Goal: Contribute content: Contribute content

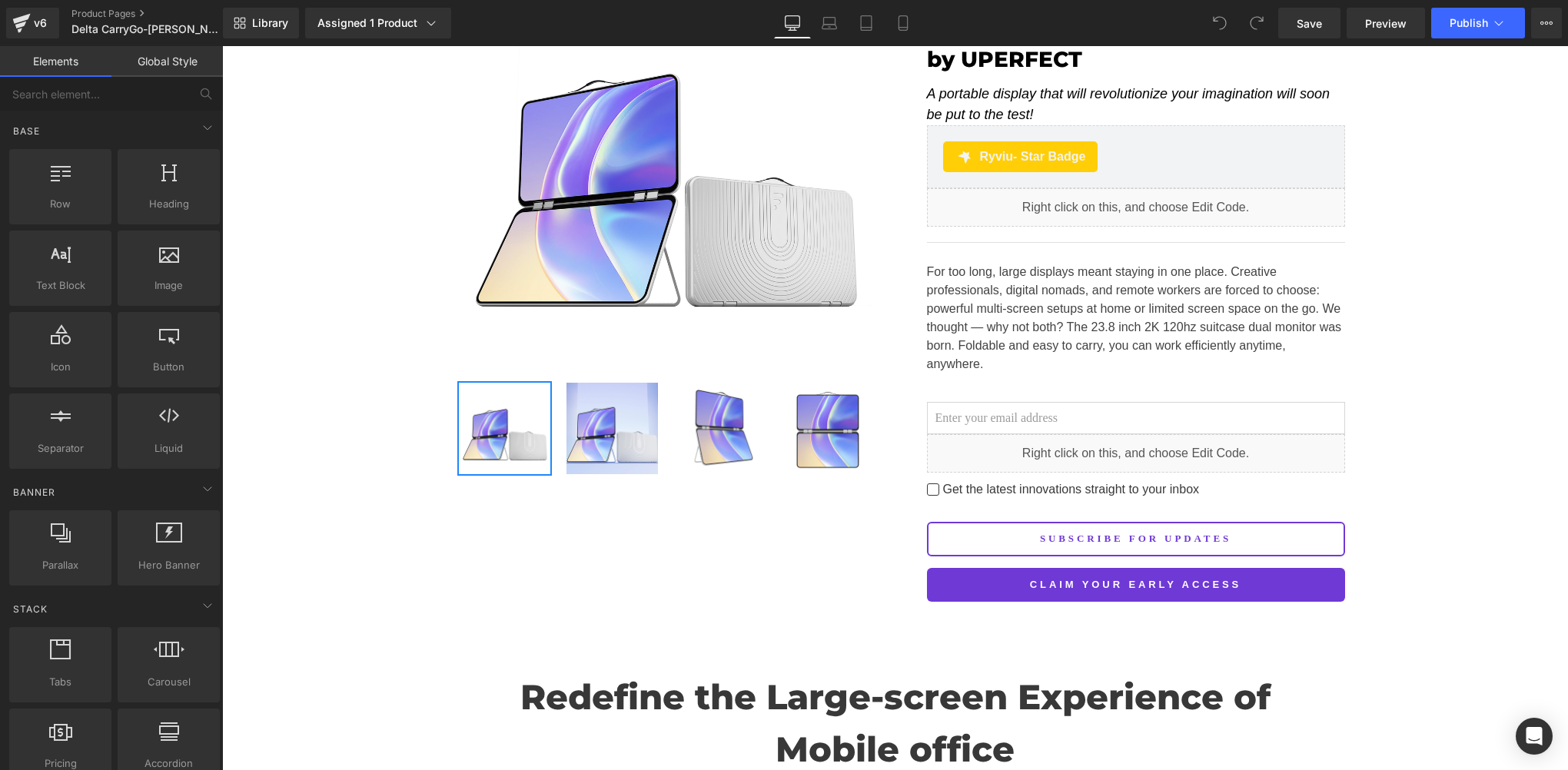
scroll to position [256, 0]
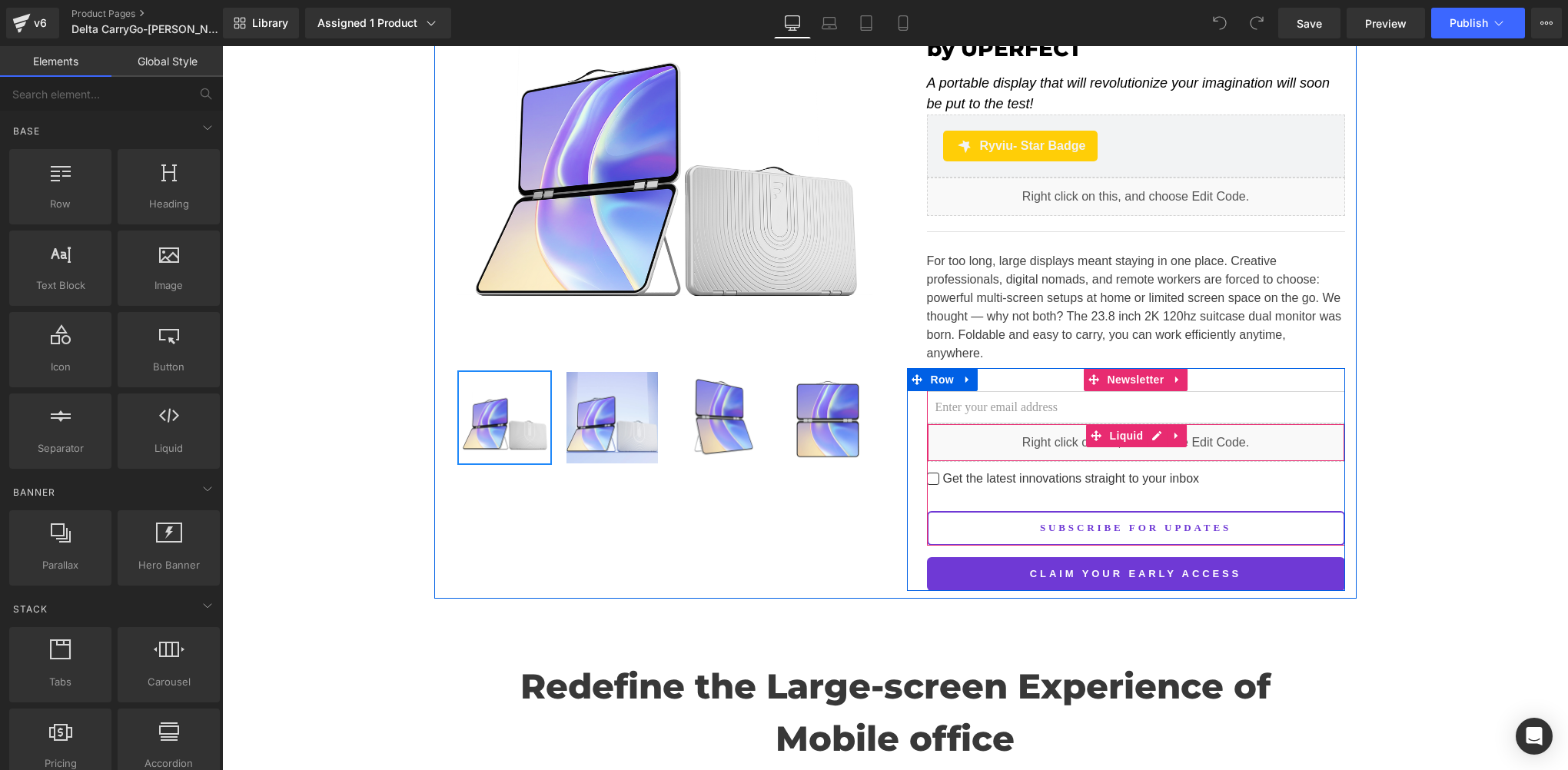
click at [978, 391] on input "email" at bounding box center [1136, 407] width 419 height 32
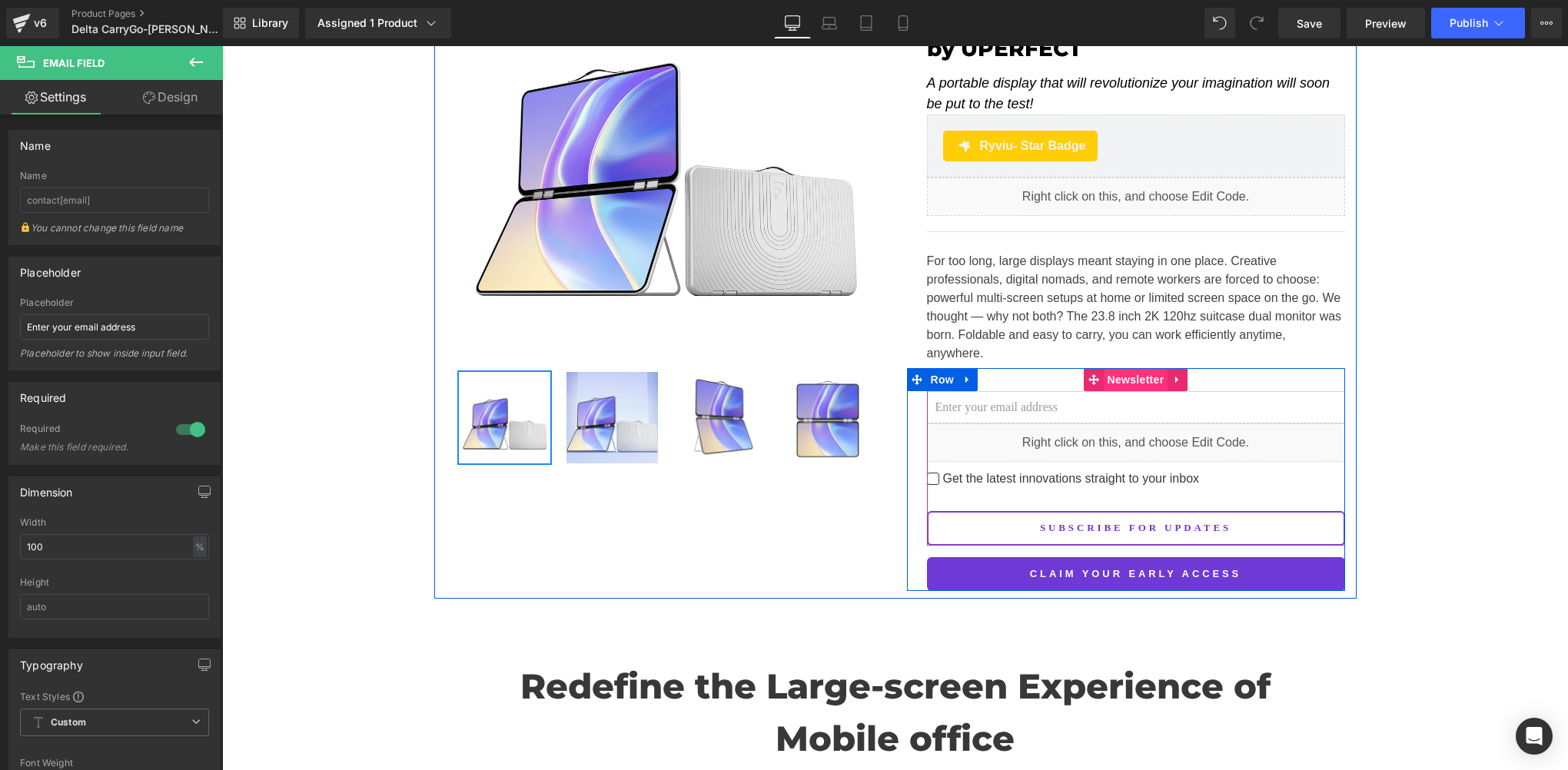
click at [1136, 368] on span "Newsletter" at bounding box center [1136, 380] width 65 height 23
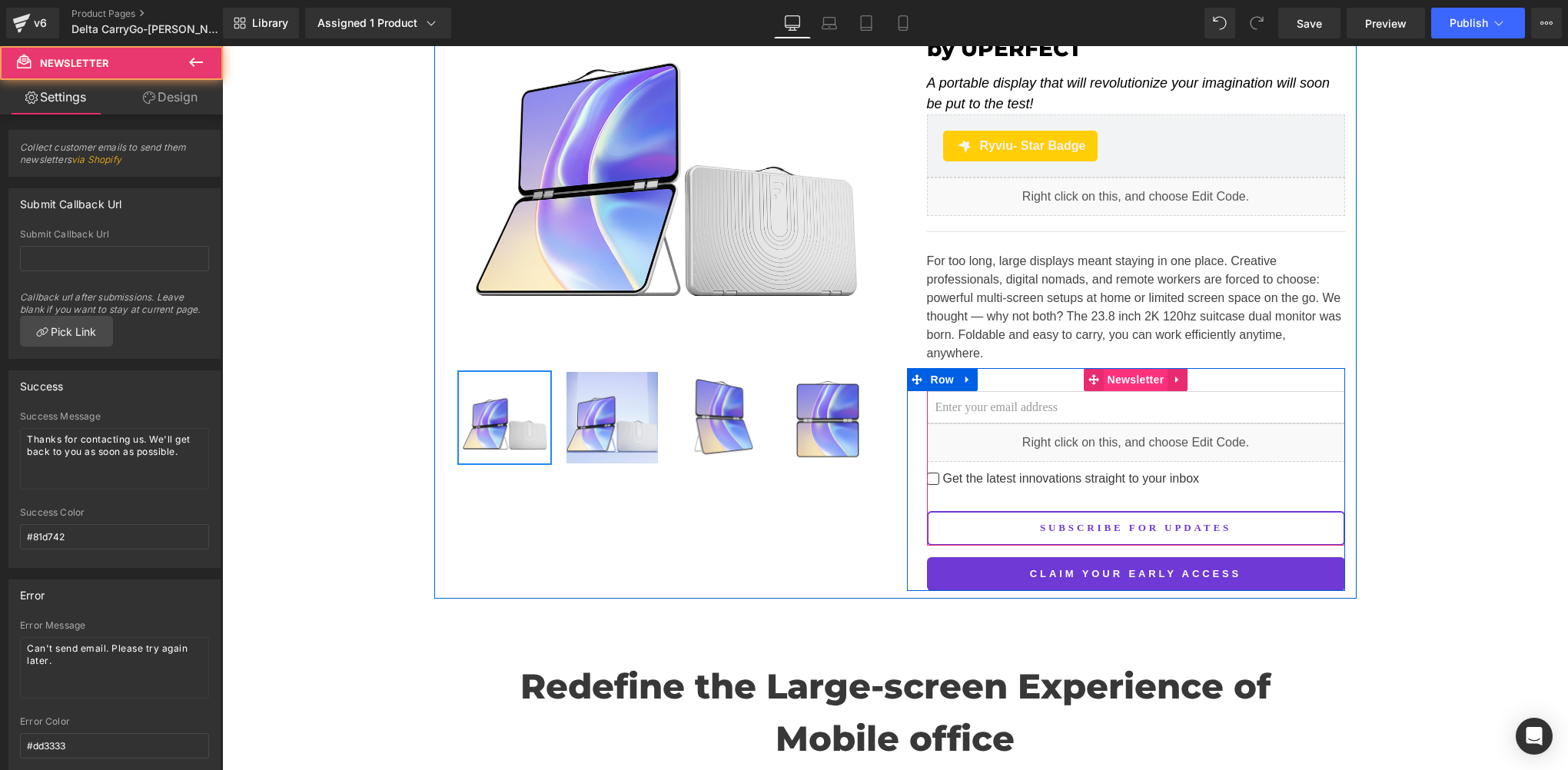
click at [1136, 368] on span "Newsletter" at bounding box center [1136, 380] width 65 height 23
click at [1117, 369] on span "Newsletter" at bounding box center [1136, 380] width 65 height 23
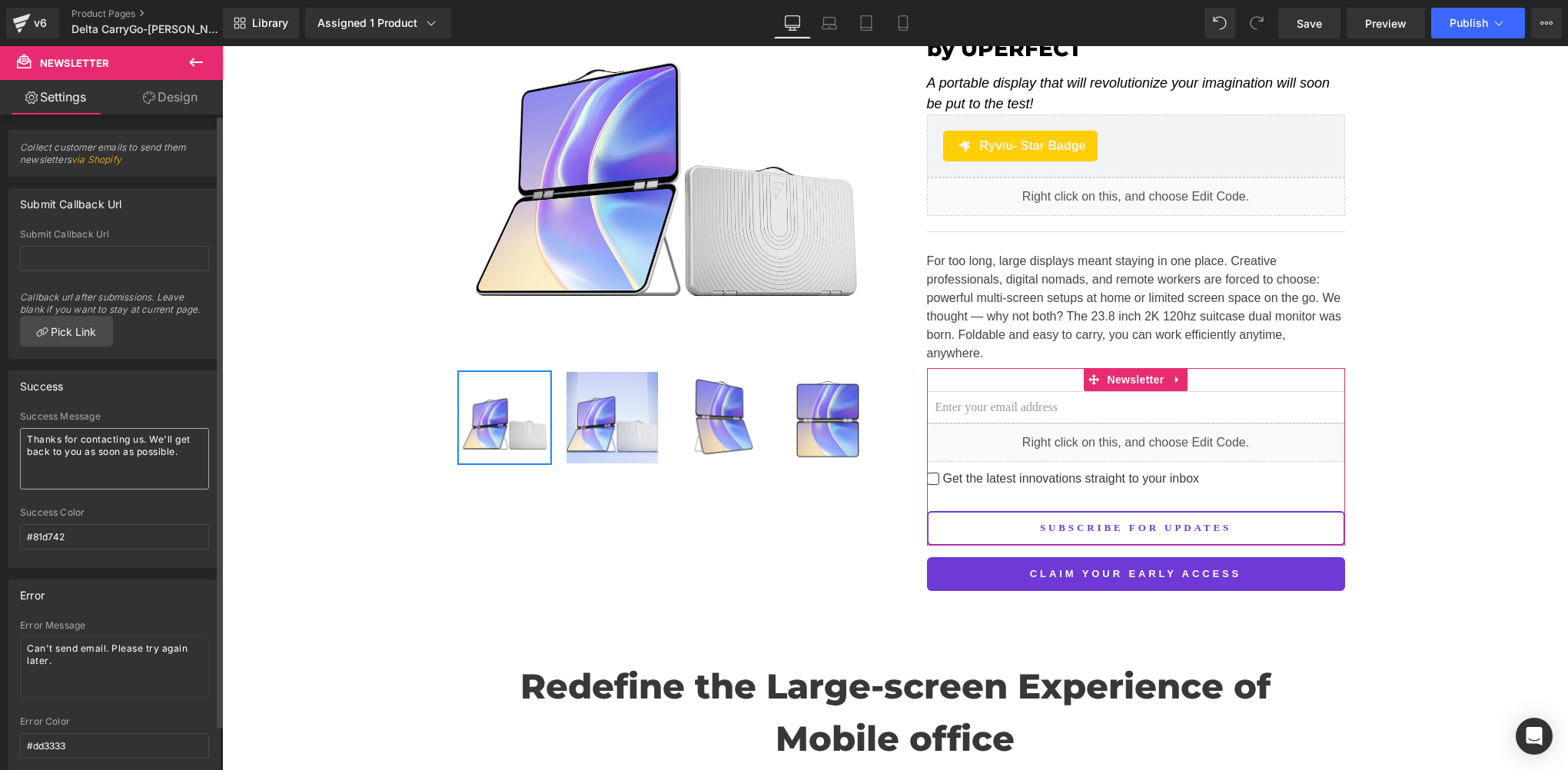
click at [129, 457] on textarea "Thanks for contacting us. We'll get back to you as soon as possible." at bounding box center [114, 459] width 189 height 62
type textarea "Thanks for subscribing! Stay up to date with every milestone."
click at [148, 508] on div "Success Color" at bounding box center [114, 512] width 189 height 11
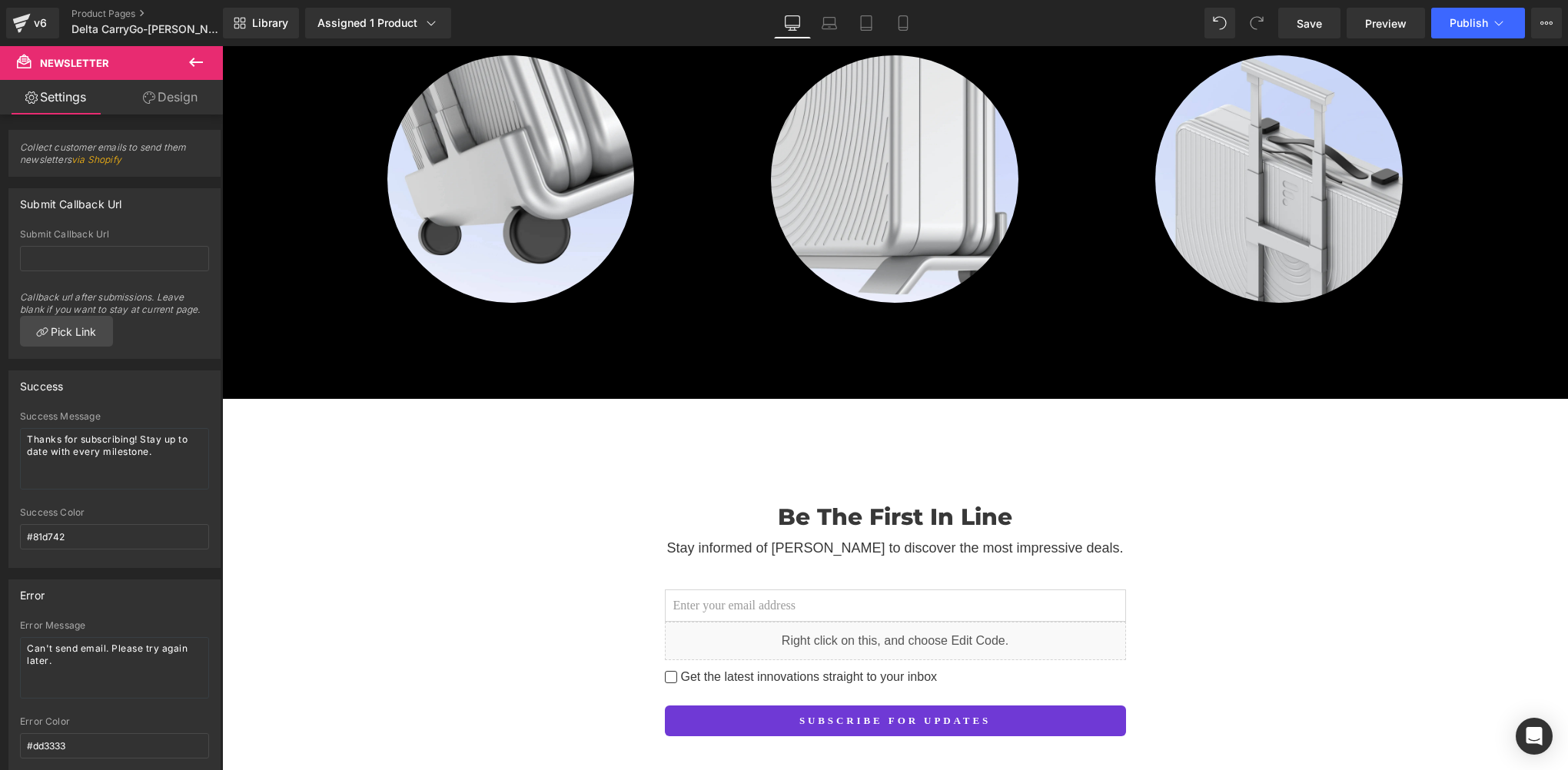
scroll to position [2305, 0]
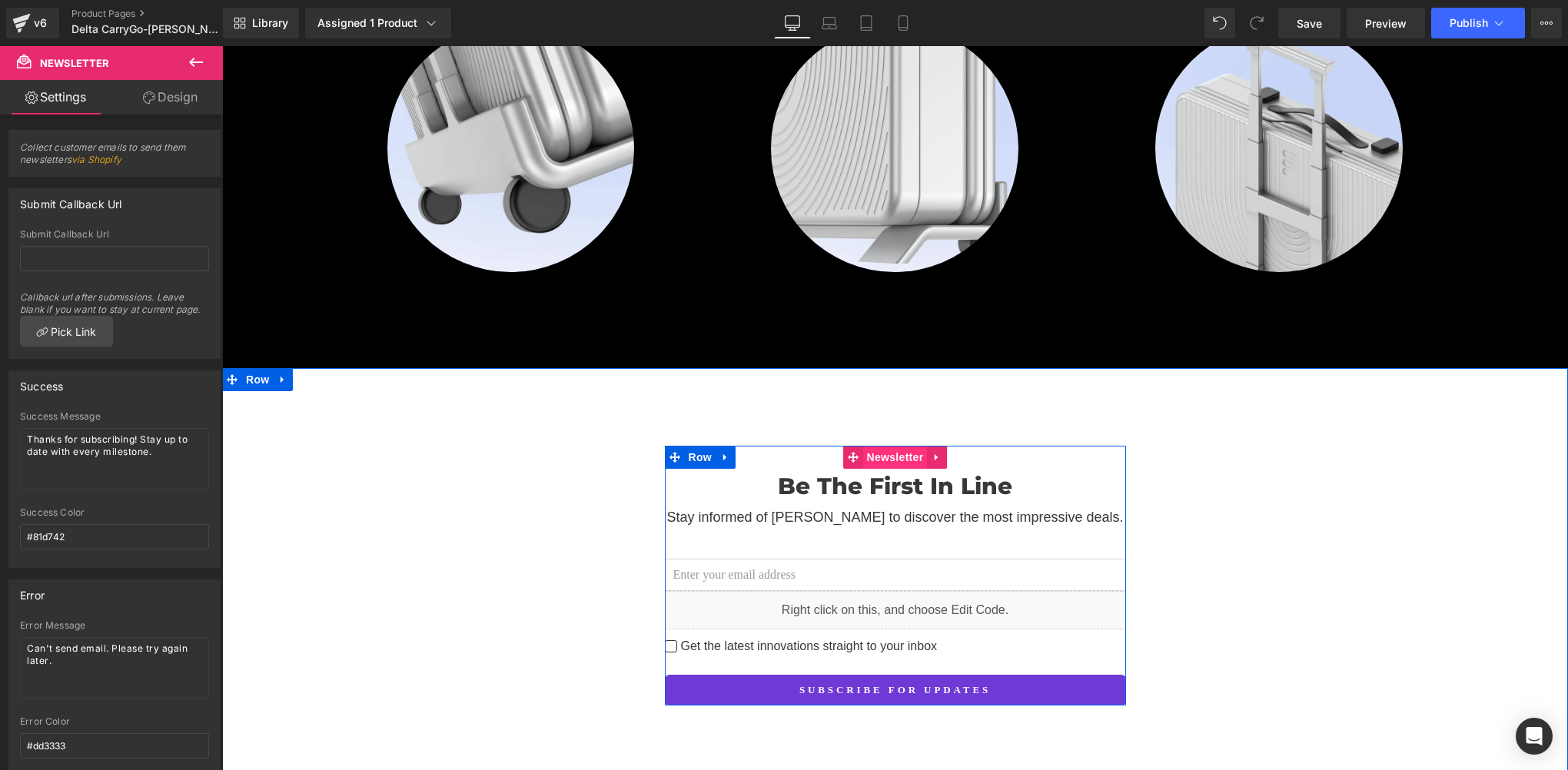
click at [879, 445] on span "Newsletter" at bounding box center [895, 457] width 65 height 23
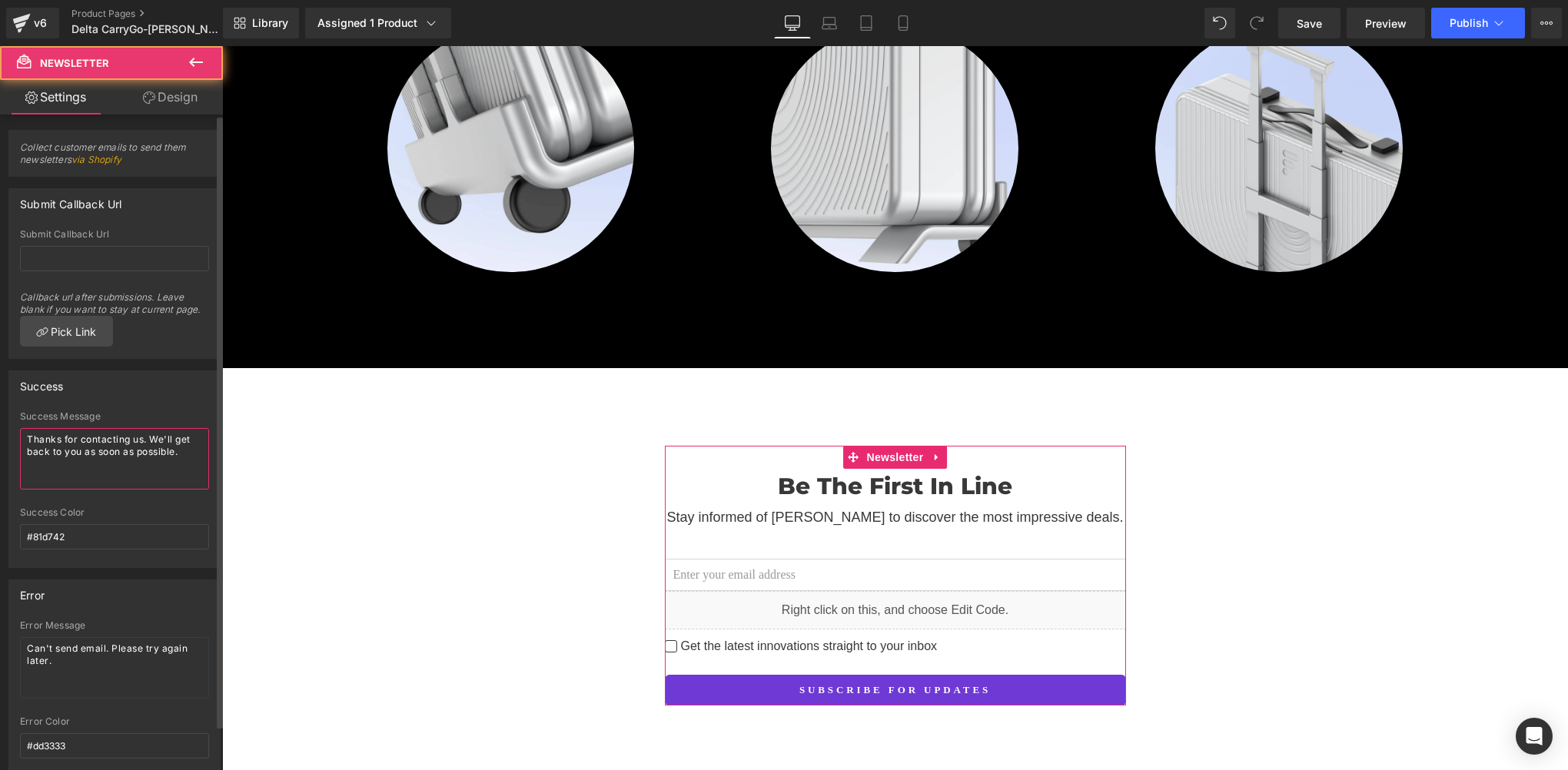
click at [108, 451] on textarea "Thanks for contacting us. We'll get back to you as soon as possible." at bounding box center [114, 459] width 189 height 62
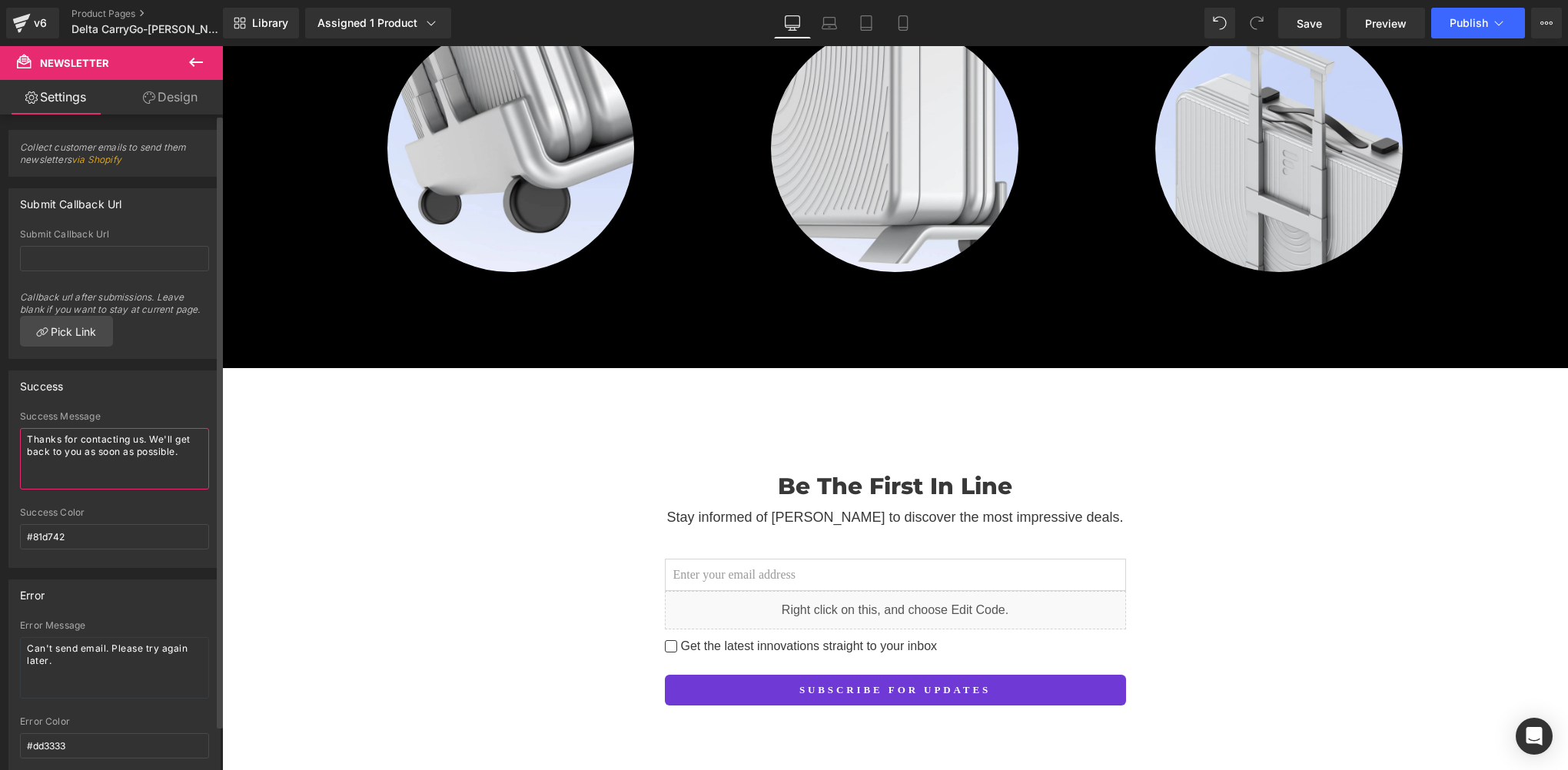
paste textarea "subscribing! Stay up to date with every mileston"
type textarea "Thanks for subscribing! Stay up to date with every milestone."
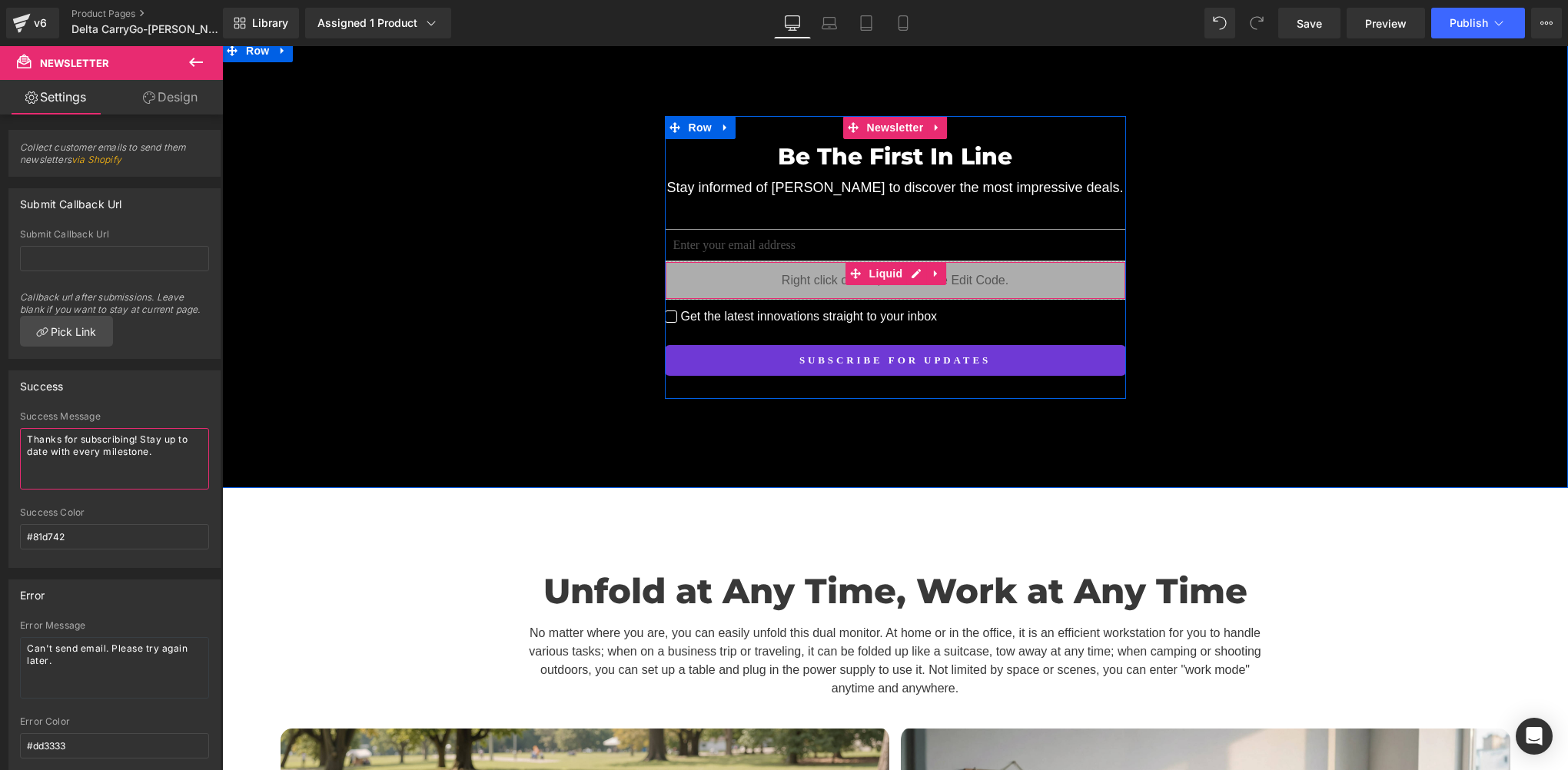
scroll to position [4866, 0]
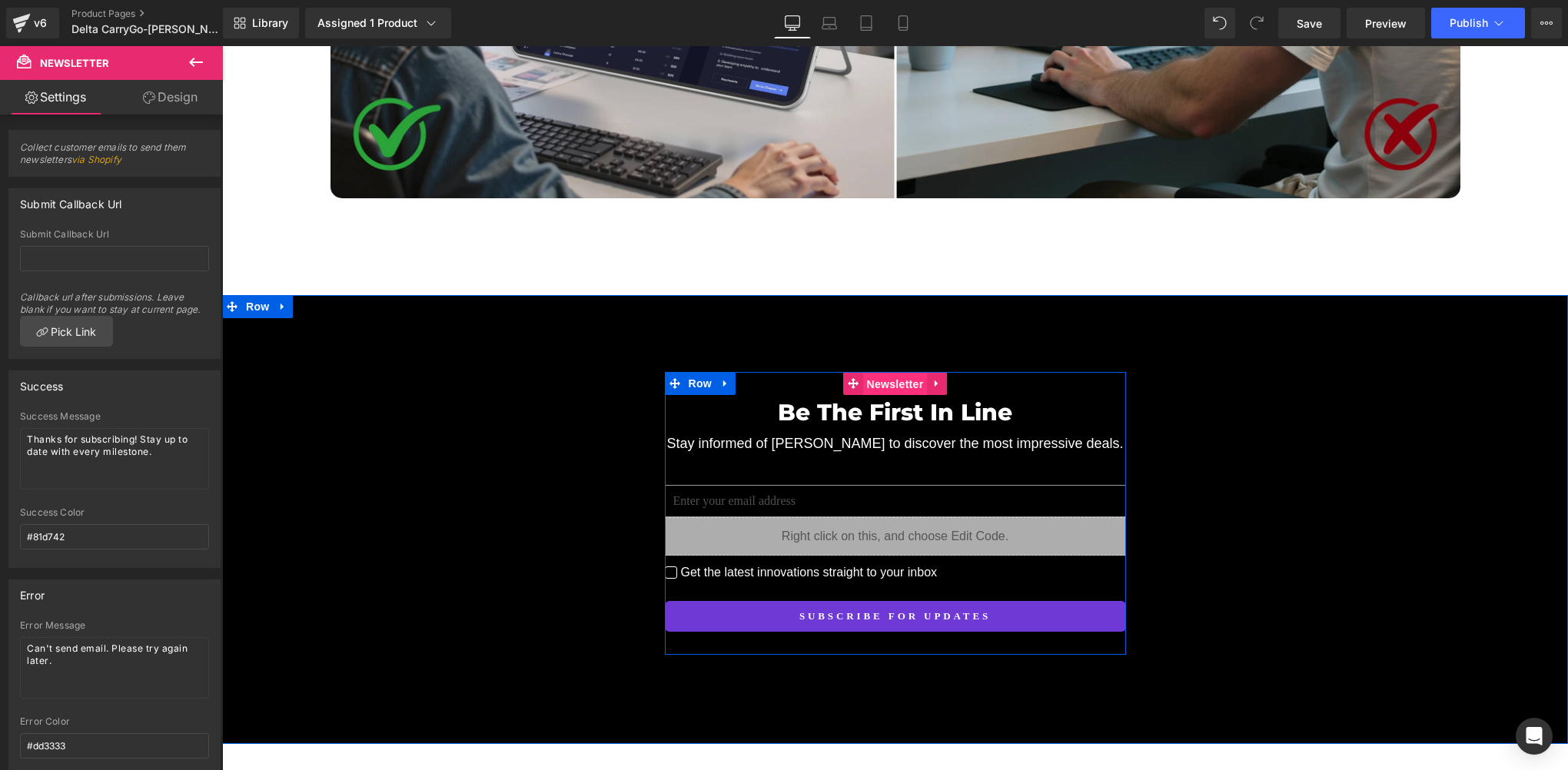
click at [873, 372] on span "Newsletter" at bounding box center [895, 384] width 65 height 23
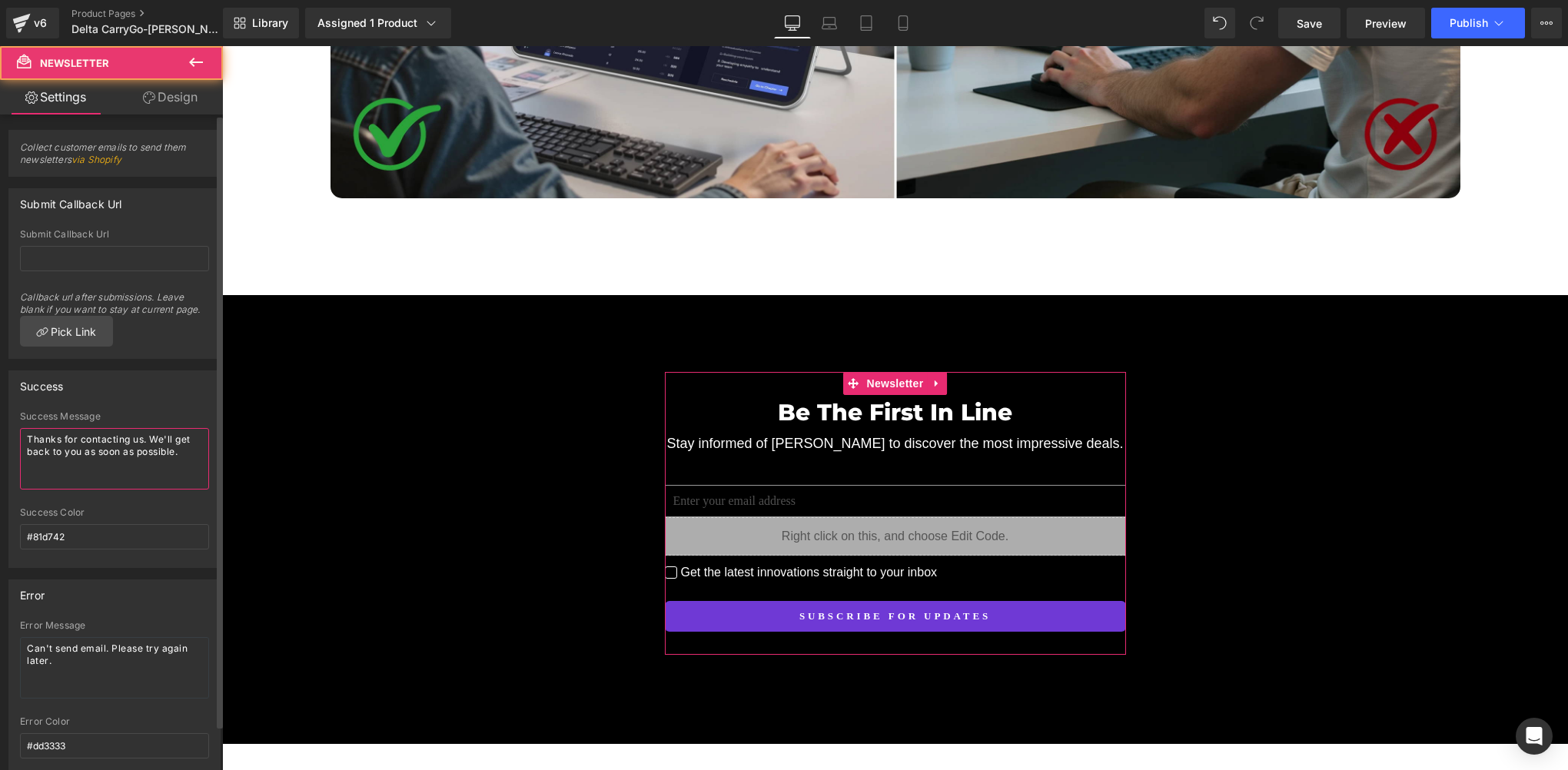
click at [160, 456] on textarea "Thanks for contacting us. We'll get back to you as soon as possible." at bounding box center [114, 459] width 189 height 62
paste textarea "subscribing! Stay up to date with every mileston"
type textarea "Thanks for subscribing! Stay up to date with every milestone."
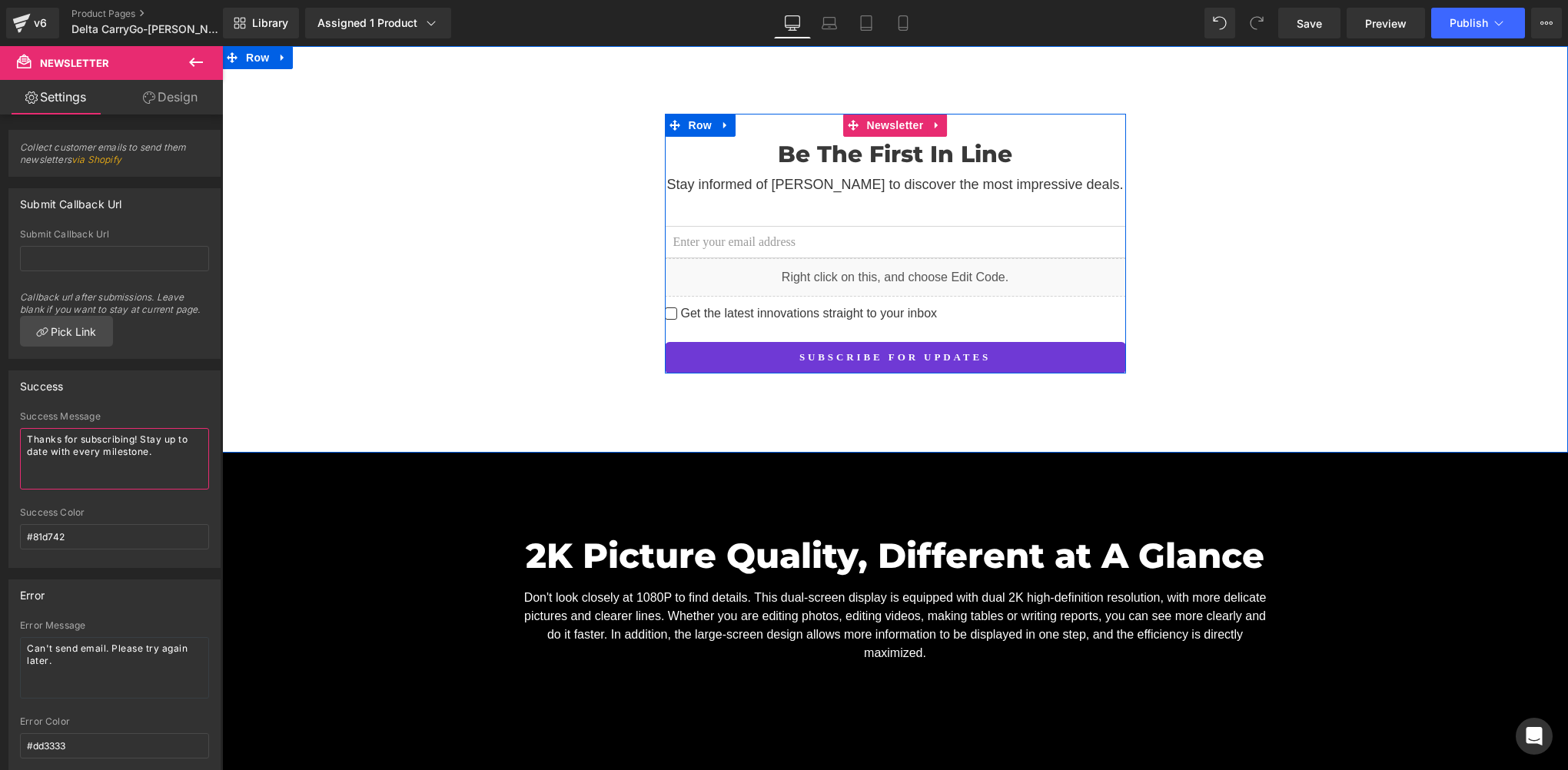
scroll to position [7171, 0]
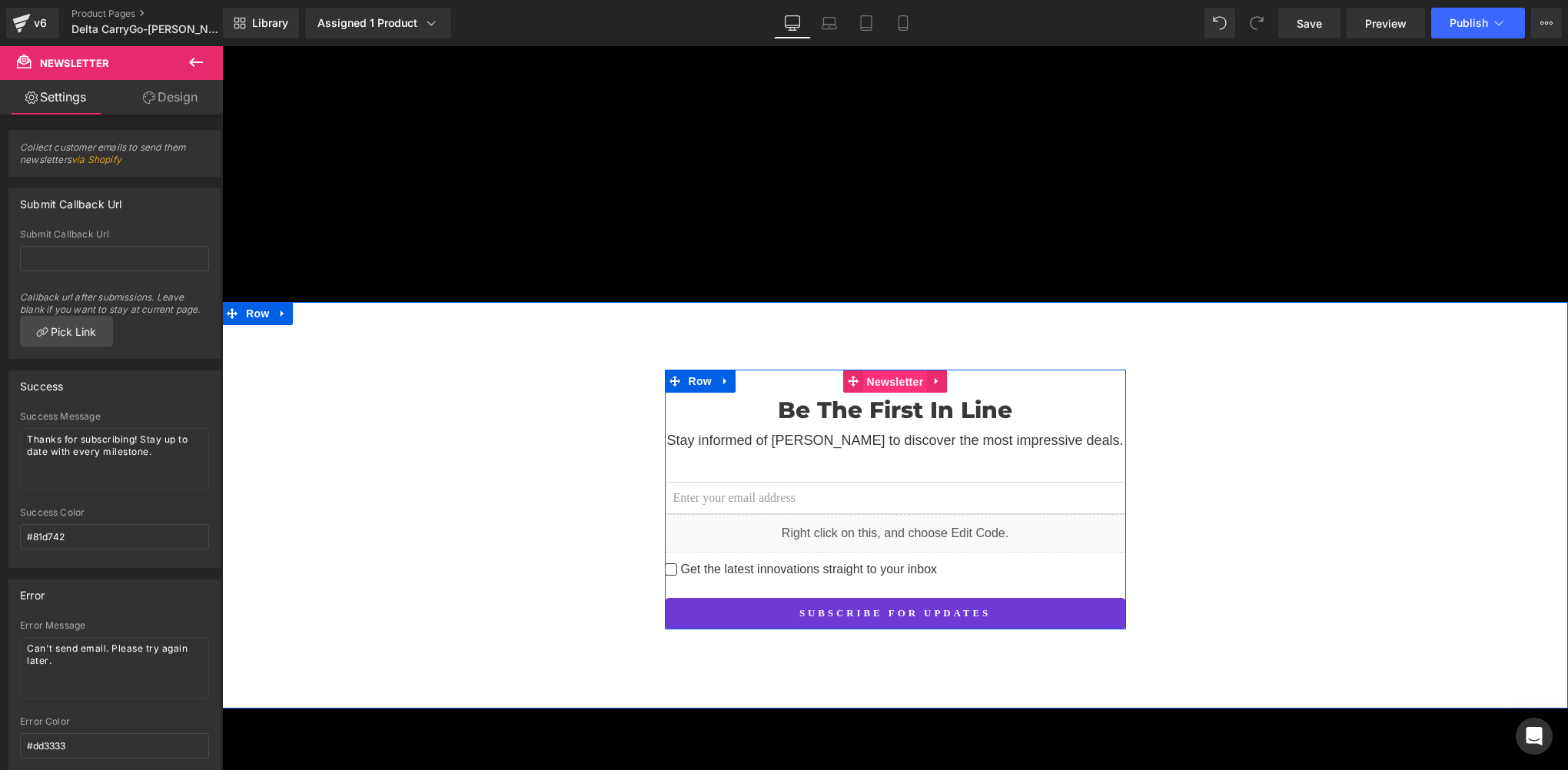
click at [886, 371] on span "Newsletter" at bounding box center [895, 382] width 65 height 23
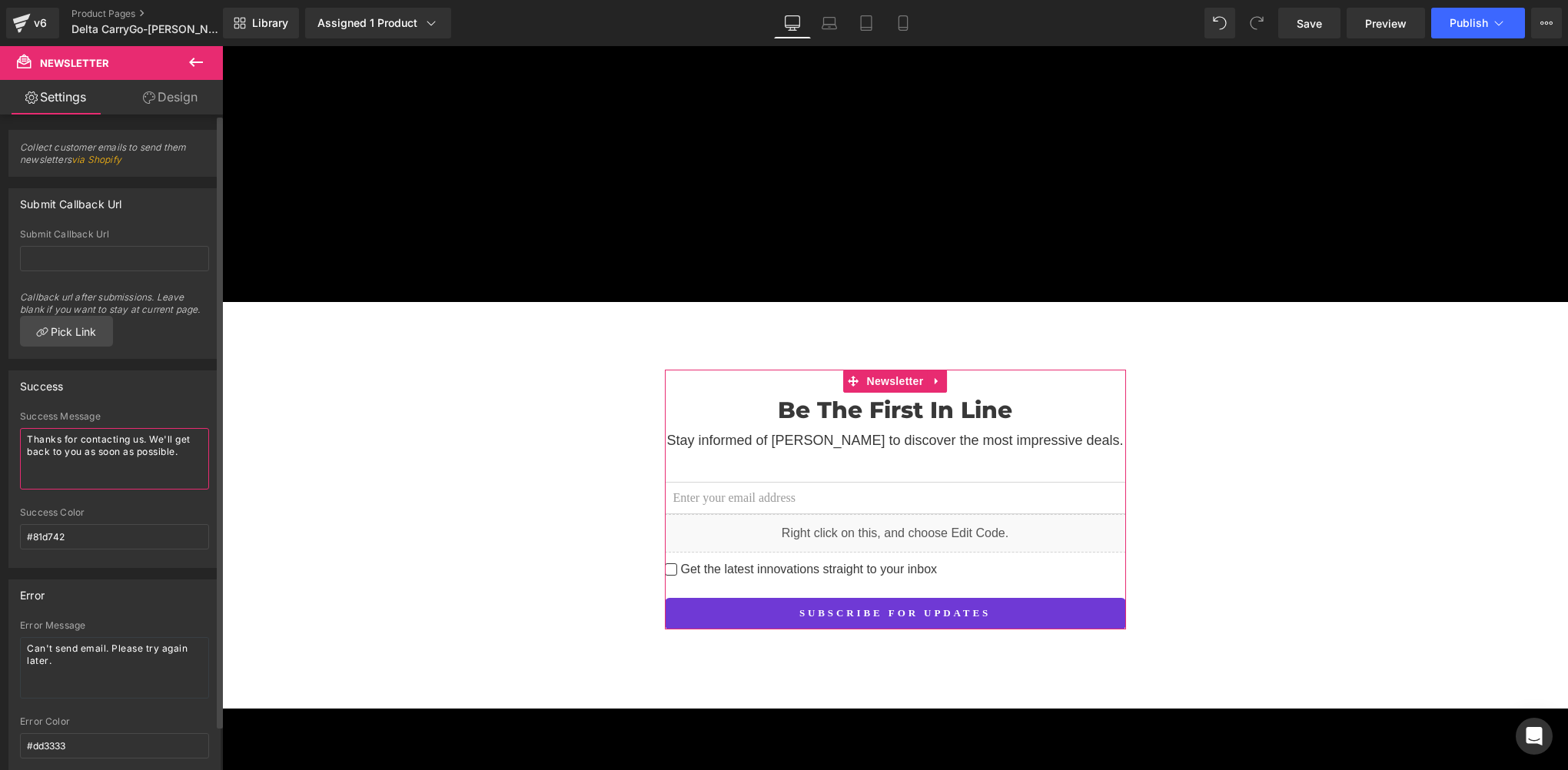
click at [136, 454] on textarea "Thanks for contacting us. We'll get back to you as soon as possible." at bounding box center [114, 459] width 189 height 62
paste textarea "subscribing! Stay up to date with every mileston"
type textarea "Thanks for subscribing! Stay up to date with every milestone."
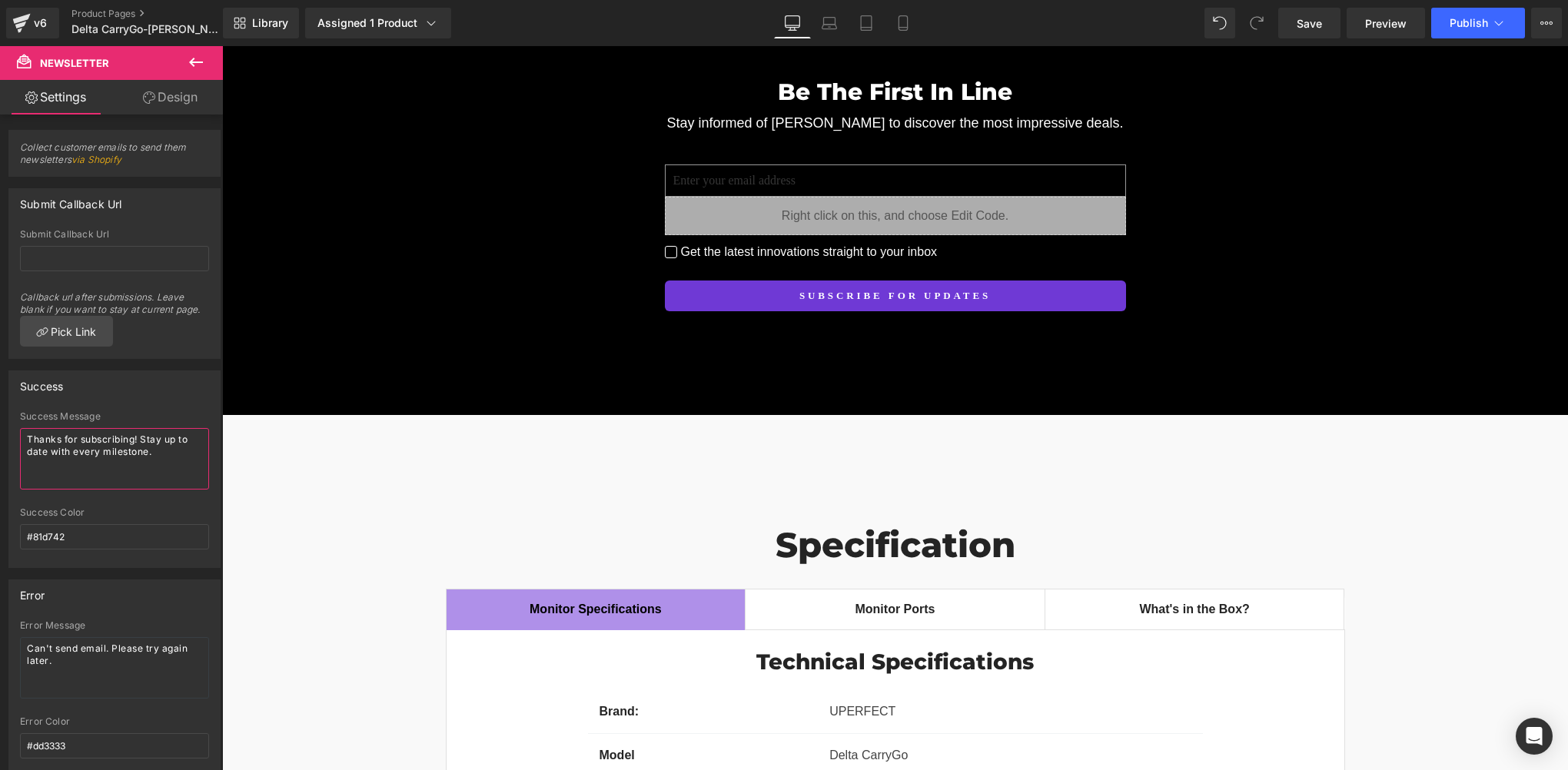
scroll to position [11268, 0]
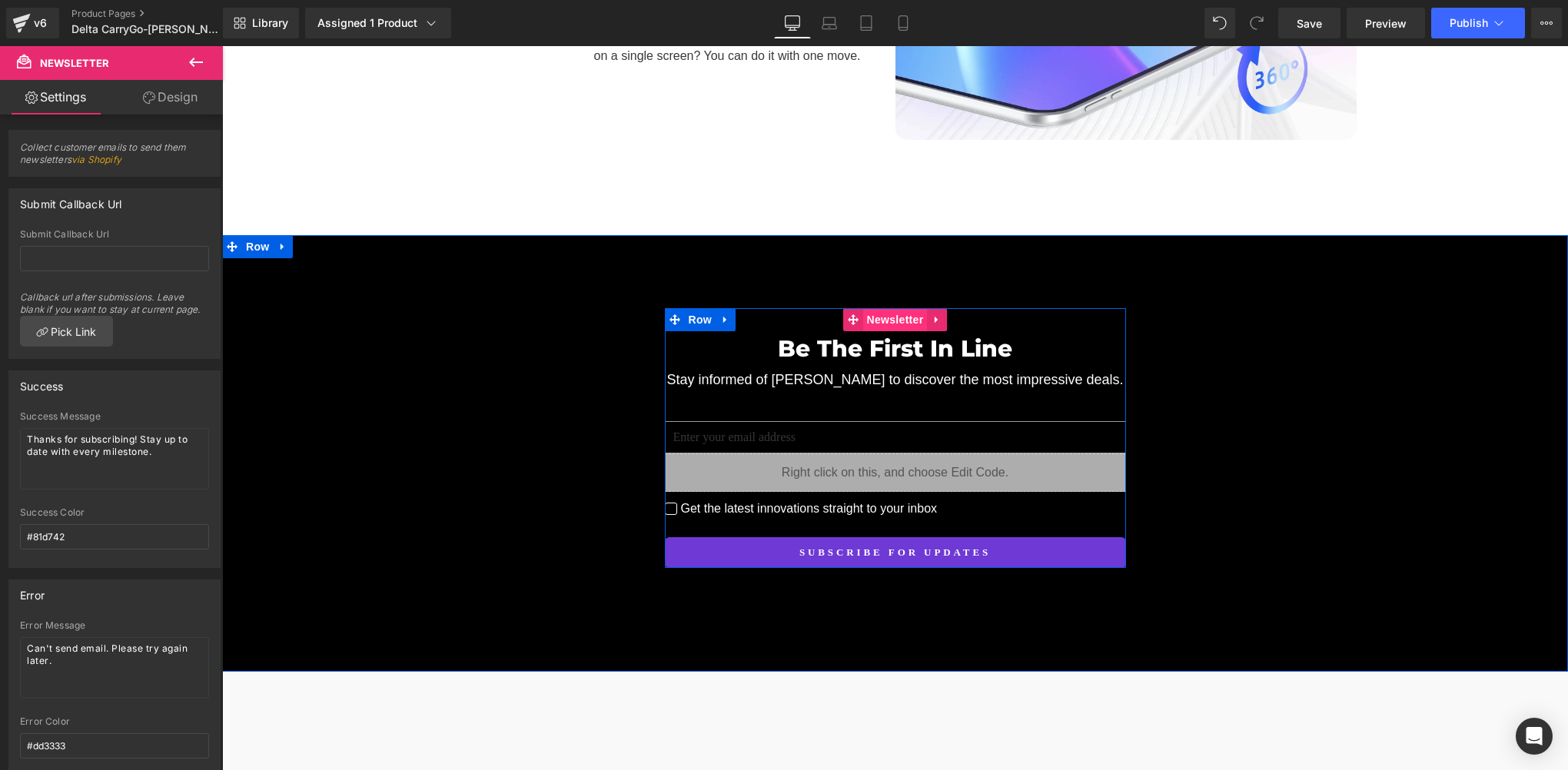
click at [894, 308] on span "Newsletter" at bounding box center [895, 320] width 65 height 23
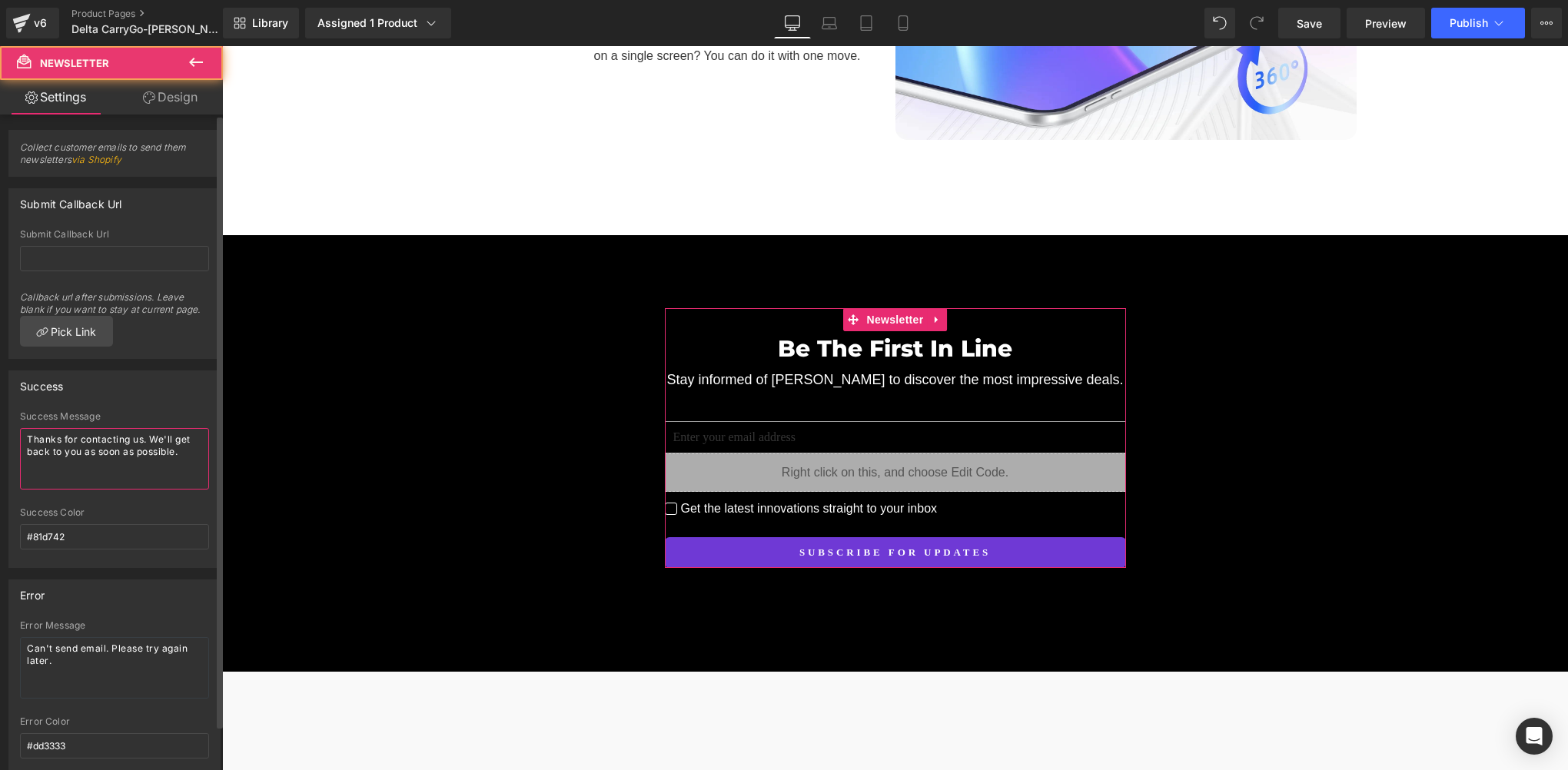
click at [146, 454] on textarea "Thanks for contacting us. We'll get back to you as soon as possible." at bounding box center [114, 459] width 189 height 62
paste textarea "subscribing! Stay up to date with every mileston"
type textarea "Thanks for subscribing! Stay up to date with every milestone."
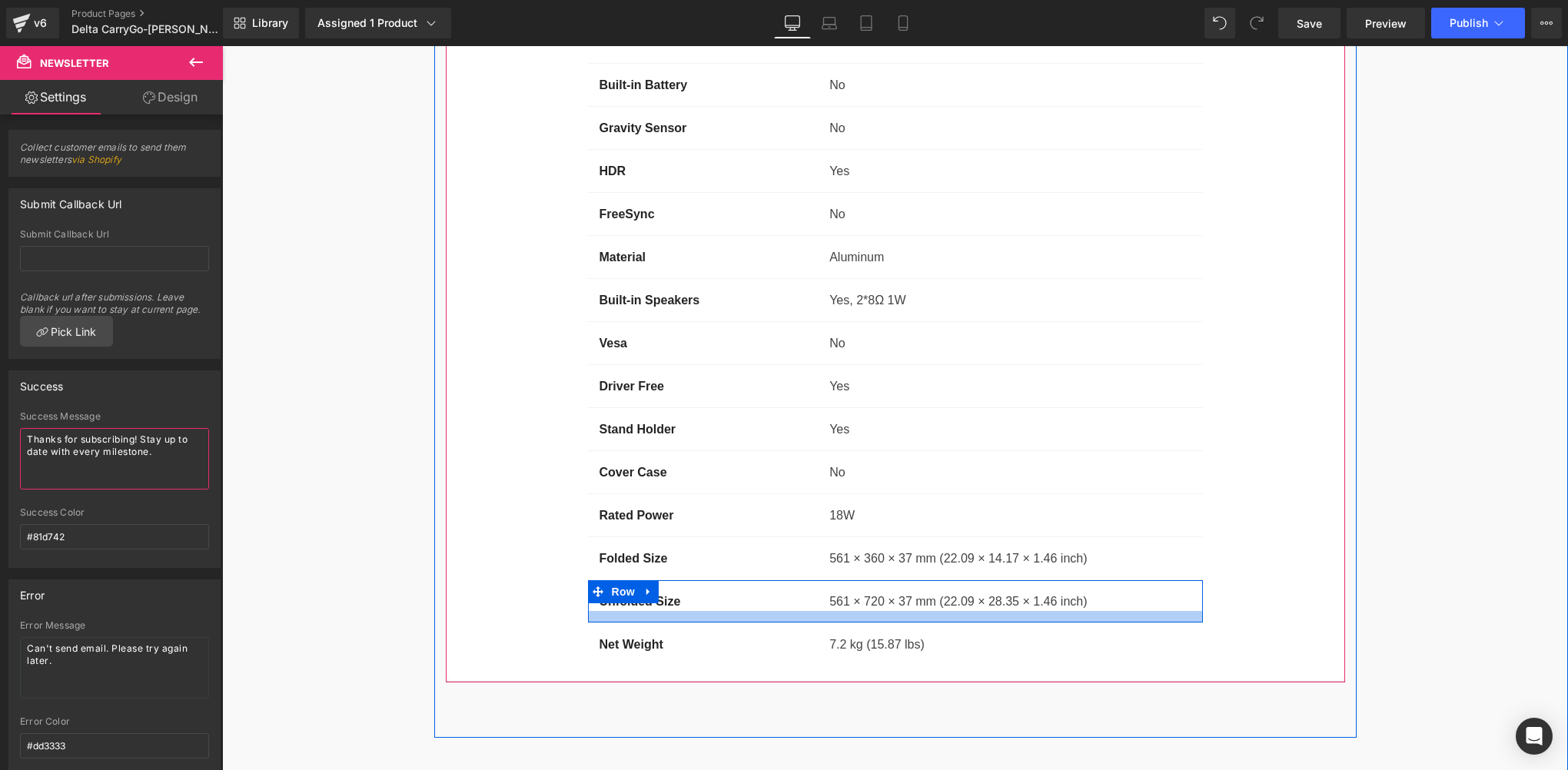
scroll to position [13061, 0]
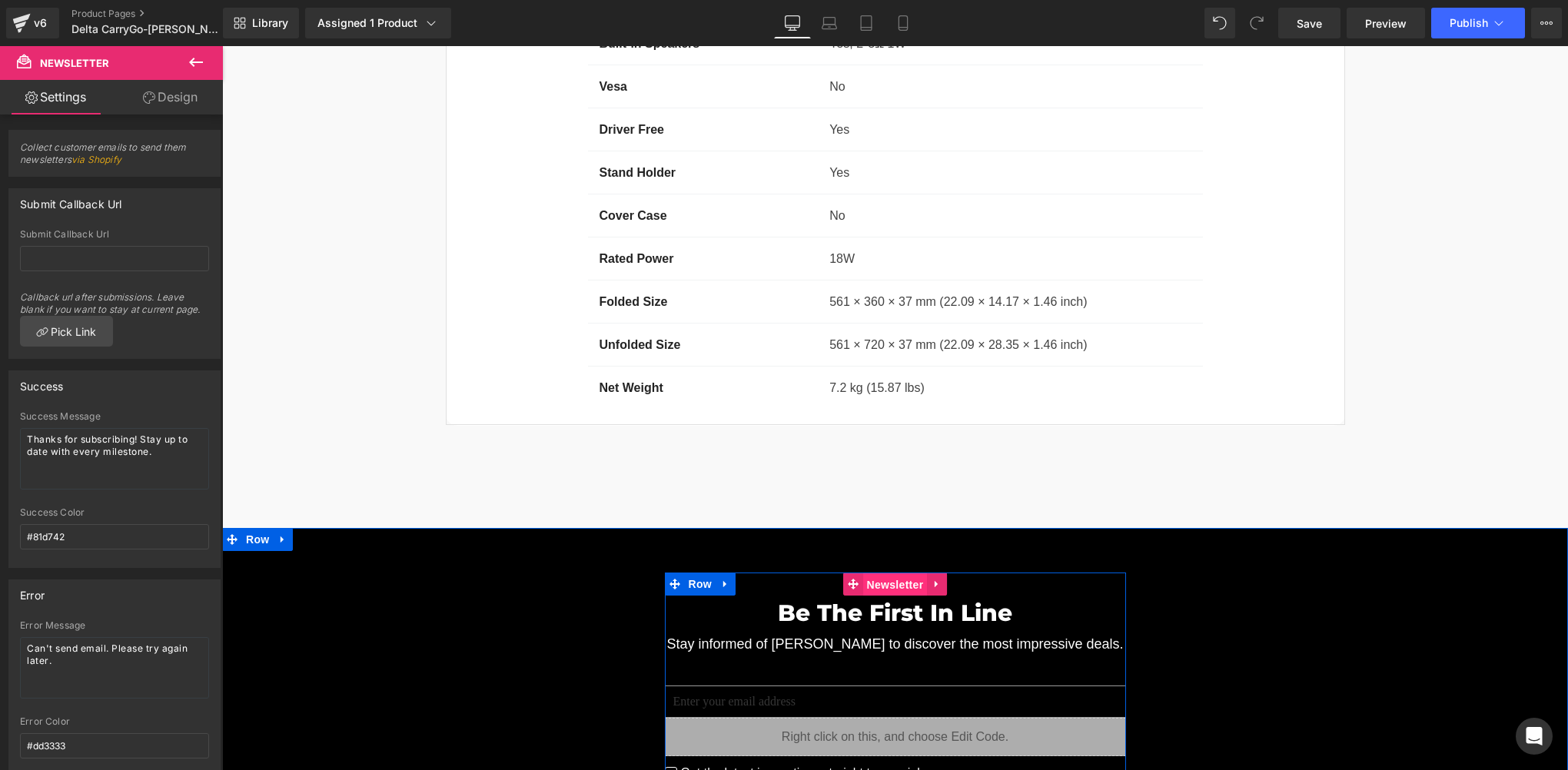
click at [888, 573] on span "Newsletter" at bounding box center [895, 584] width 65 height 23
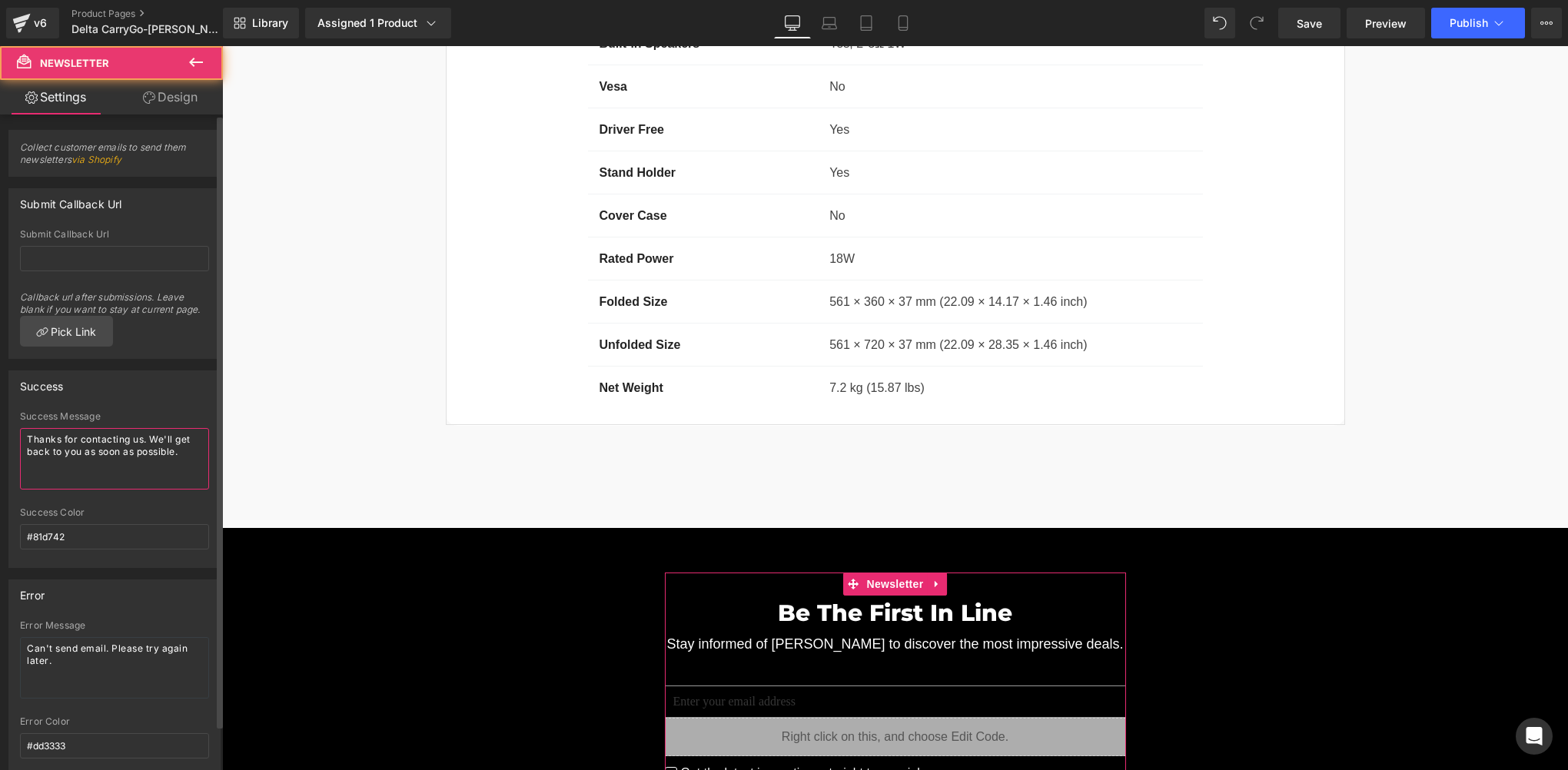
click at [115, 447] on textarea "Thanks for contacting us. We'll get back to you as soon as possible." at bounding box center [114, 459] width 189 height 62
paste textarea "subscribing! Stay up to date with every mileston"
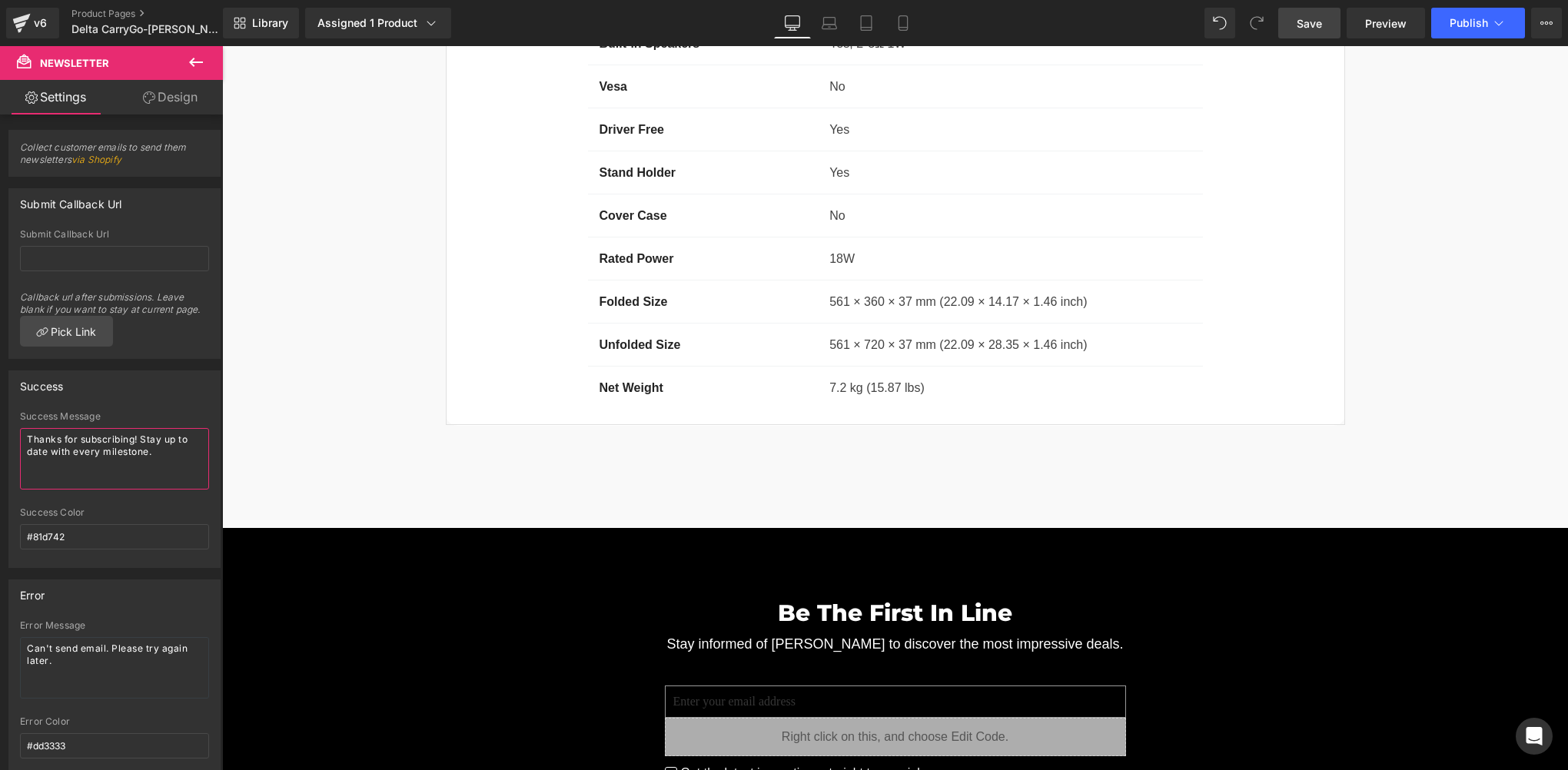
type textarea "Thanks for subscribing! Stay up to date with every milestone."
click at [1313, 26] on span "Save" at bounding box center [1309, 24] width 25 height 16
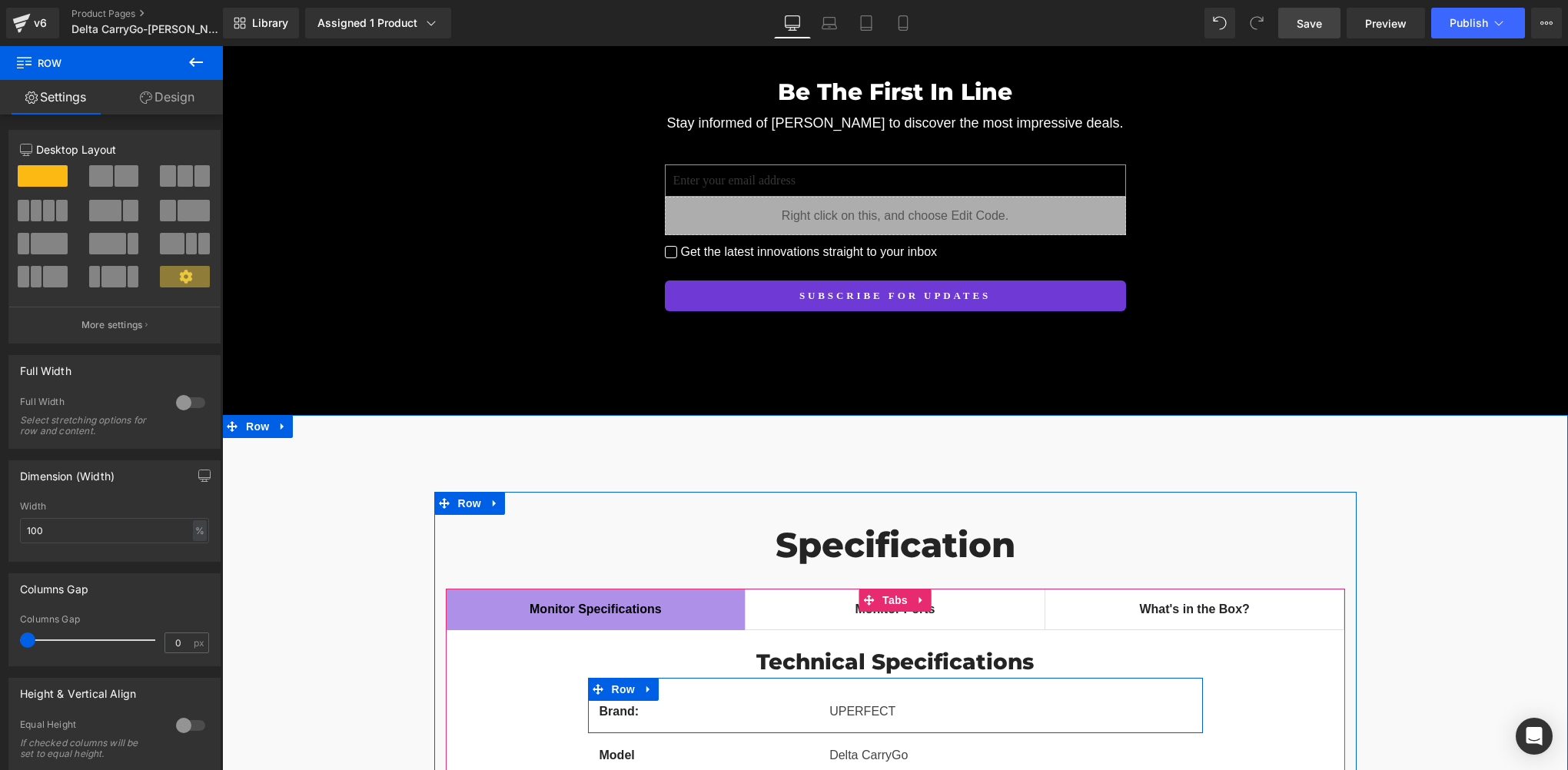
scroll to position [11780, 0]
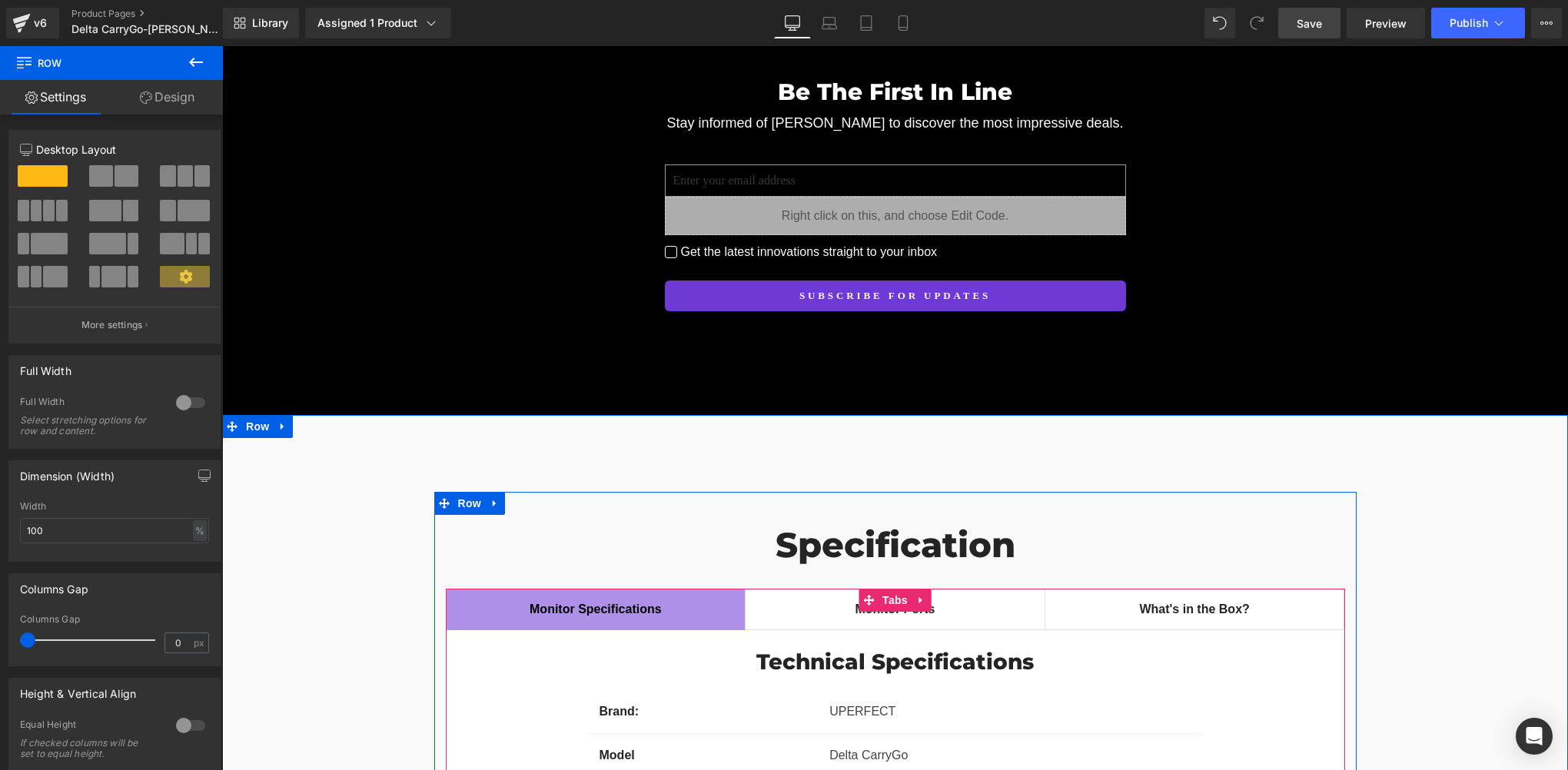
click at [921, 589] on span "Monitor Ports Text Block" at bounding box center [895, 609] width 299 height 40
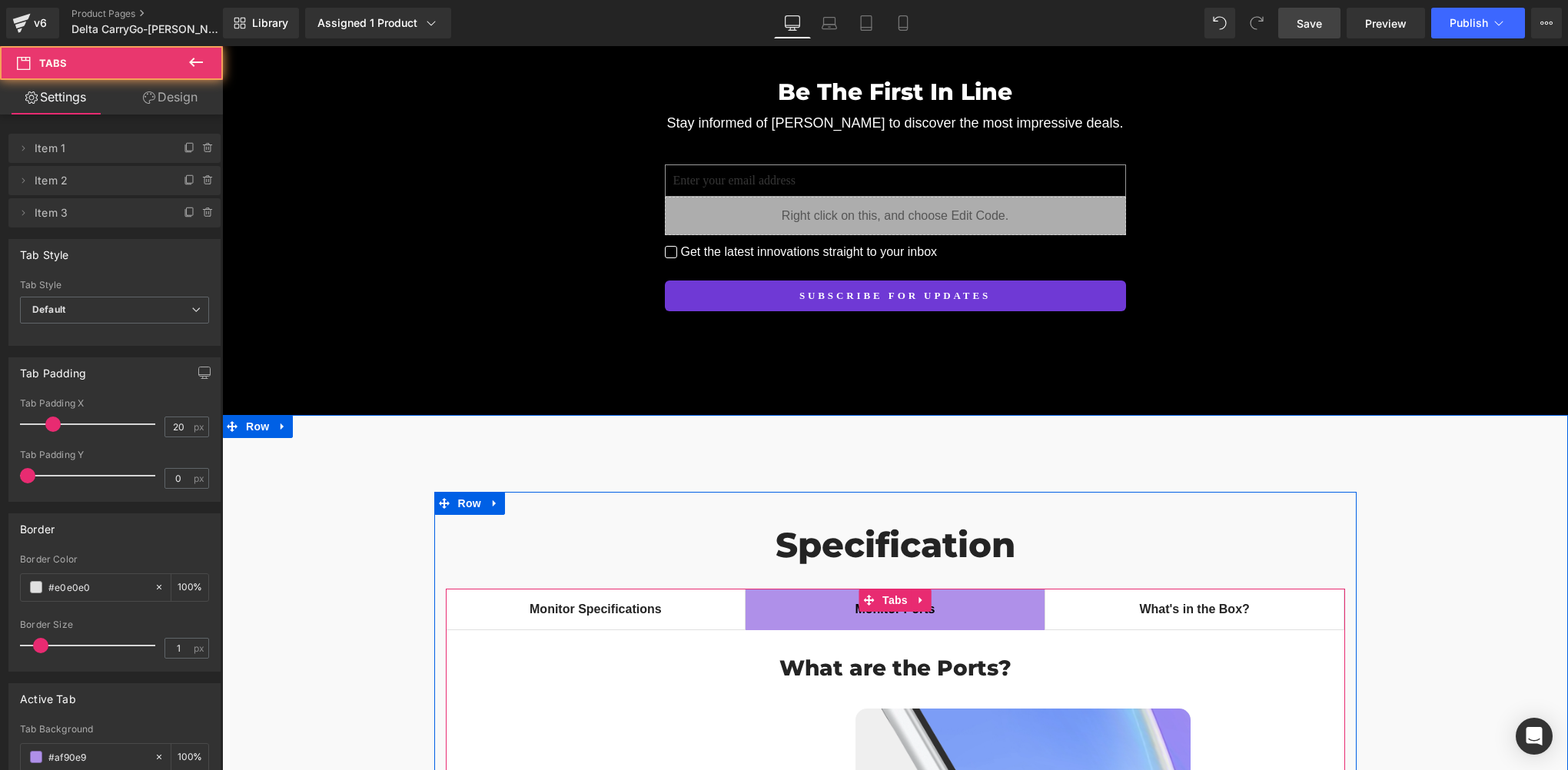
click at [1175, 589] on span "What's in the Box? Text Block" at bounding box center [1195, 609] width 299 height 40
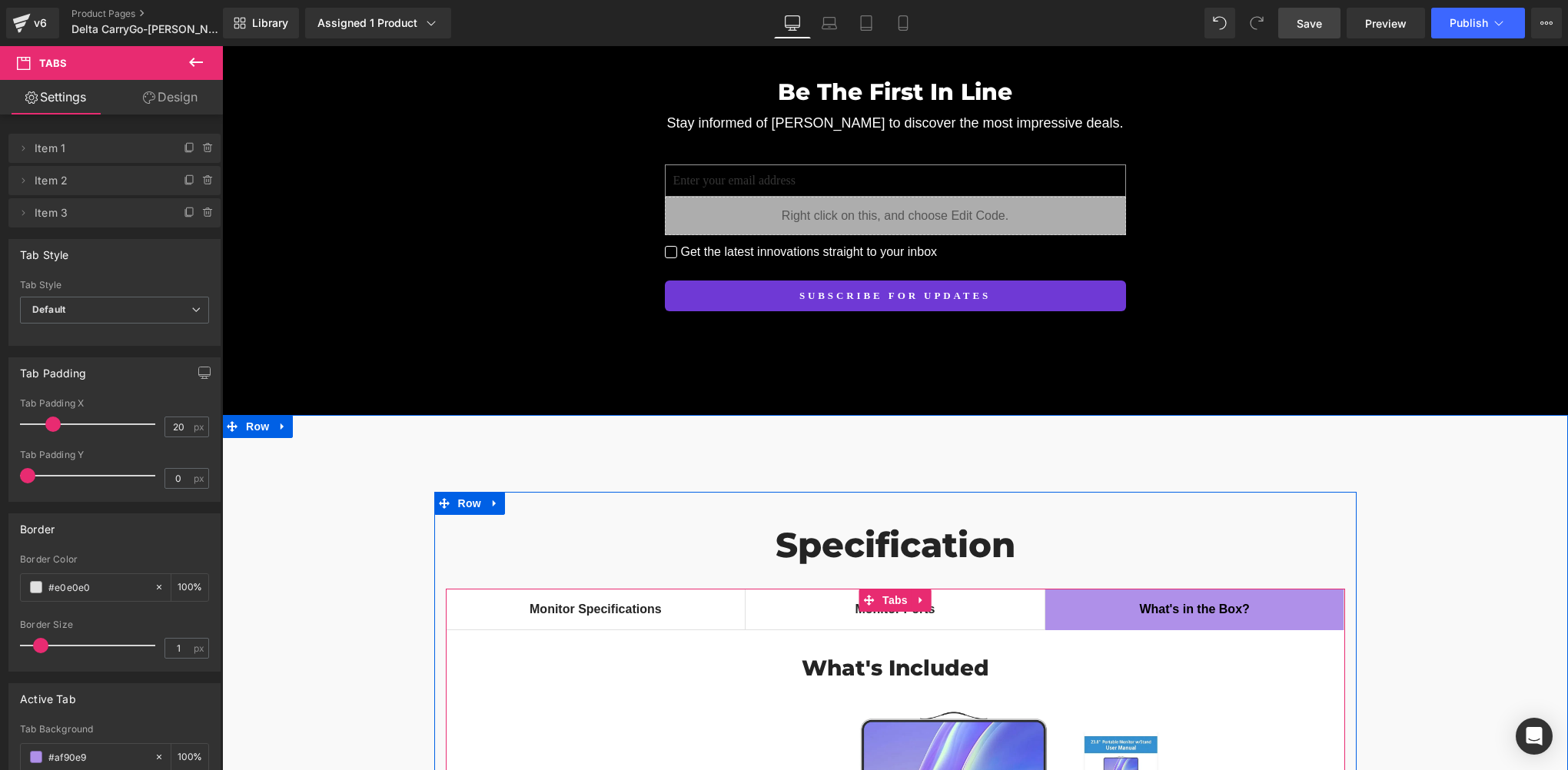
click at [623, 589] on span "Monitor Specifications Text Block" at bounding box center [596, 609] width 299 height 40
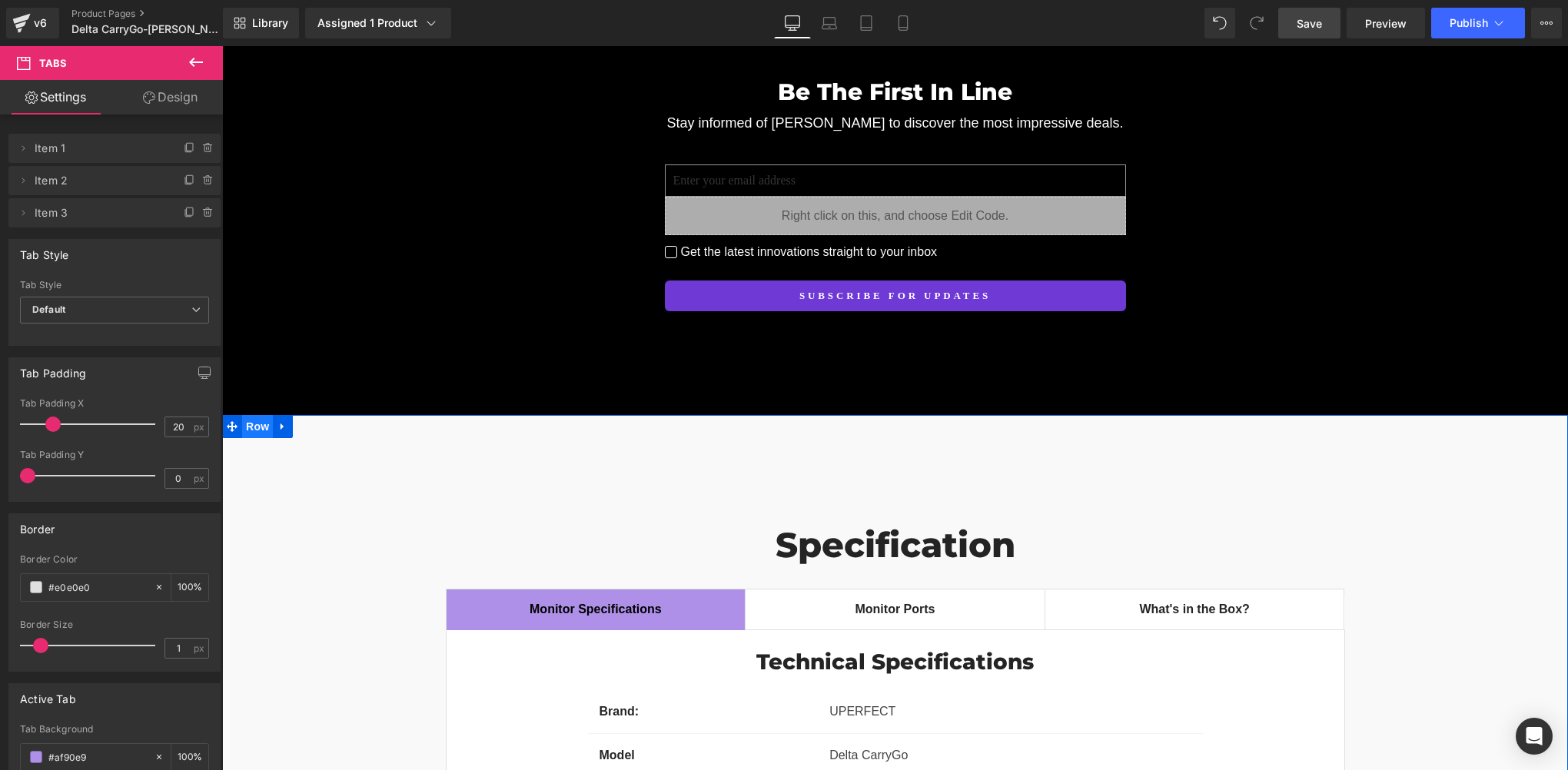
click at [253, 415] on span "Row" at bounding box center [257, 426] width 30 height 23
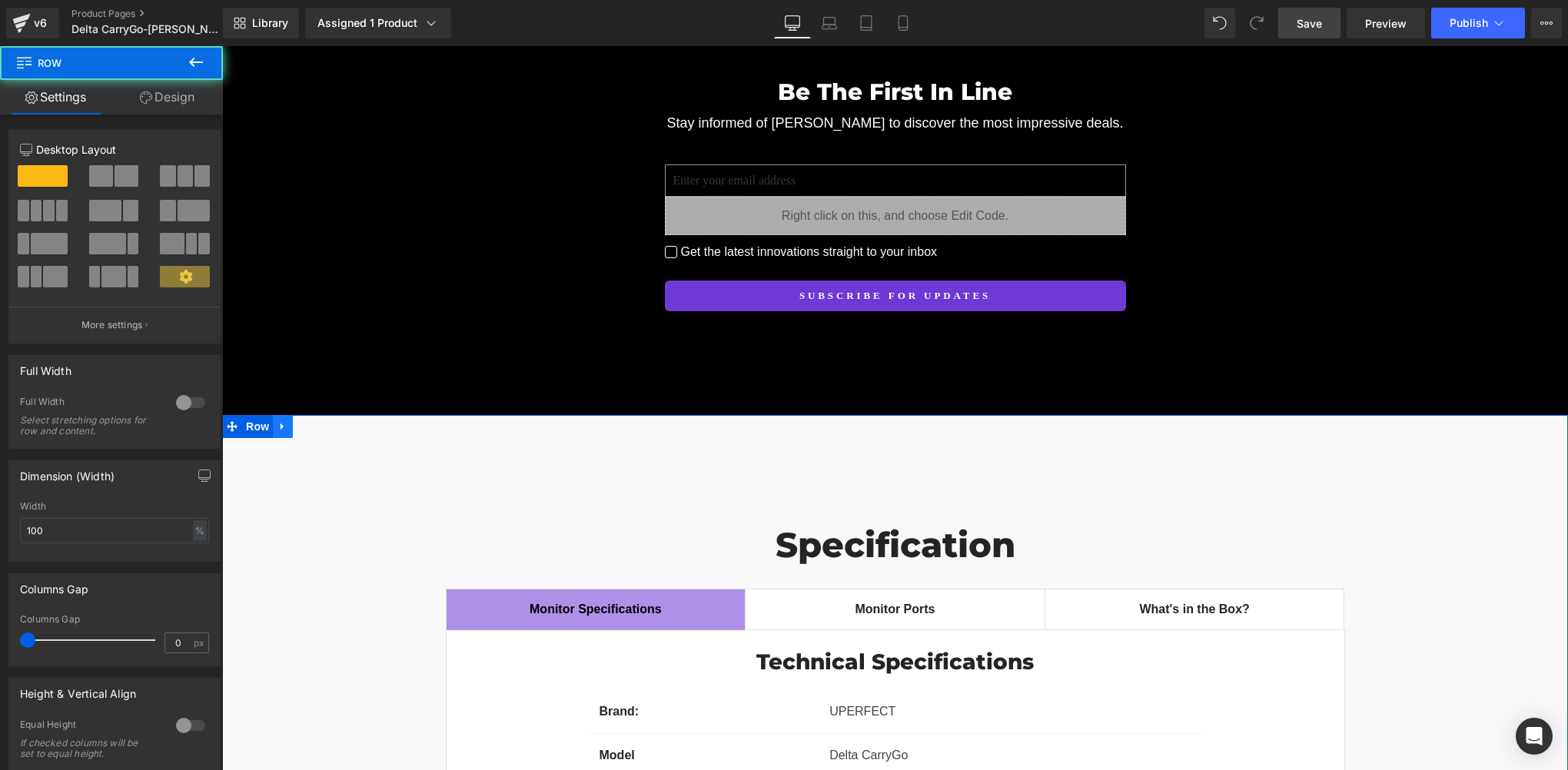
click at [280, 423] on icon at bounding box center [282, 426] width 3 height 7
click at [279, 421] on icon at bounding box center [283, 426] width 11 height 12
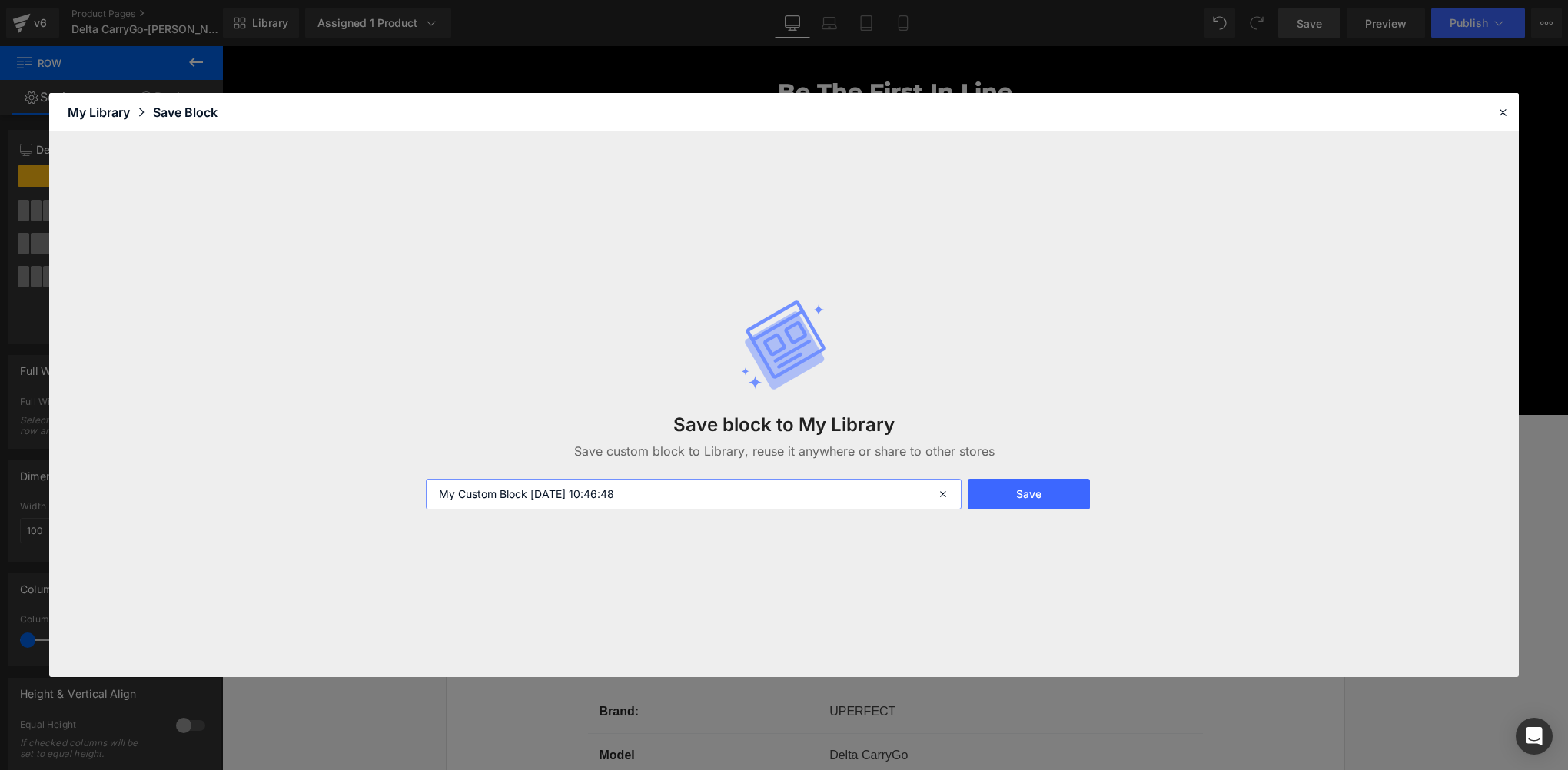
drag, startPoint x: 687, startPoint y: 495, endPoint x: 288, endPoint y: 466, distance: 400.1
click at [288, 466] on div "Save block to My Library Save custom block to Library, reuse it anywhere or sha…" at bounding box center [784, 404] width 1470 height 546
type input "Delta CarryGo-Spec"
click at [1021, 509] on div "Save block to My Library Save custom block to Library, reuse it anywhere or sha…" at bounding box center [784, 403] width 735 height 272
drag, startPoint x: 1025, startPoint y: 496, endPoint x: 1030, endPoint y: 468, distance: 28.4
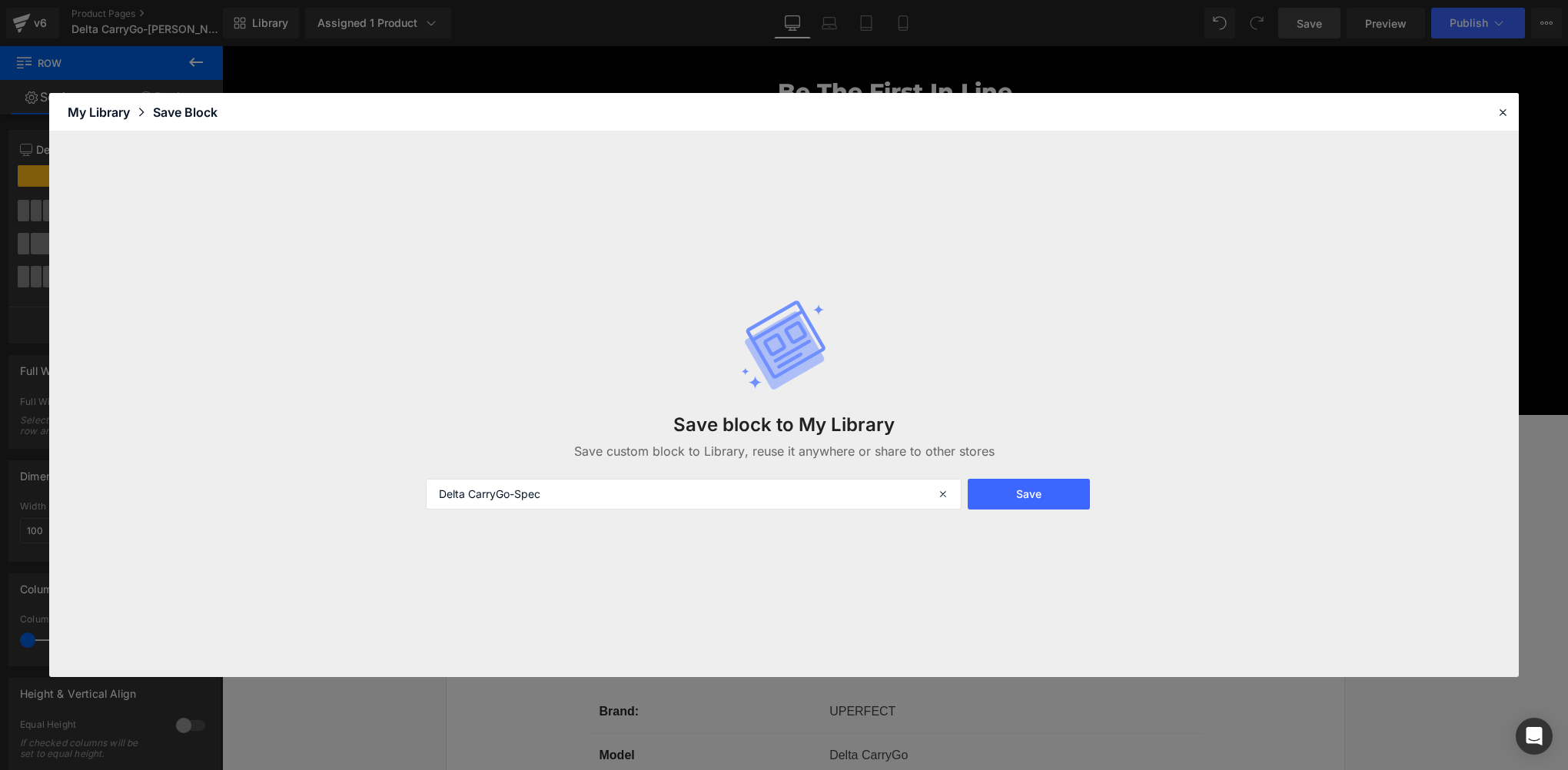
click at [1025, 496] on button "Save" at bounding box center [1029, 493] width 123 height 30
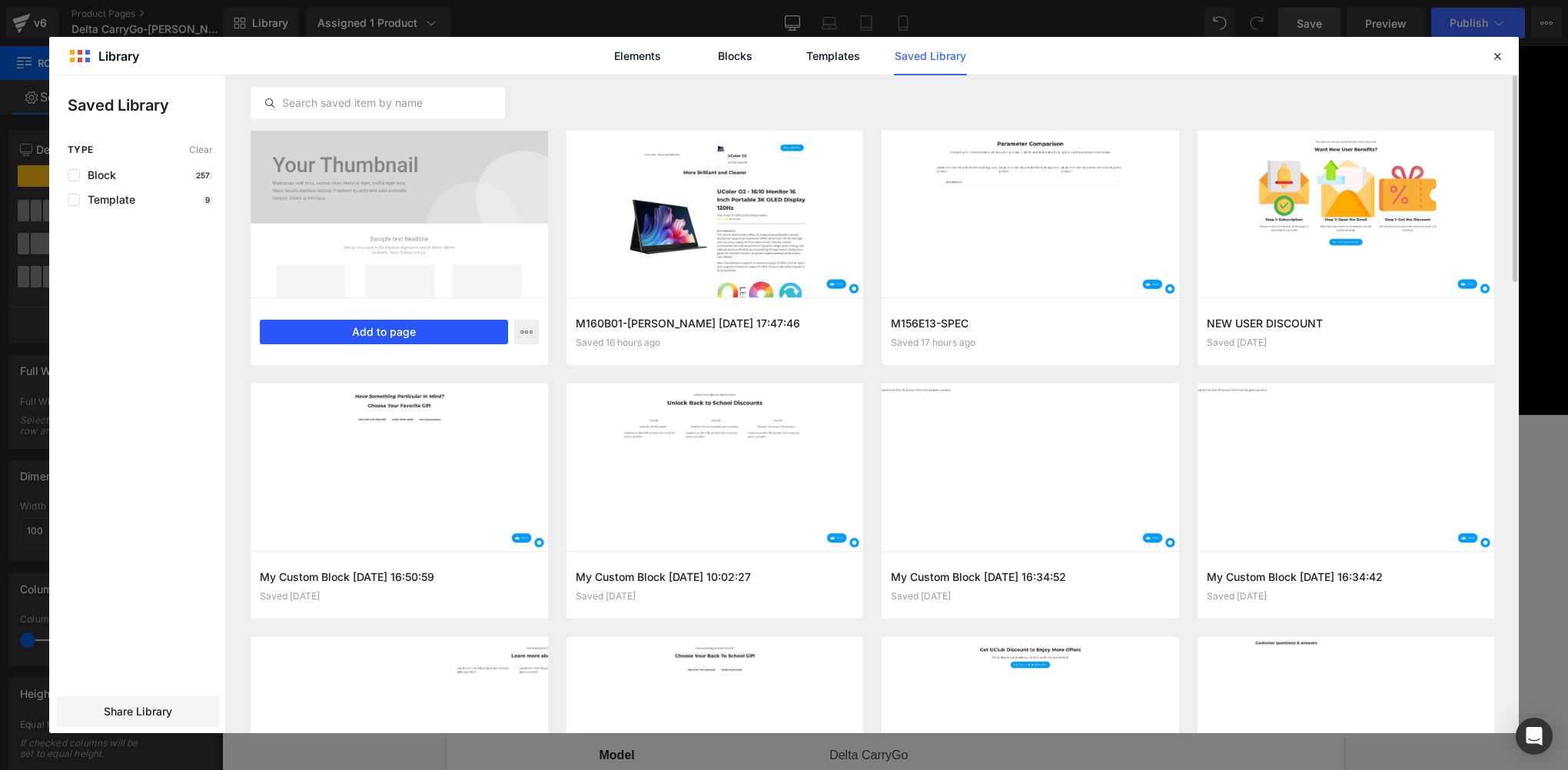
click at [407, 338] on button "Add to page" at bounding box center [384, 332] width 248 height 25
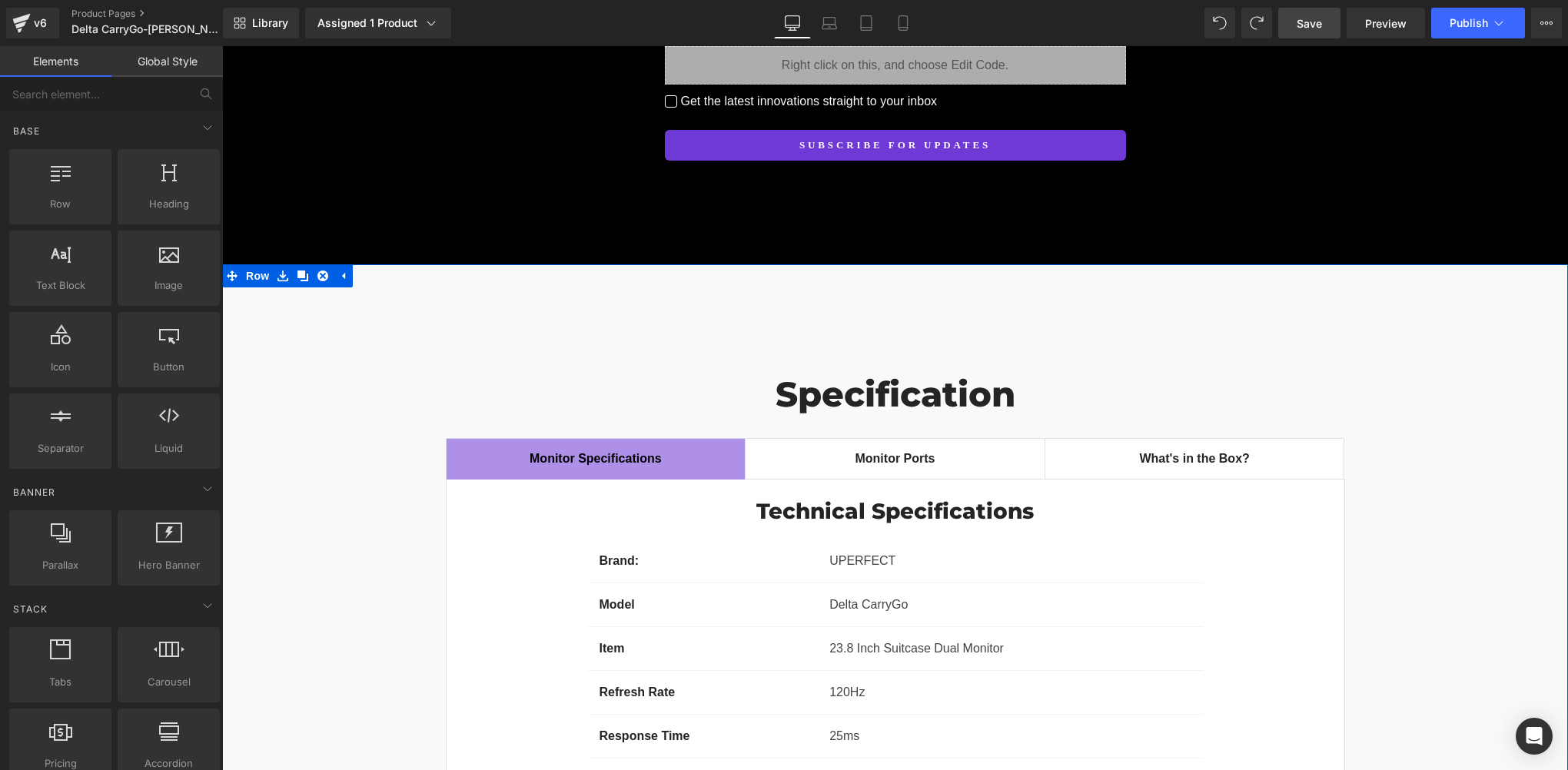
scroll to position [11794, 0]
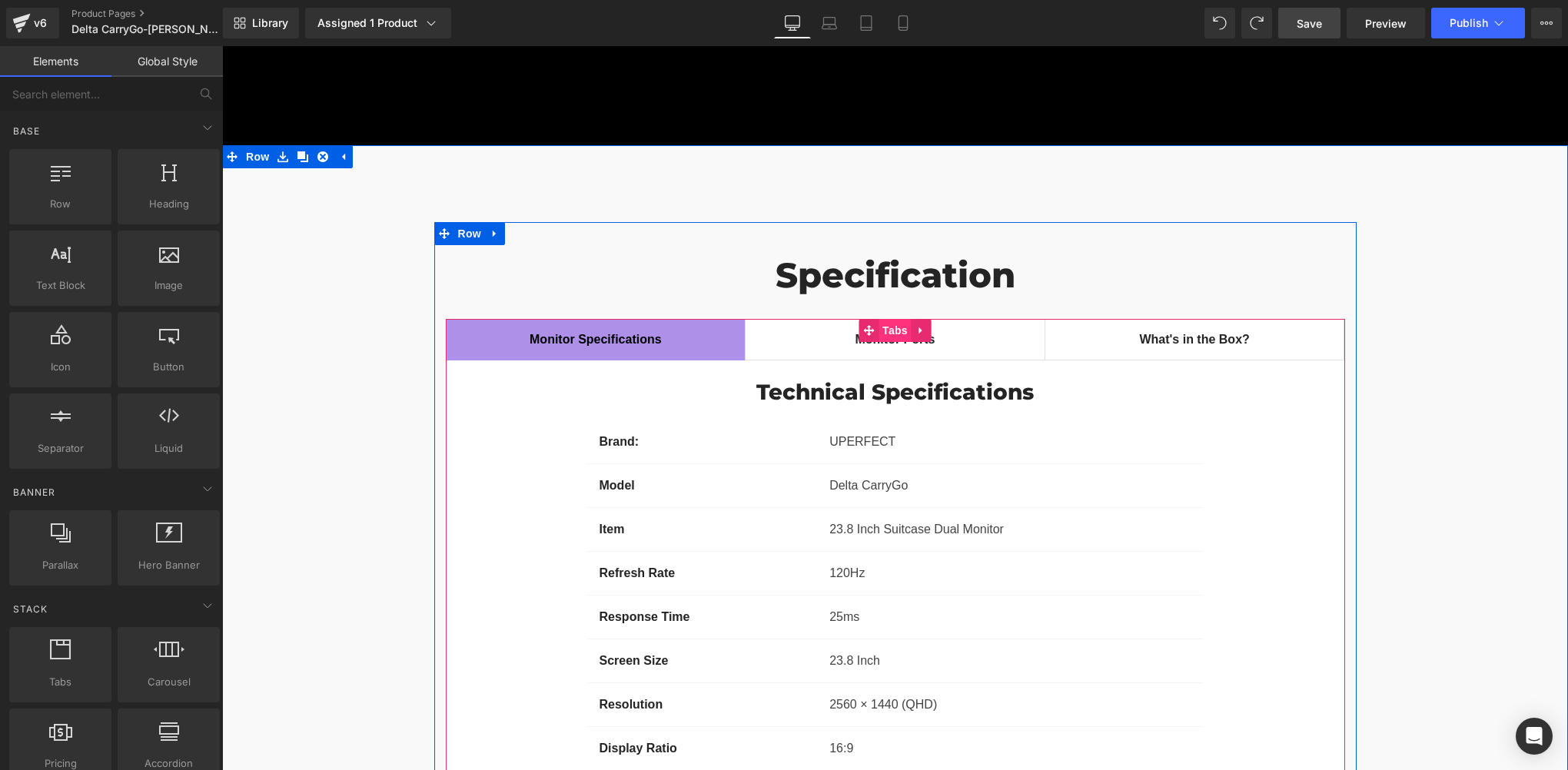
click at [886, 319] on span "Tabs" at bounding box center [895, 330] width 33 height 23
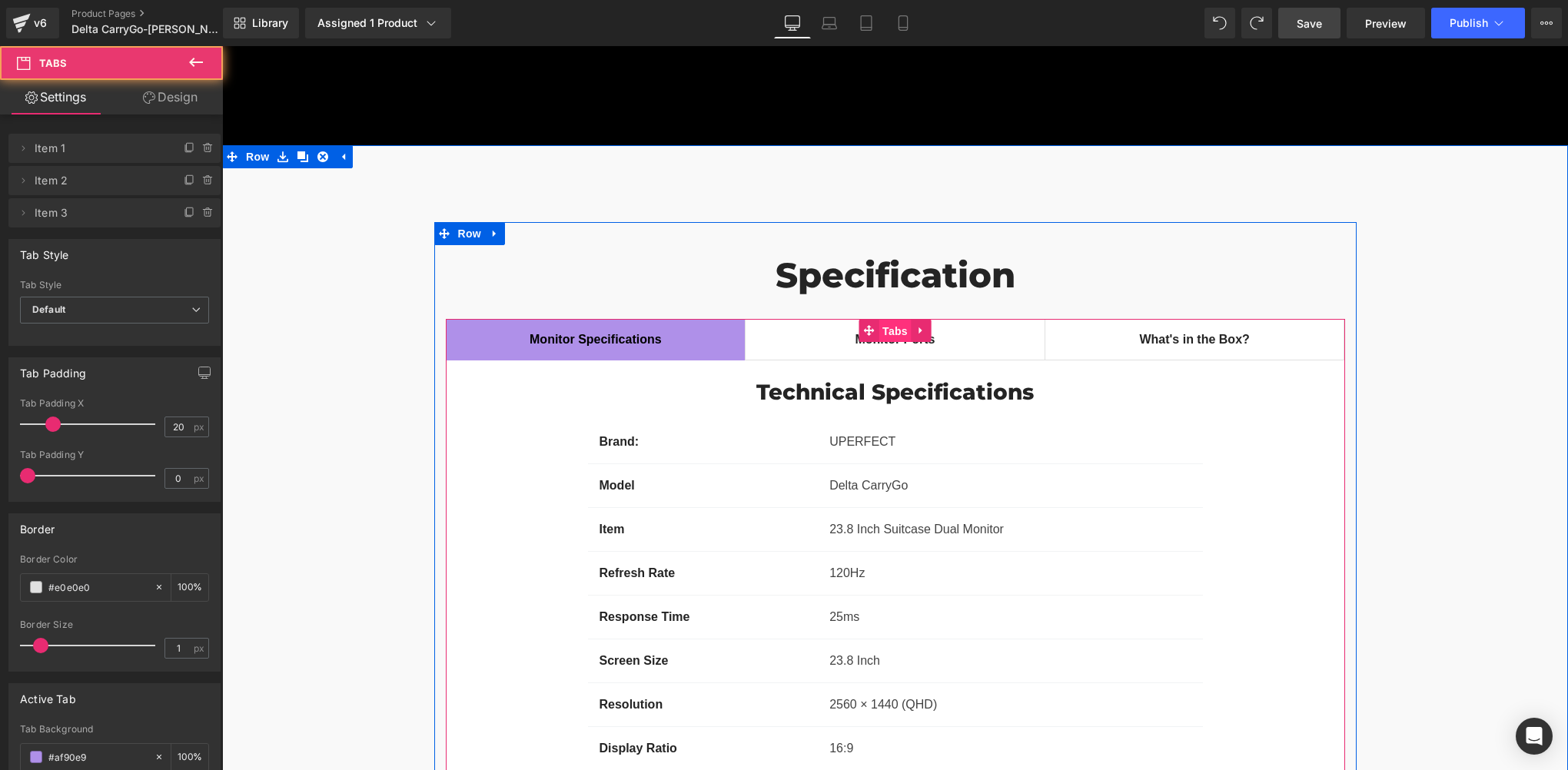
click at [886, 320] on span "Tabs" at bounding box center [895, 331] width 33 height 23
click at [886, 319] on span "Tabs" at bounding box center [895, 330] width 33 height 23
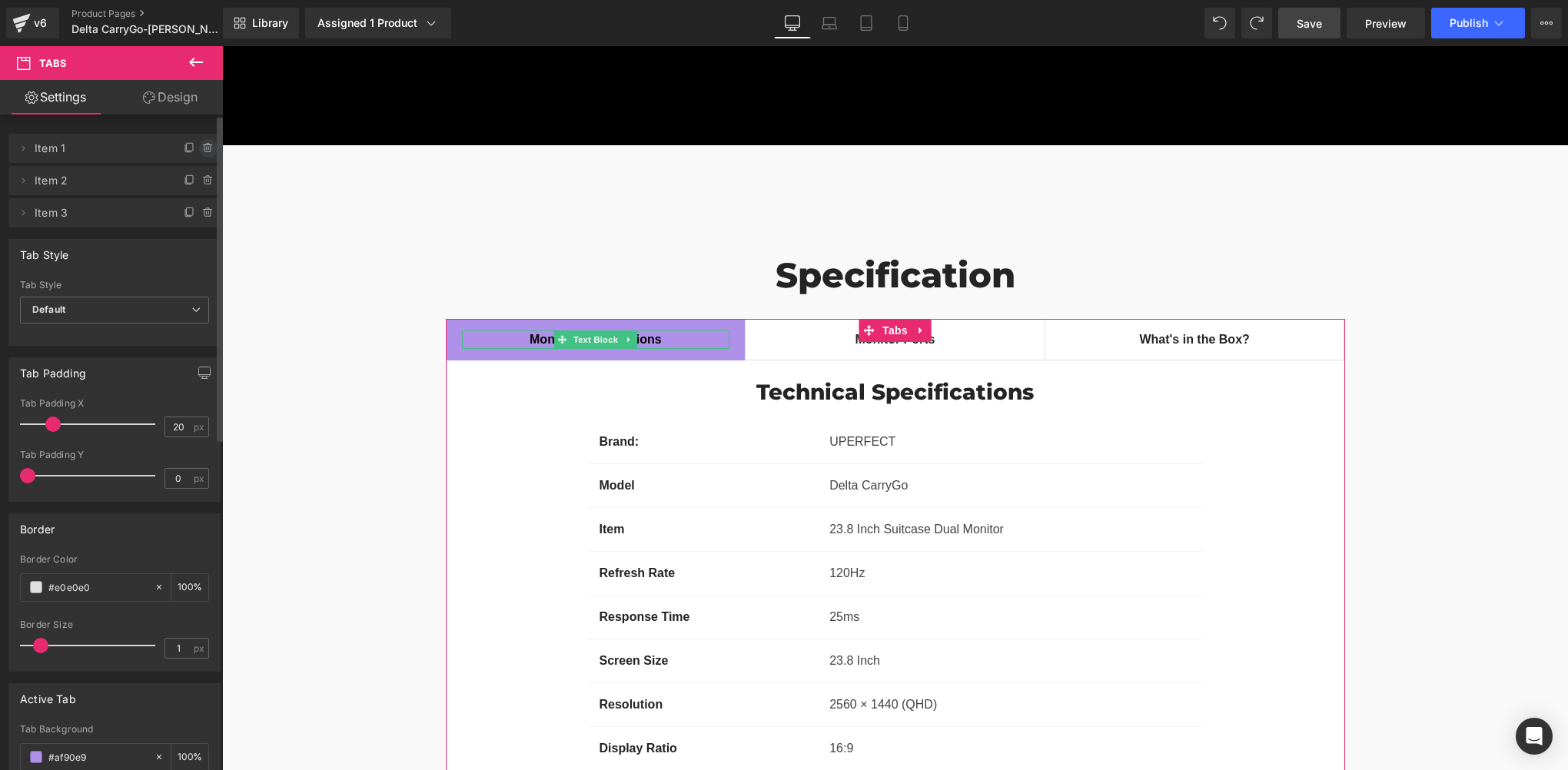
click at [202, 145] on icon at bounding box center [208, 148] width 12 height 12
click at [197, 150] on button "Delete" at bounding box center [192, 149] width 49 height 20
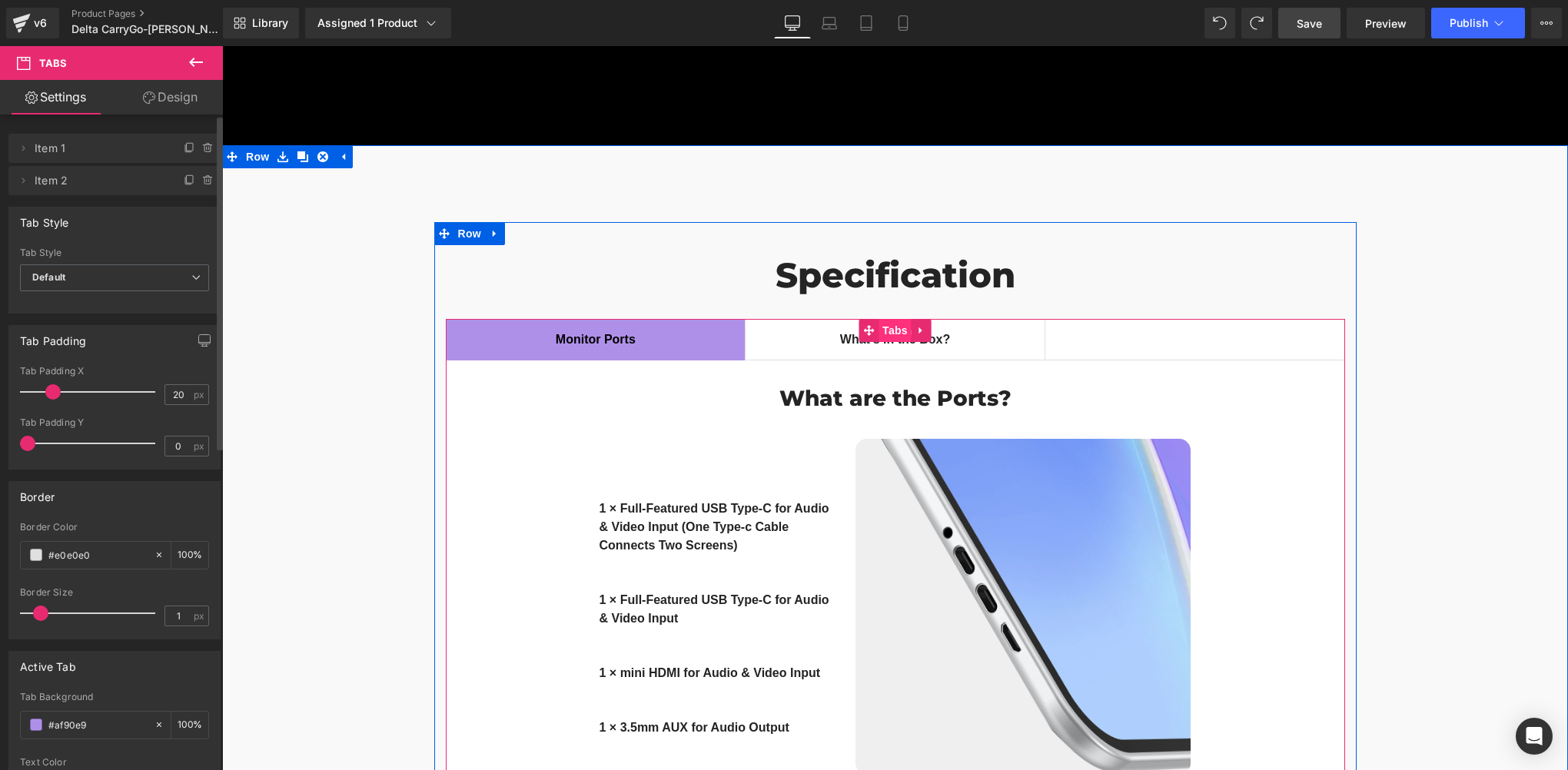
click at [891, 319] on span "Tabs" at bounding box center [895, 330] width 33 height 23
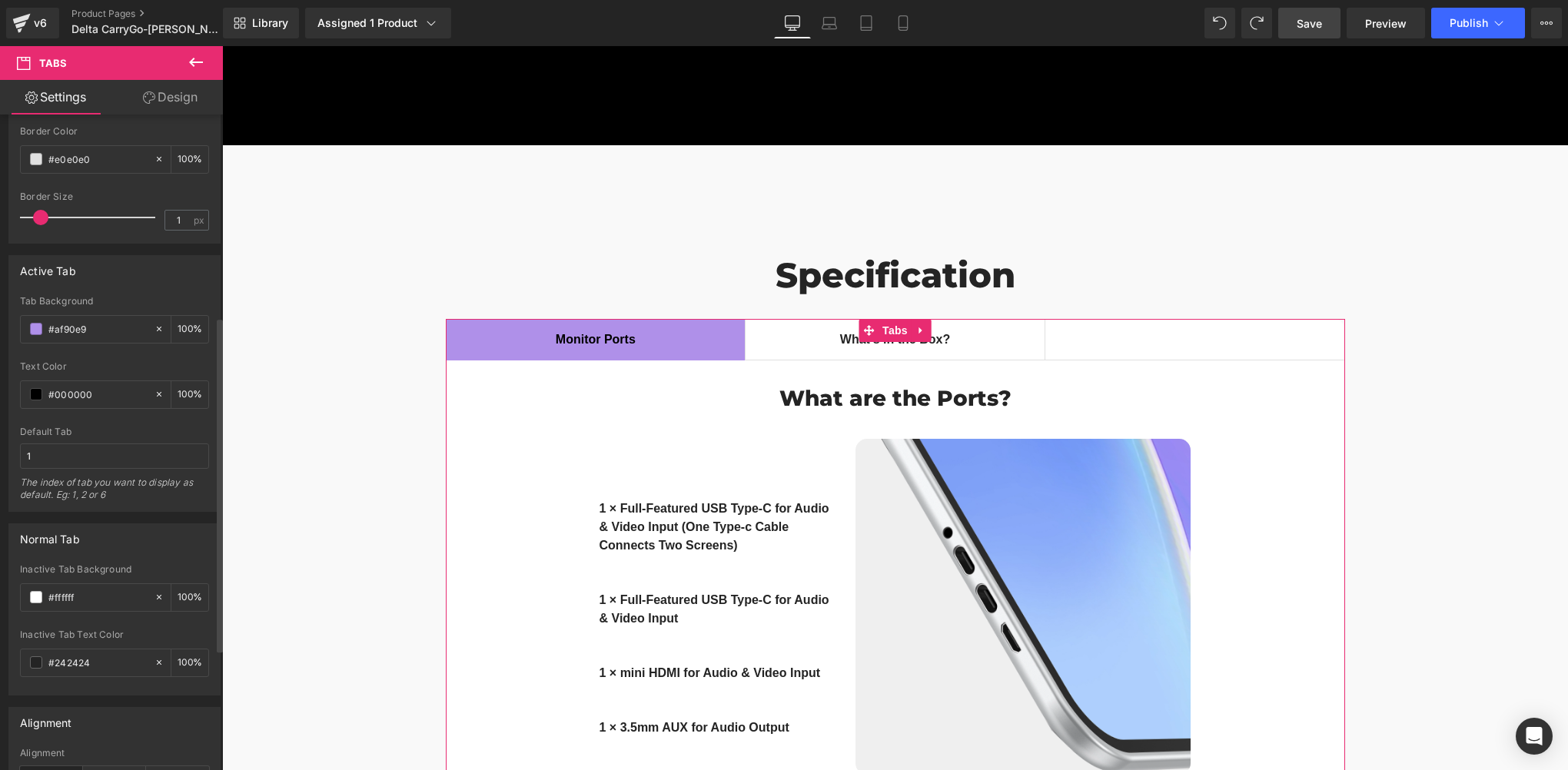
scroll to position [633, 0]
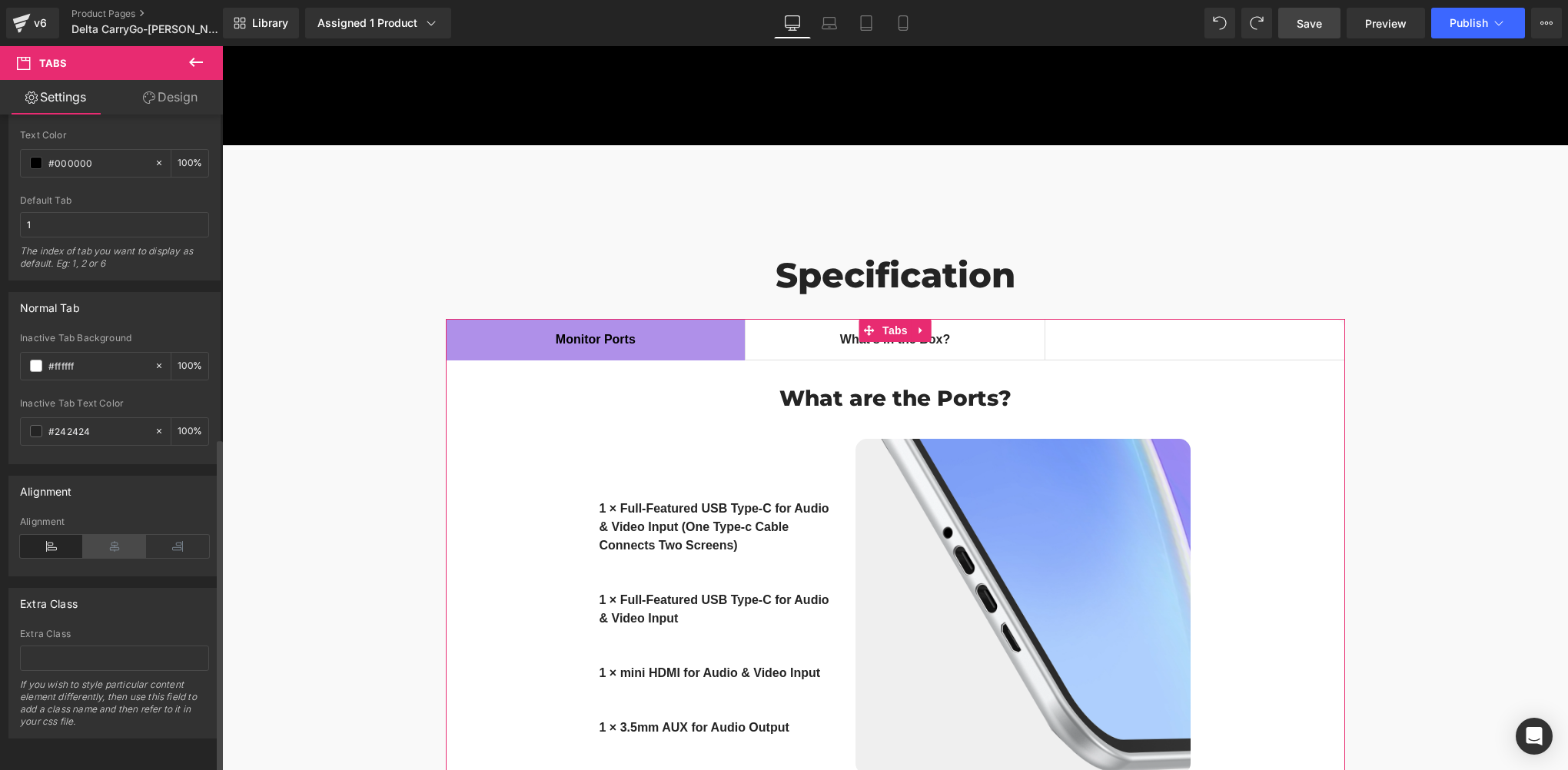
click at [110, 544] on icon at bounding box center [114, 546] width 63 height 23
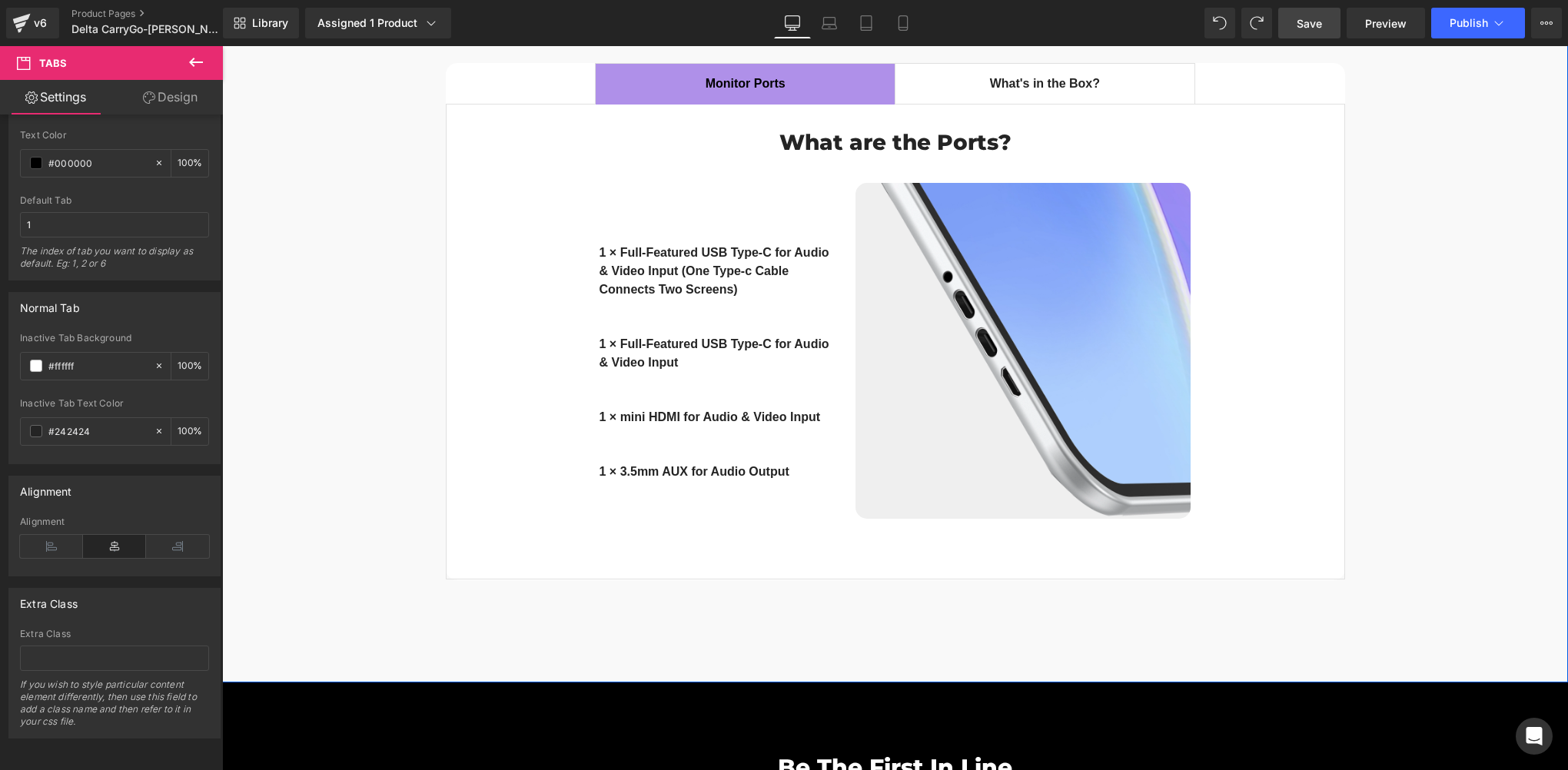
scroll to position [11794, 0]
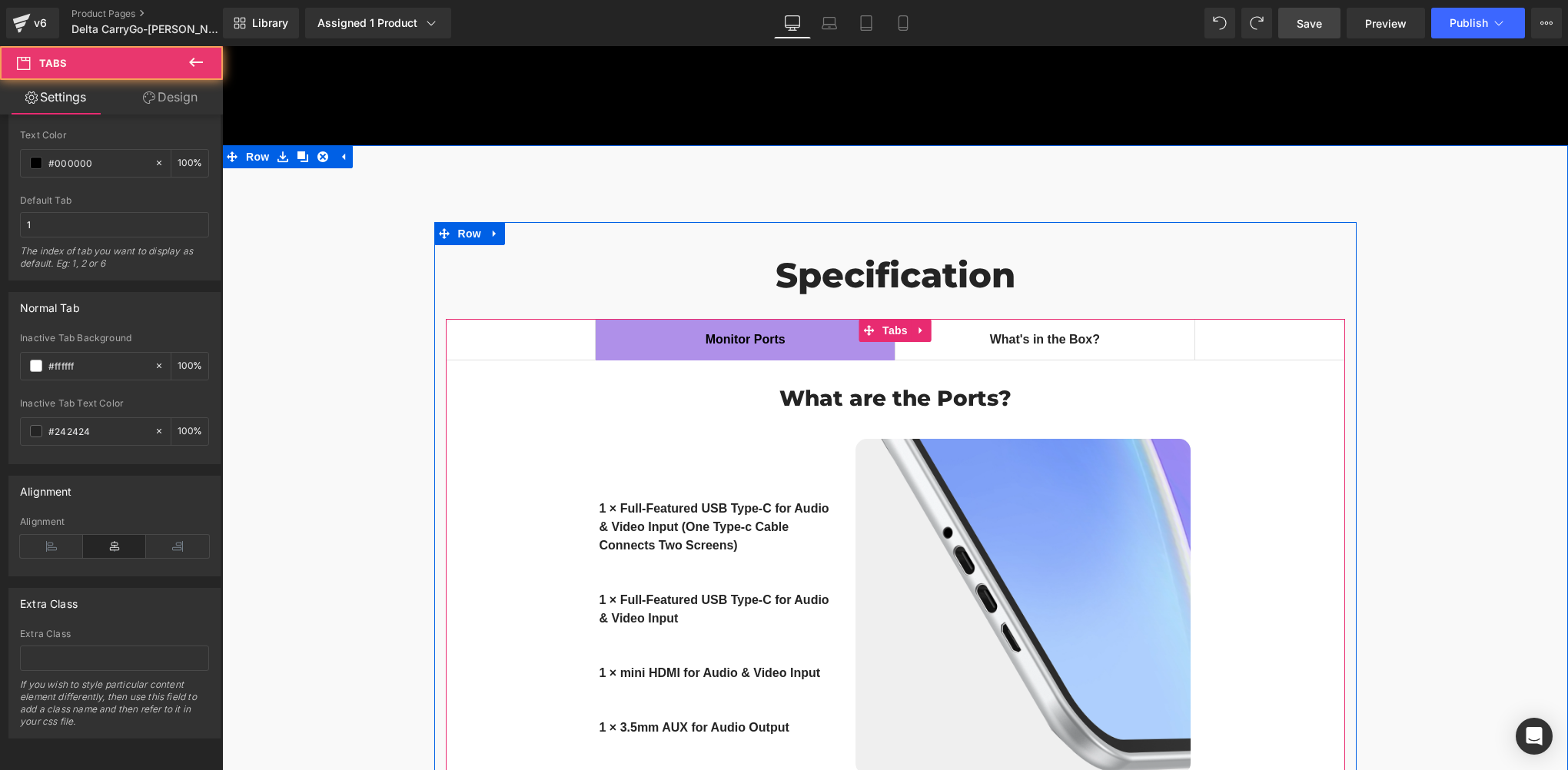
click at [951, 320] on span "What's in the Box? Text Block" at bounding box center [1045, 339] width 299 height 40
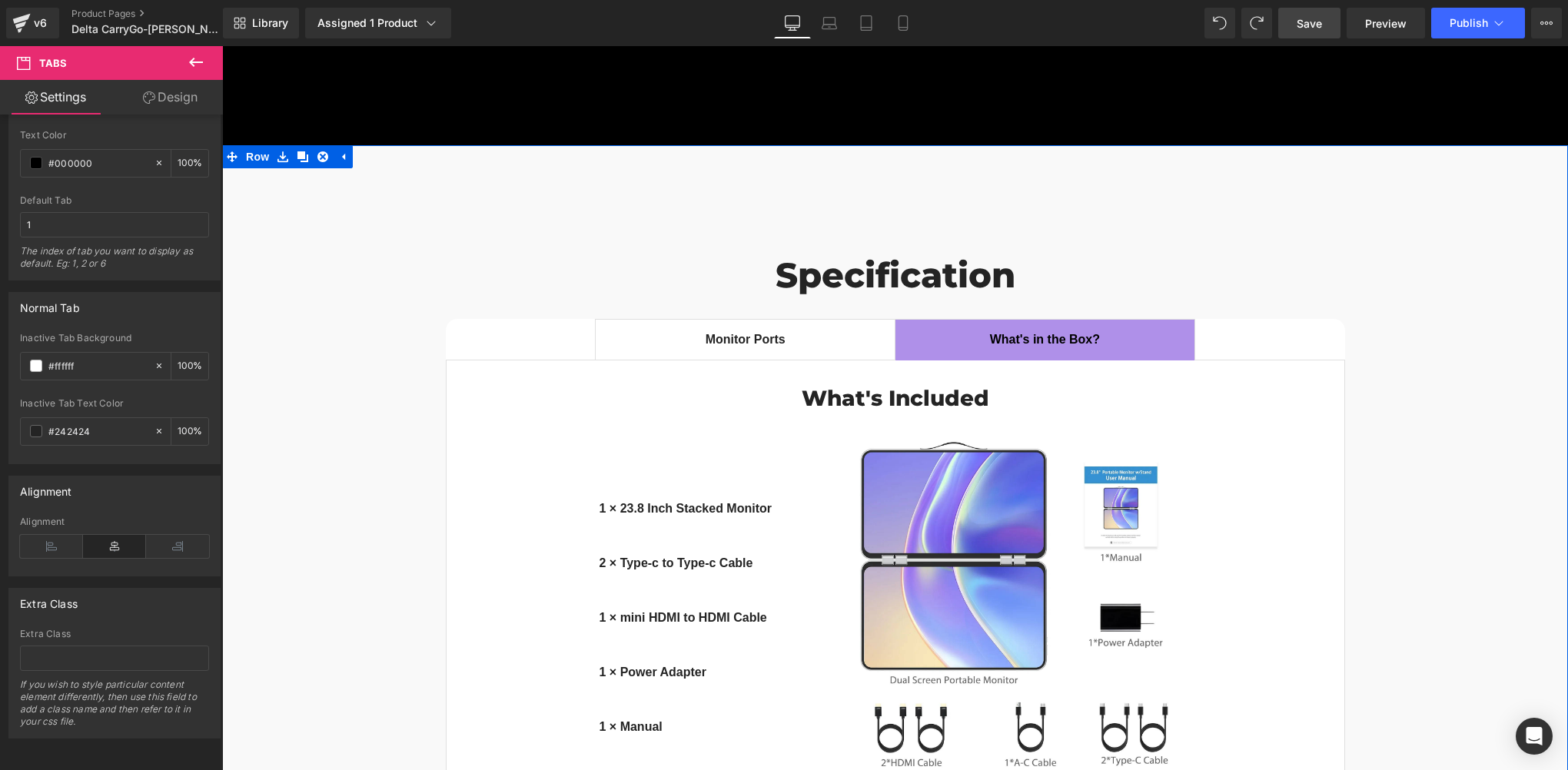
click at [234, 398] on div "Specification Heading Monitor Ports Text Block What's in the Box? Text Block Wh…" at bounding box center [895, 556] width 1346 height 669
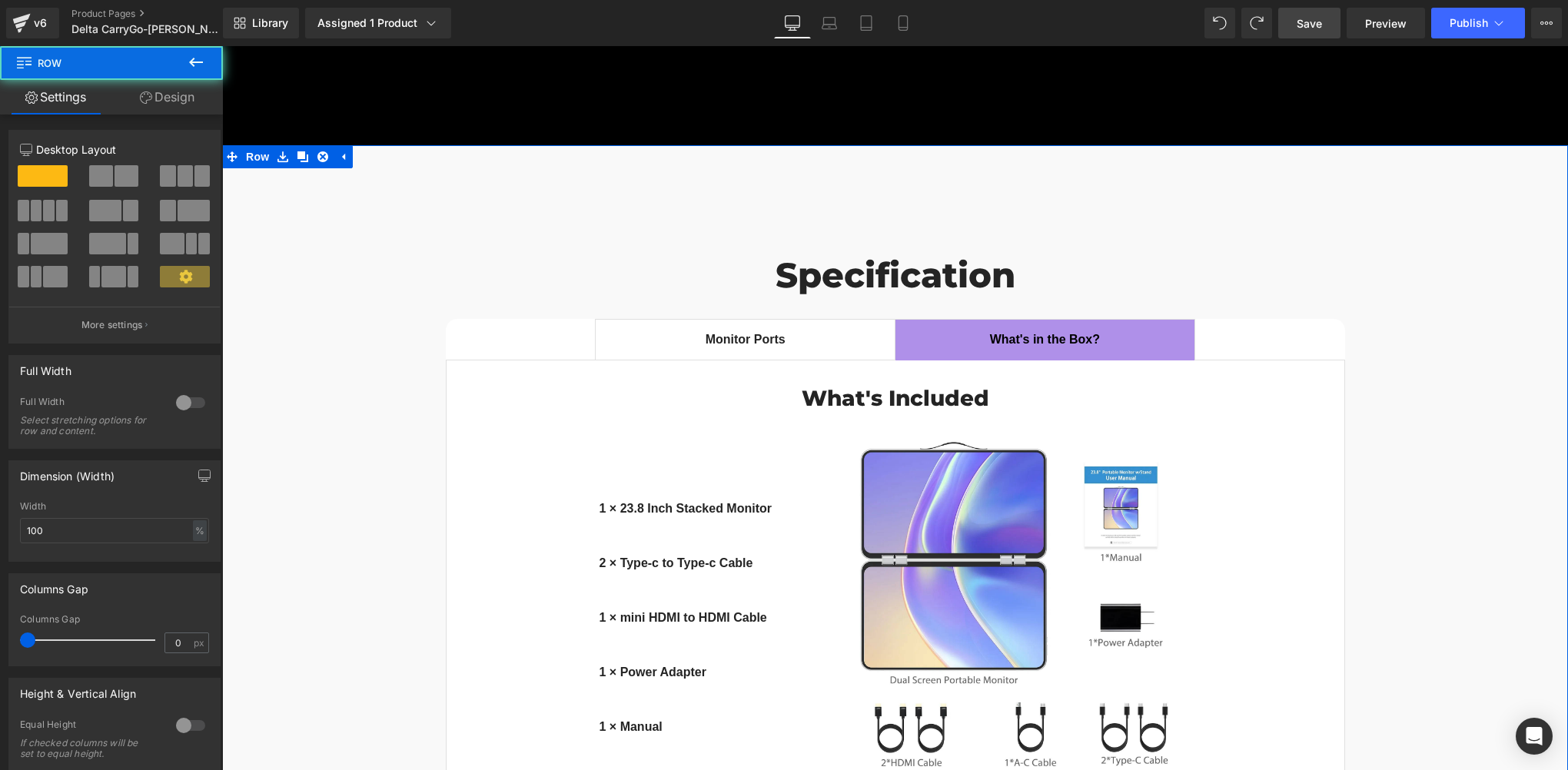
click at [400, 383] on div "Specification Heading Monitor Ports Text Block What's in the Box? Text Block Wh…" at bounding box center [895, 556] width 1346 height 669
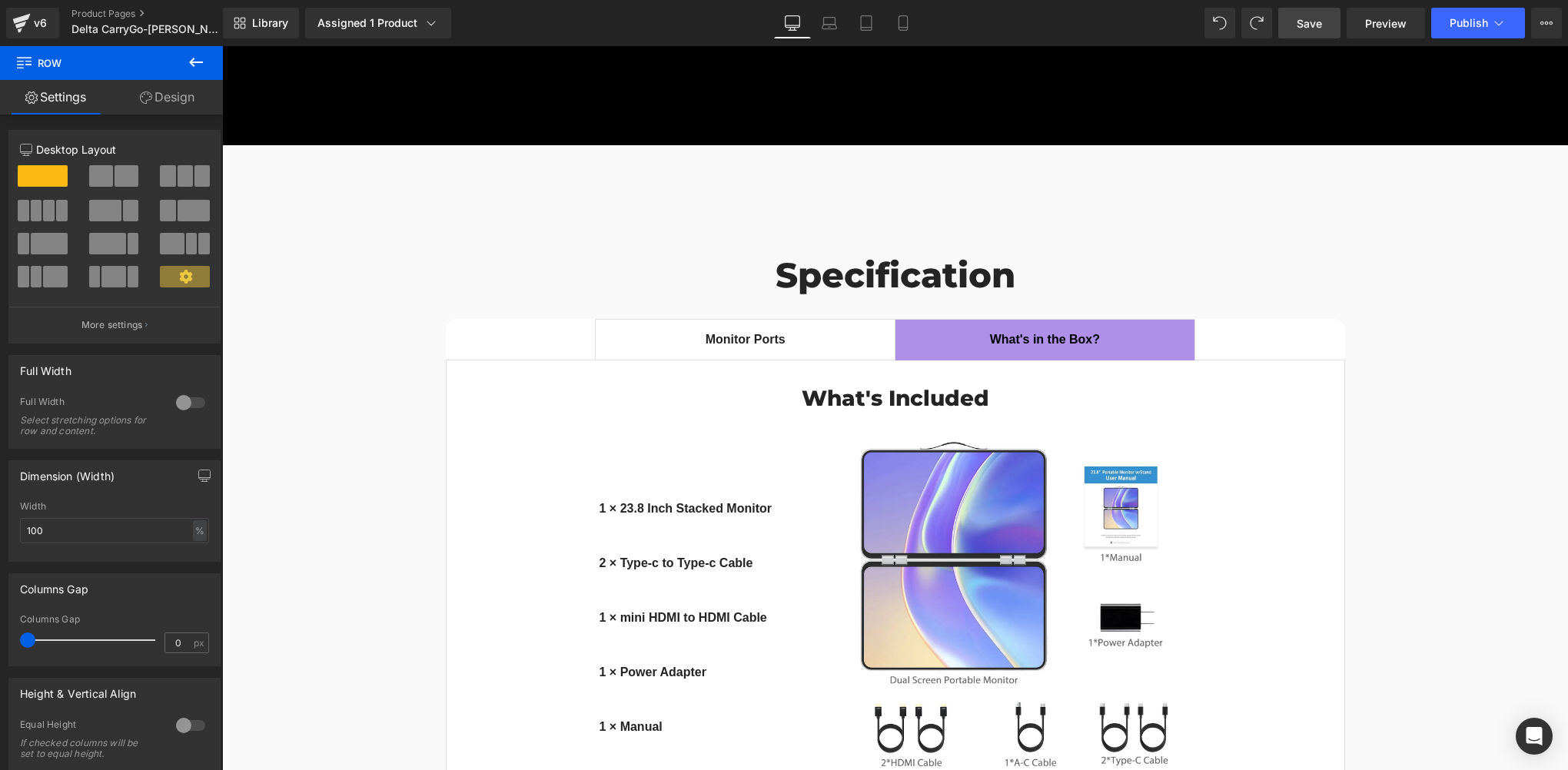
click at [1301, 24] on span "Save" at bounding box center [1309, 24] width 25 height 16
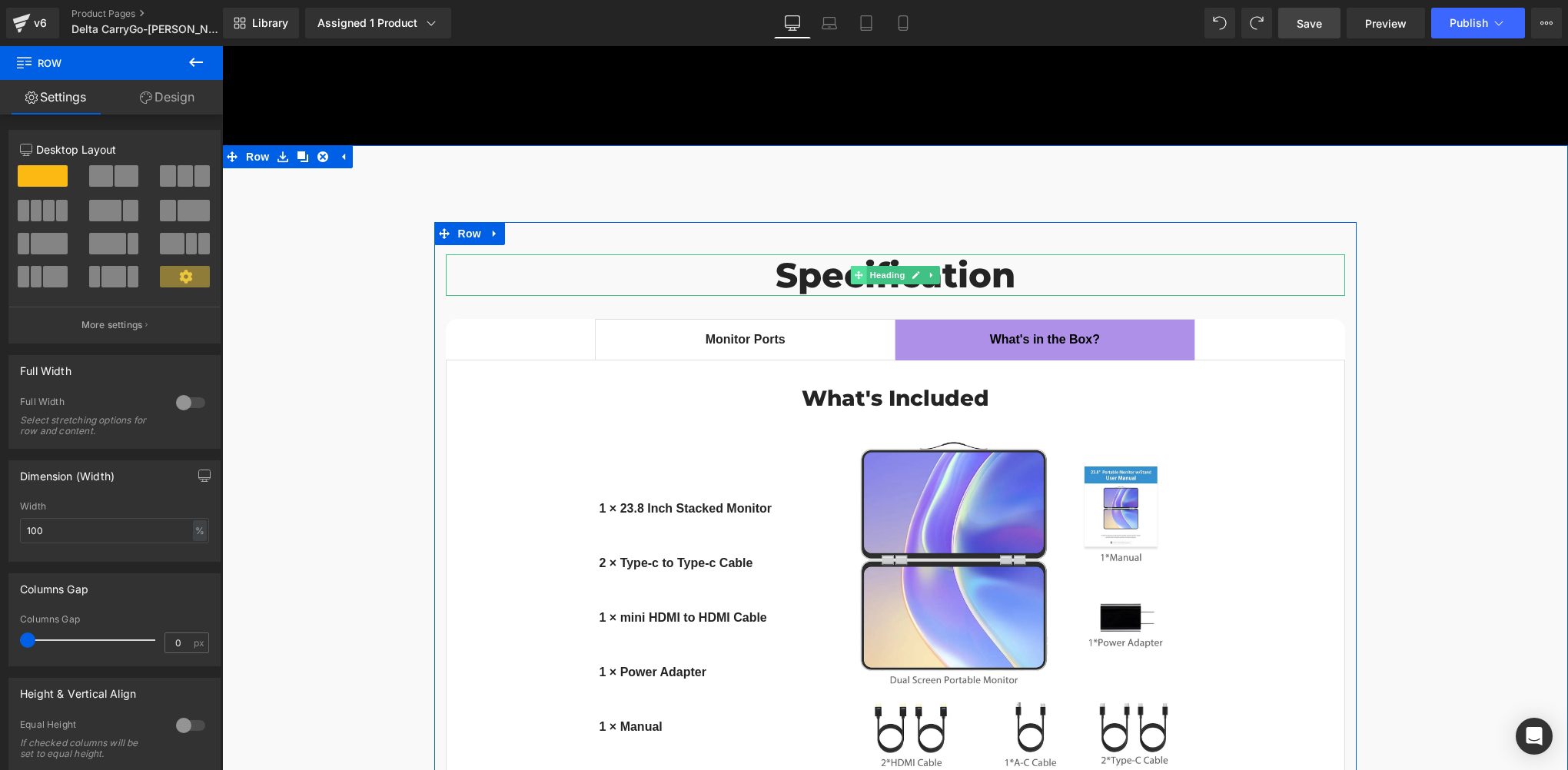
click at [855, 270] on icon at bounding box center [858, 274] width 8 height 9
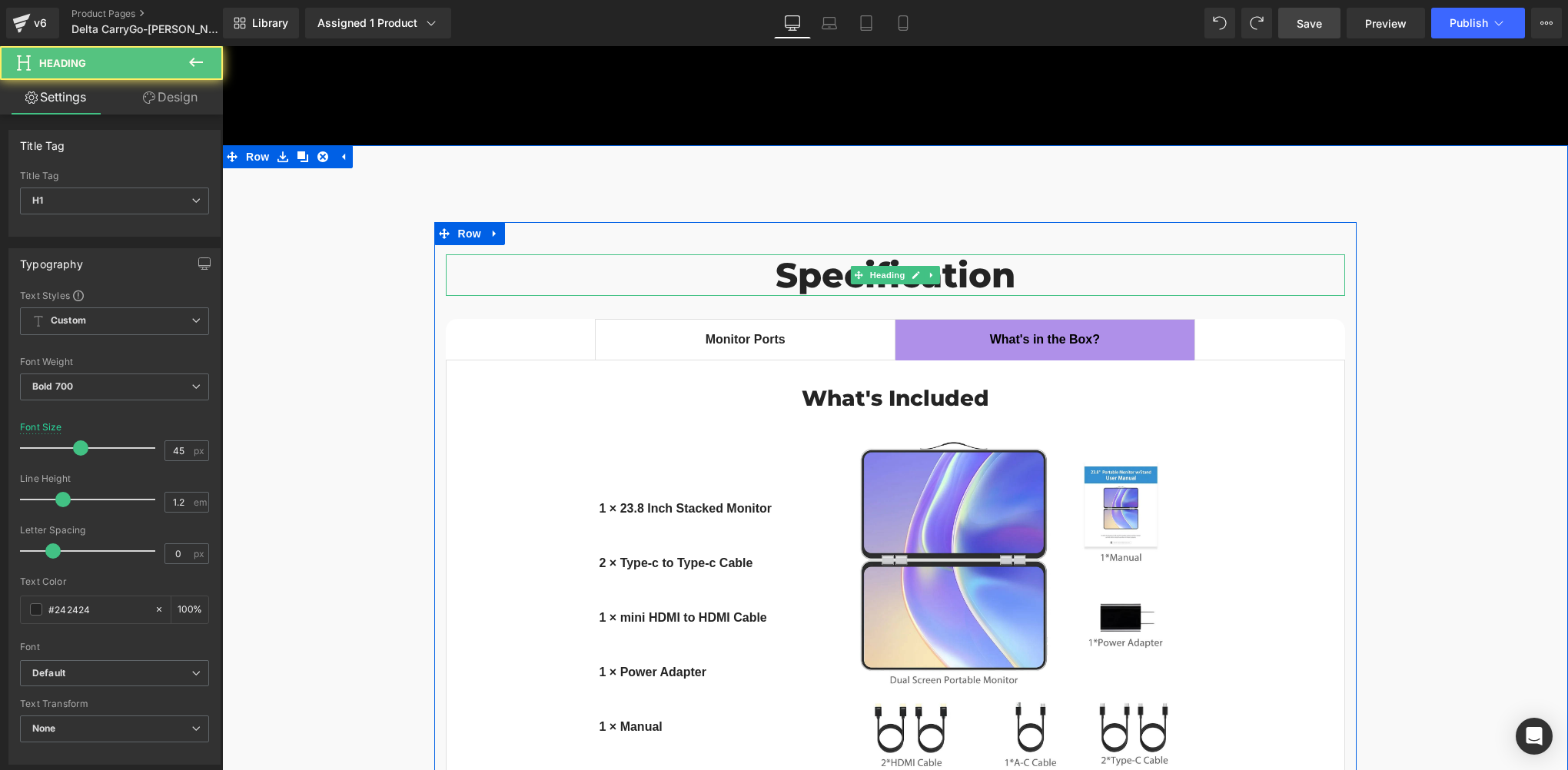
click at [823, 254] on h1 "Specification" at bounding box center [895, 274] width 900 height 41
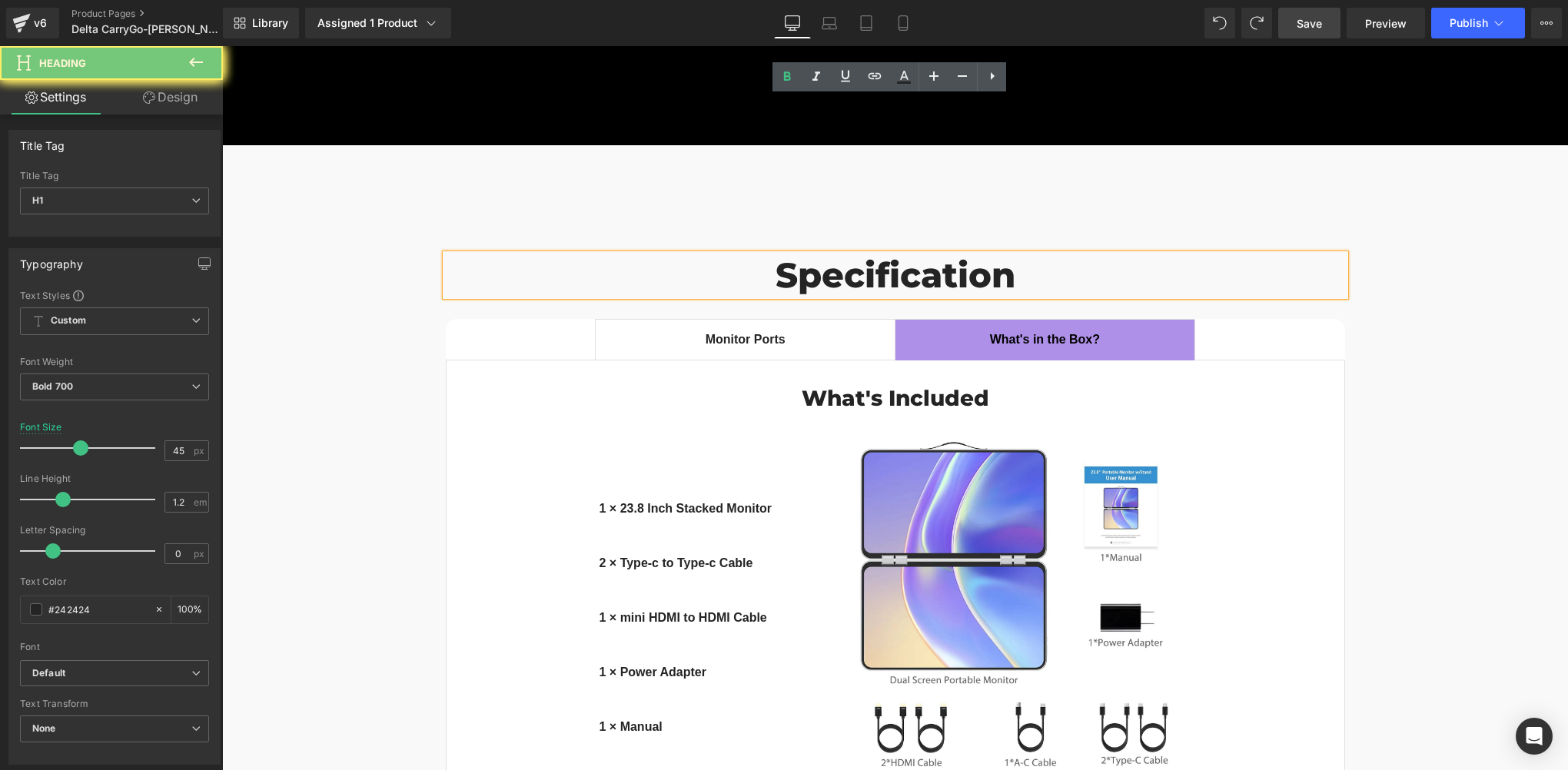
click at [849, 254] on h1 "Specification" at bounding box center [895, 274] width 900 height 41
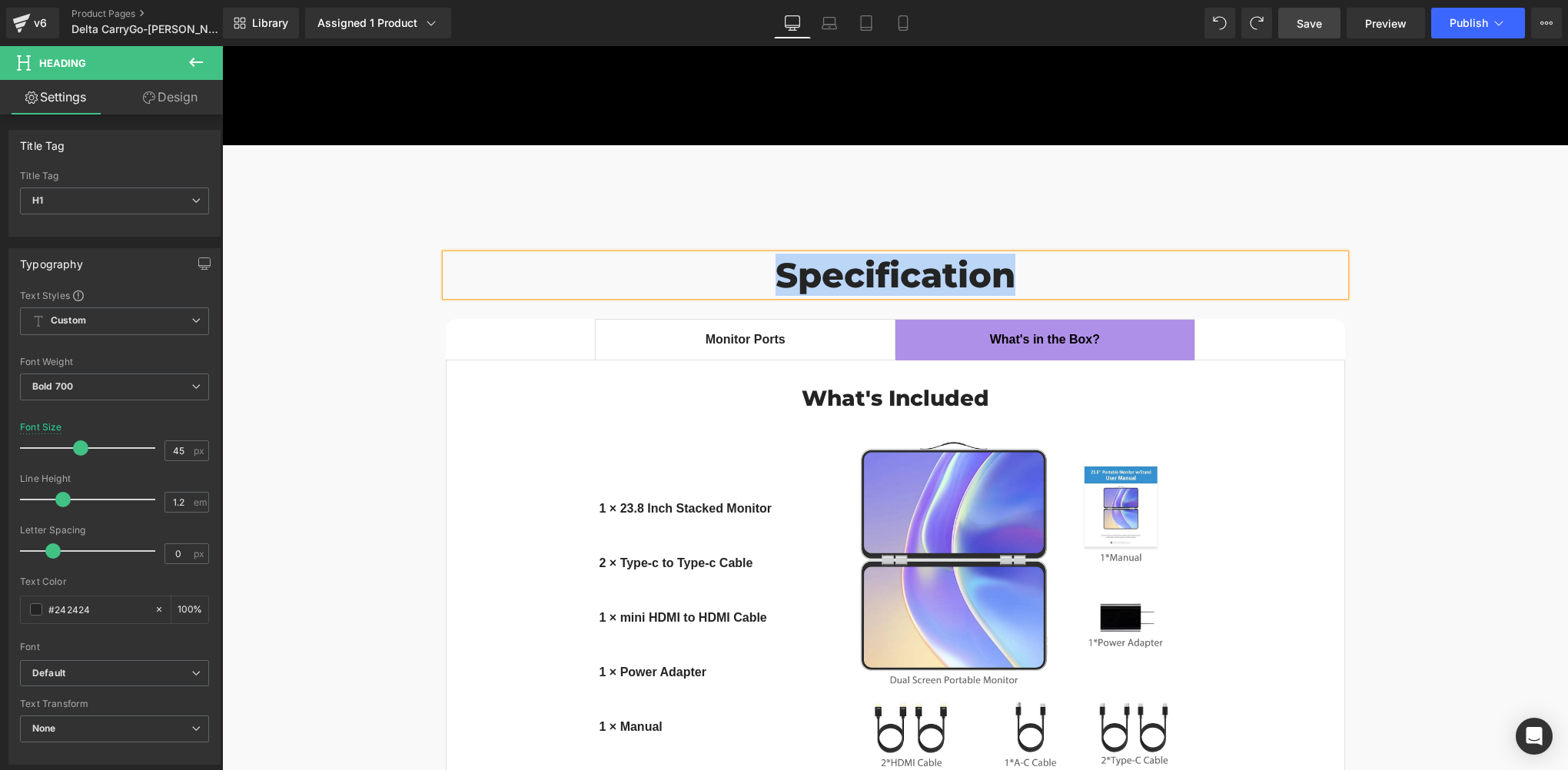
drag, startPoint x: 750, startPoint y: 124, endPoint x: 1008, endPoint y: 112, distance: 258.3
click at [1008, 254] on h1 "Specification" at bounding box center [895, 274] width 900 height 41
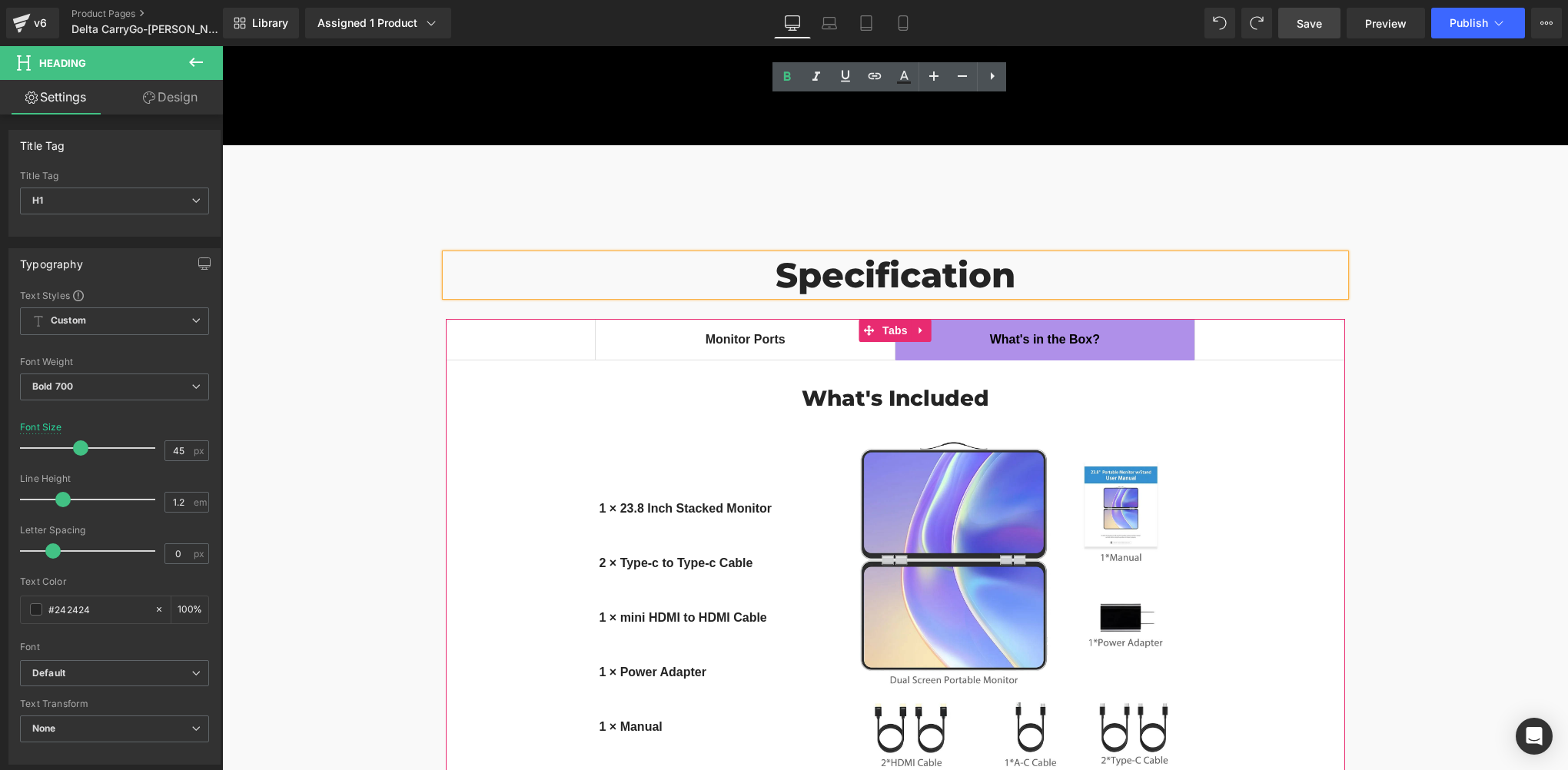
click at [488, 360] on div "What's Included Heading 1 × 23.8 Inch Stacked Monitor Text Block Icon List 2 × …" at bounding box center [895, 597] width 900 height 476
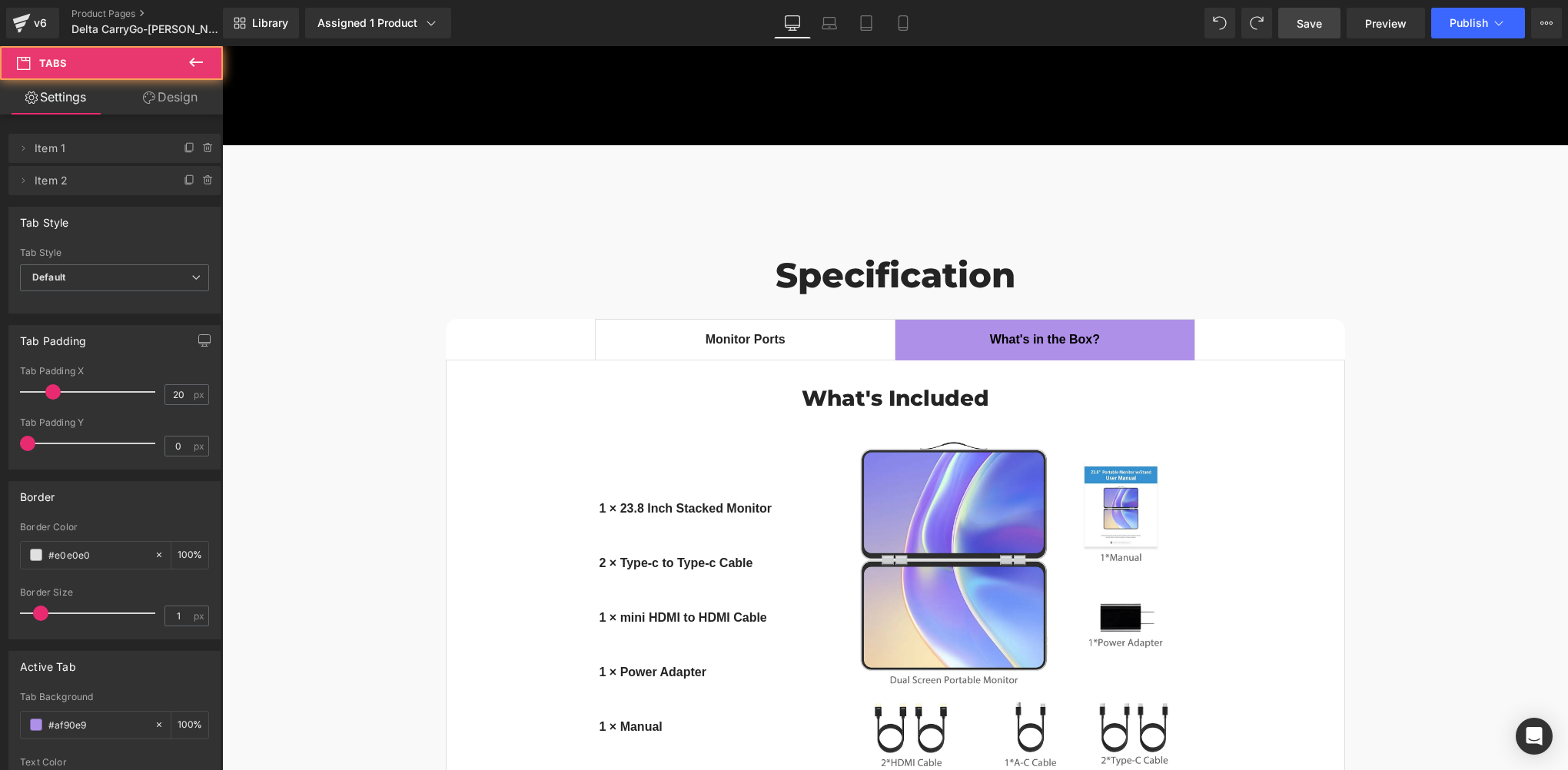
click at [329, 327] on div "Specification Heading Monitor Ports Text Block What's in the Box? Text Block Wh…" at bounding box center [895, 556] width 1346 height 669
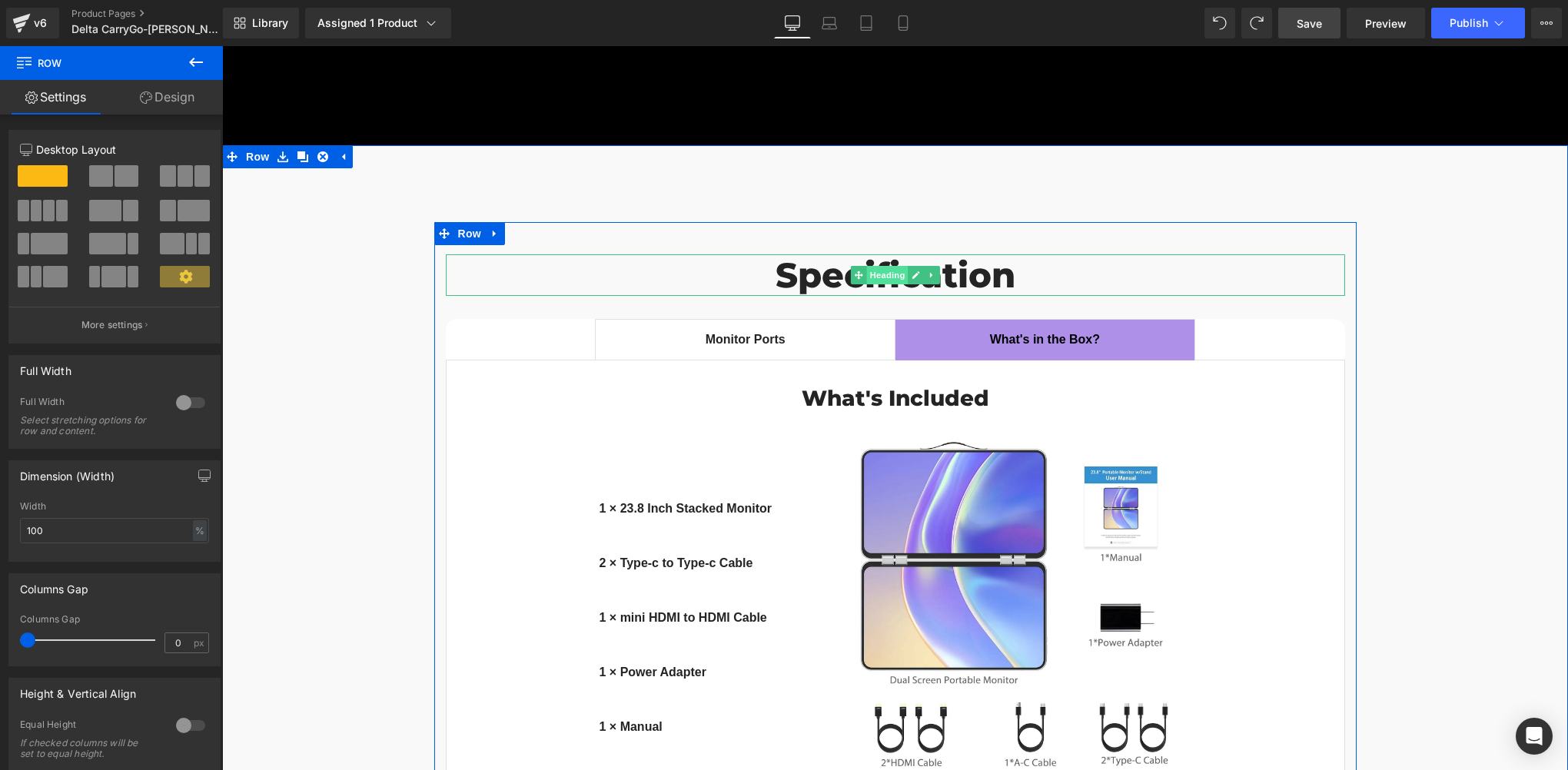
click at [854, 270] on icon at bounding box center [858, 274] width 8 height 9
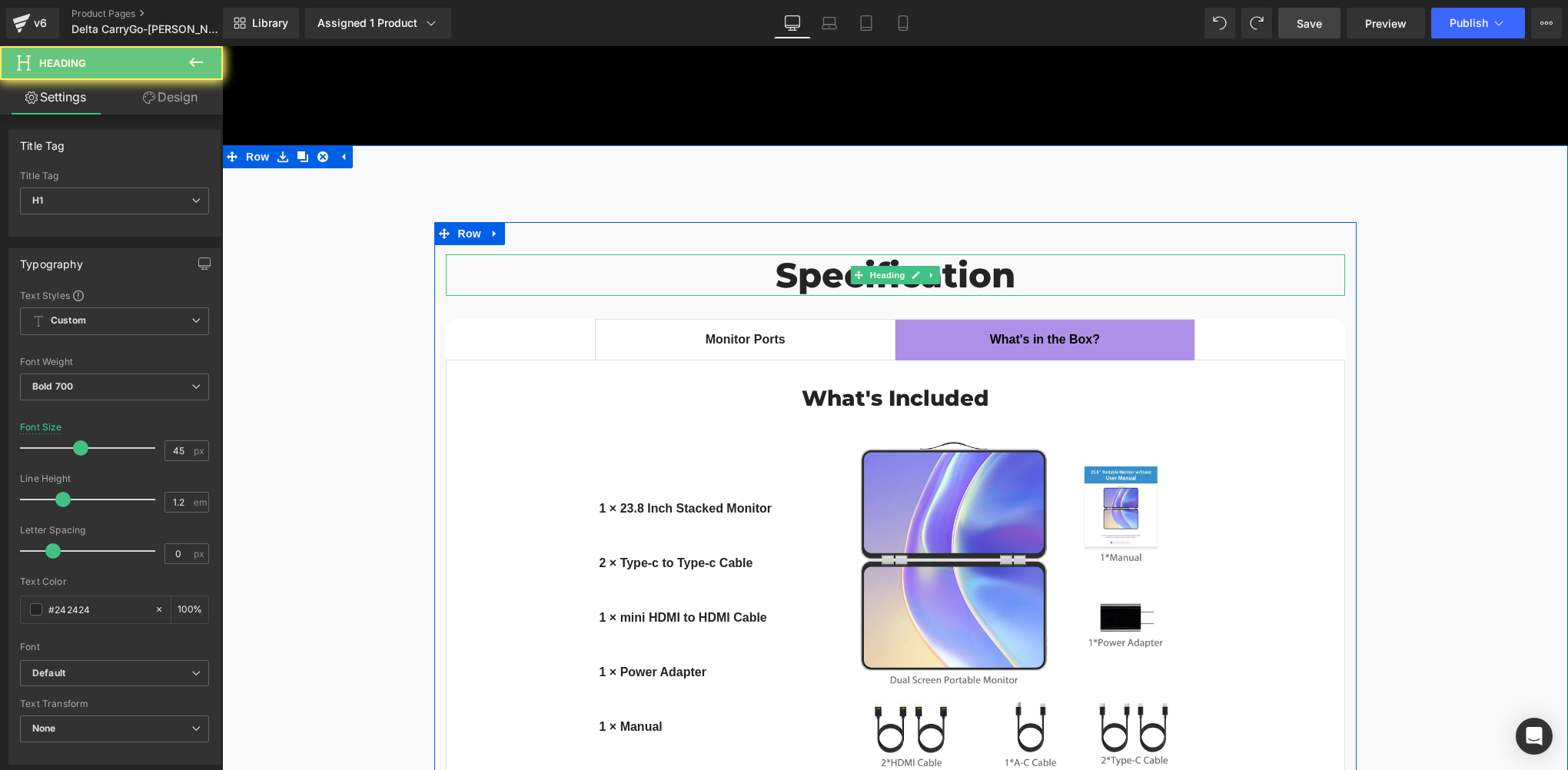
click at [836, 254] on h1 "Specification" at bounding box center [895, 274] width 900 height 41
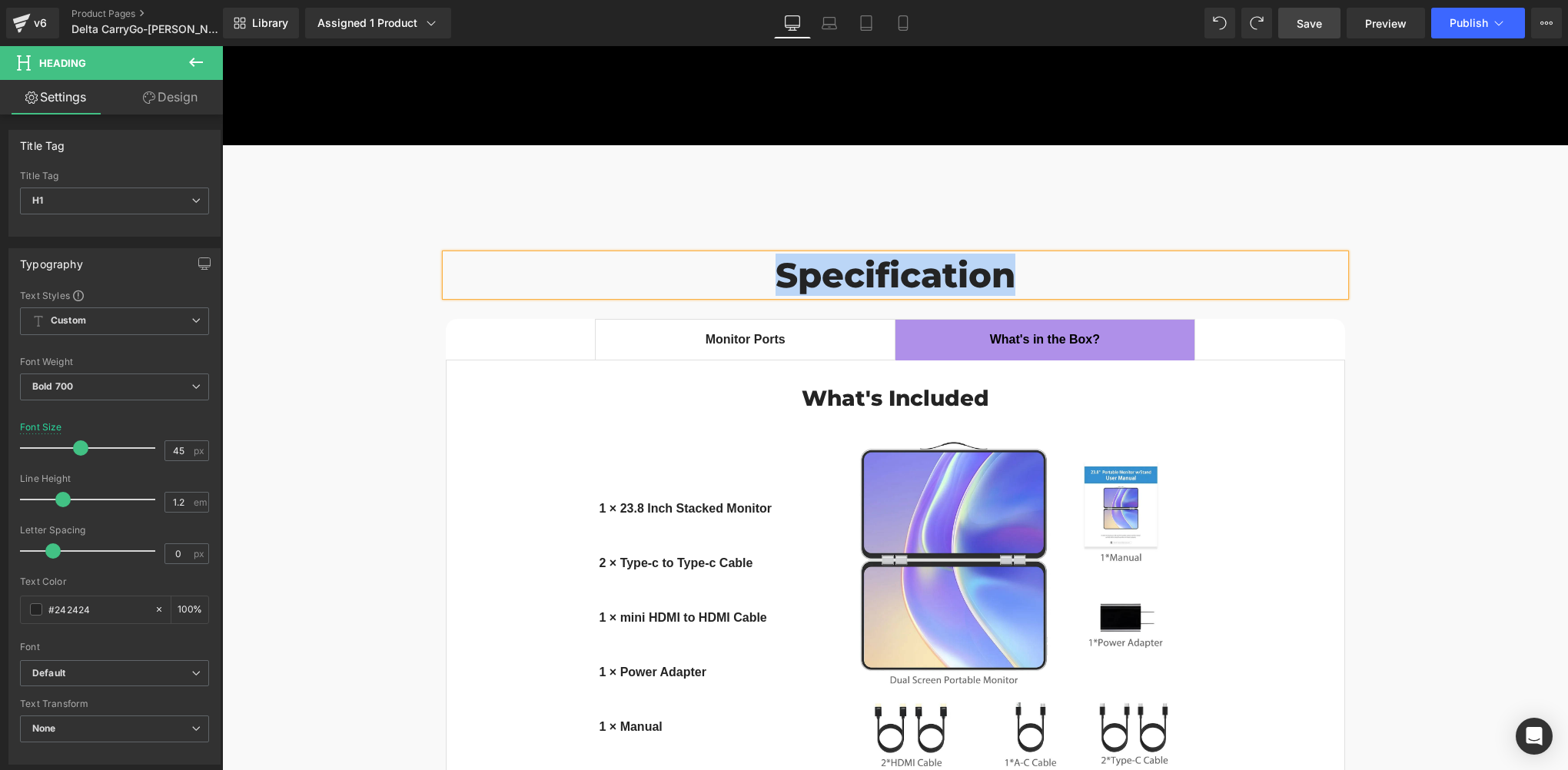
paste div
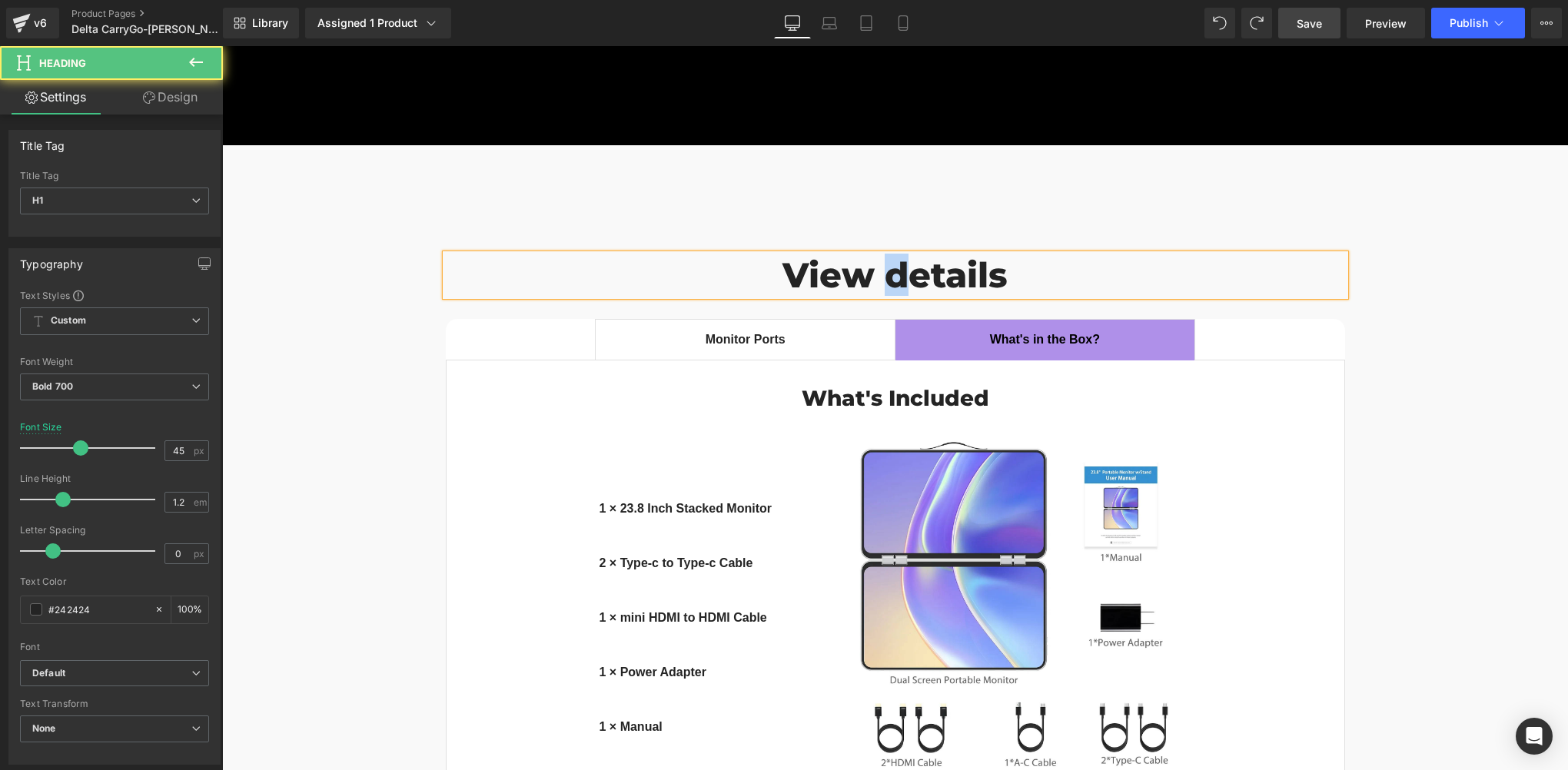
drag, startPoint x: 886, startPoint y: 118, endPoint x: 895, endPoint y: 115, distance: 9.5
click at [895, 254] on h1 "View details" at bounding box center [895, 274] width 900 height 41
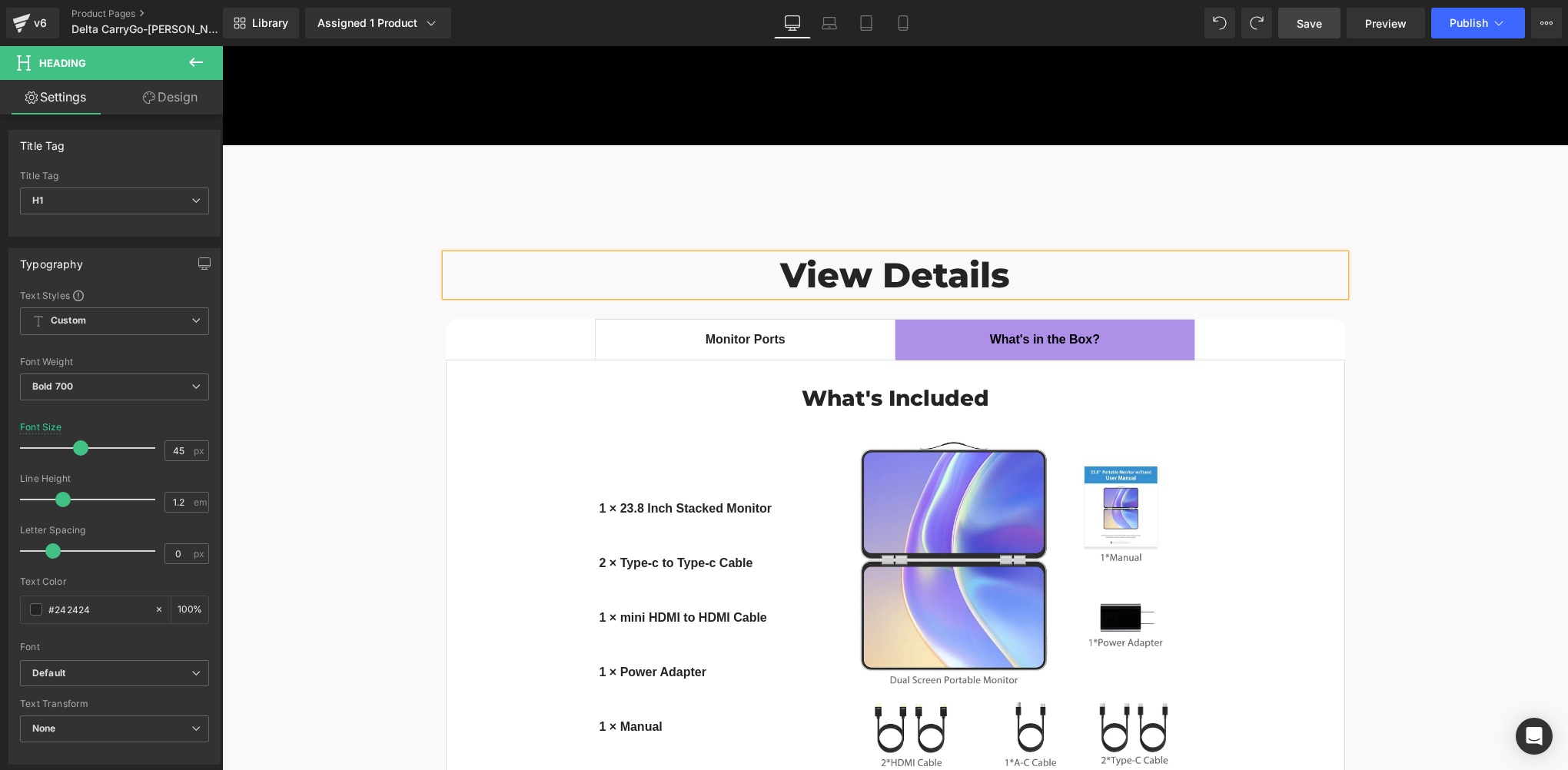
click at [1359, 463] on div "View Details Heading Monitor Ports Text Block What's in the Box? Text Block Wha…" at bounding box center [895, 556] width 1346 height 669
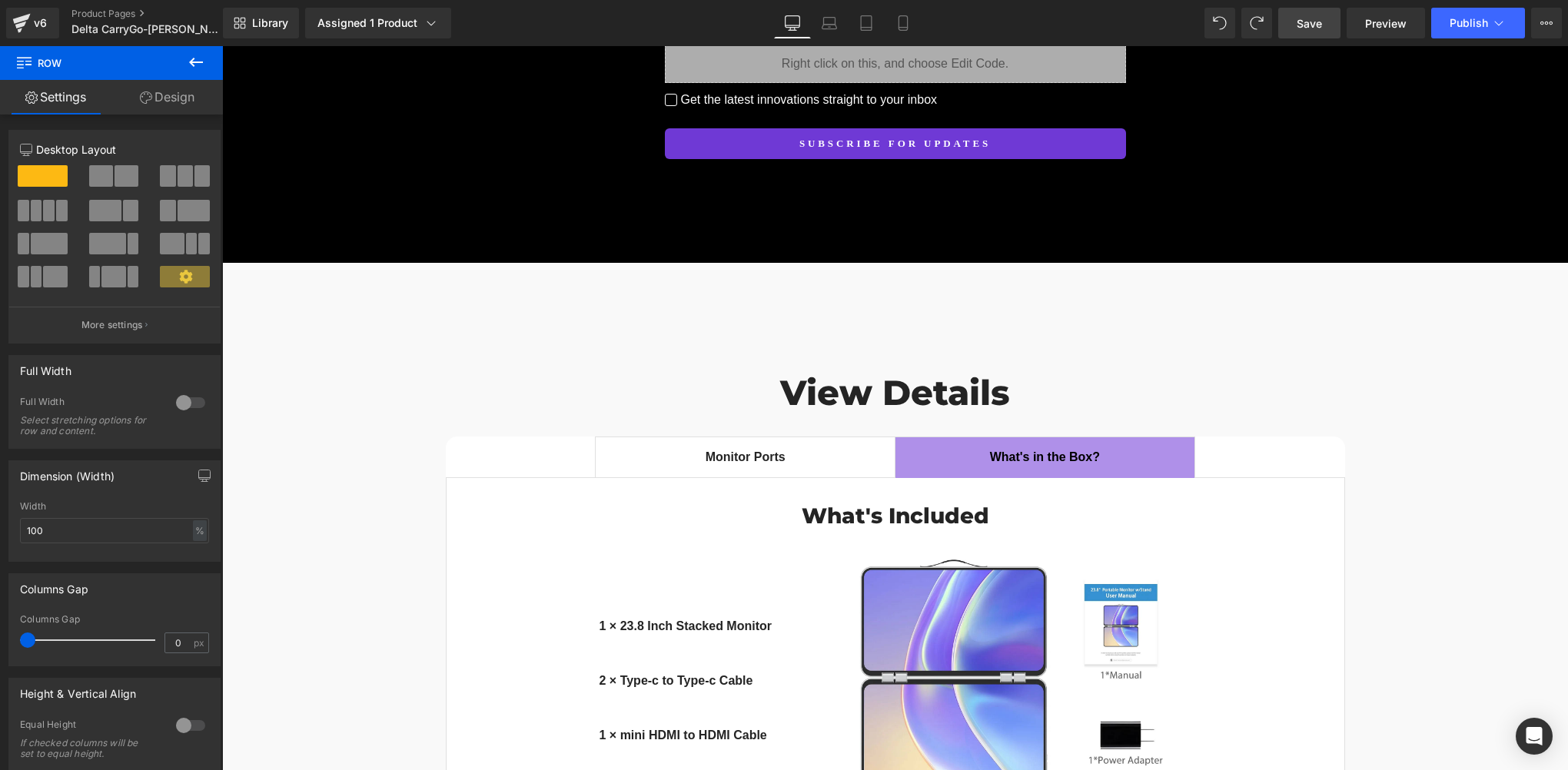
scroll to position [11538, 0]
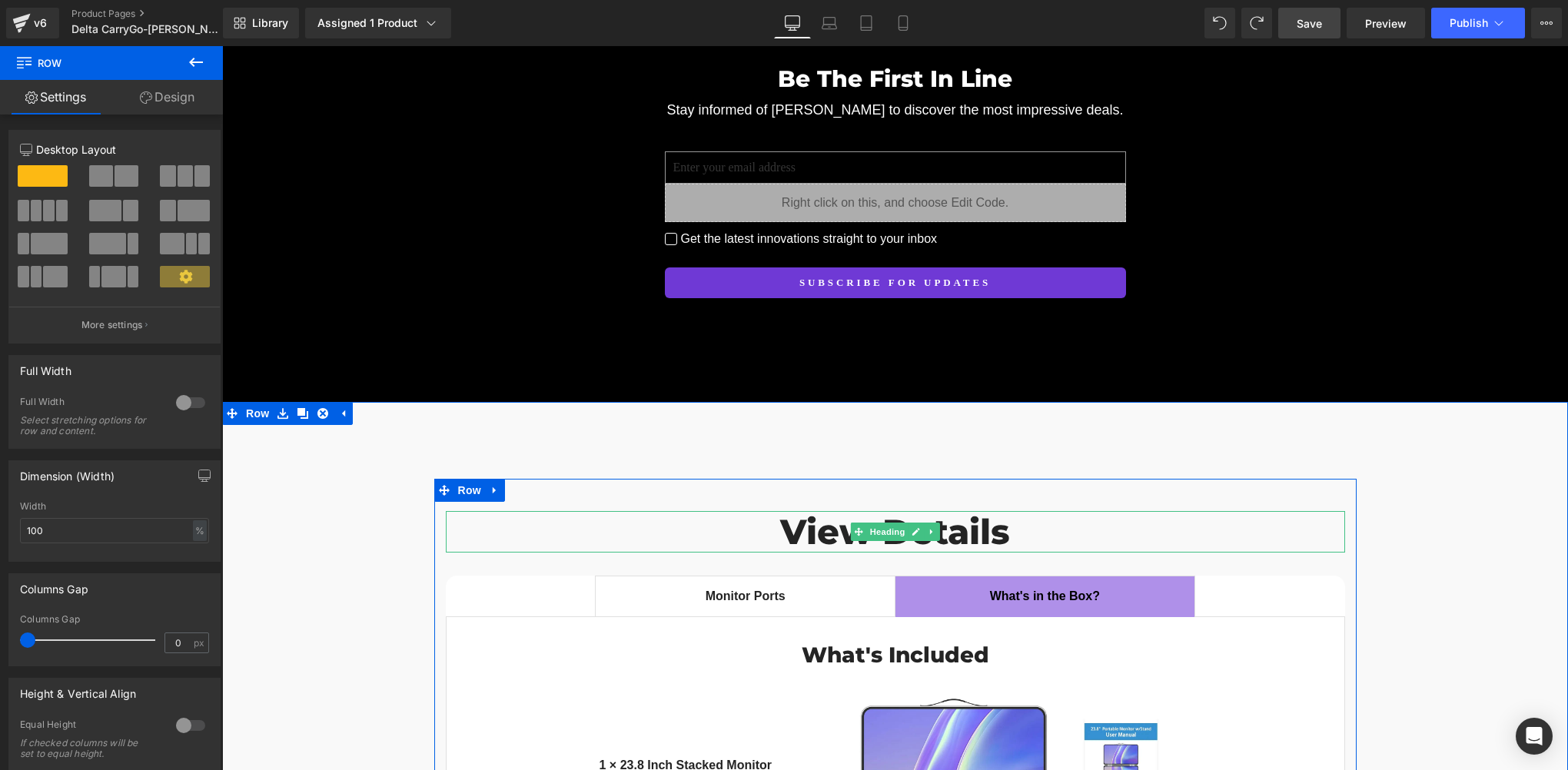
click at [809, 511] on h1 "View Details" at bounding box center [895, 532] width 900 height 41
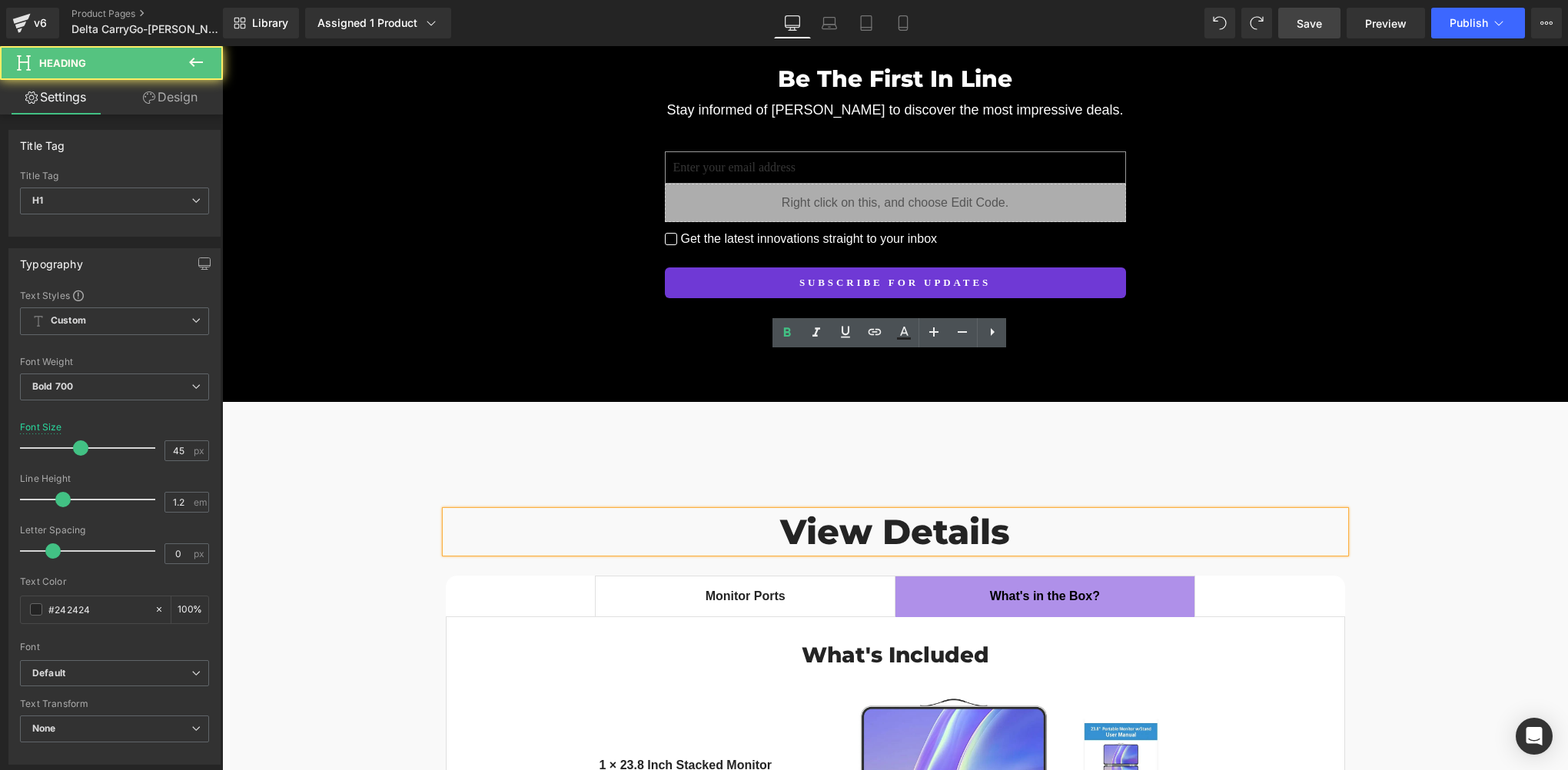
click at [840, 511] on h1 "View Details" at bounding box center [895, 532] width 900 height 41
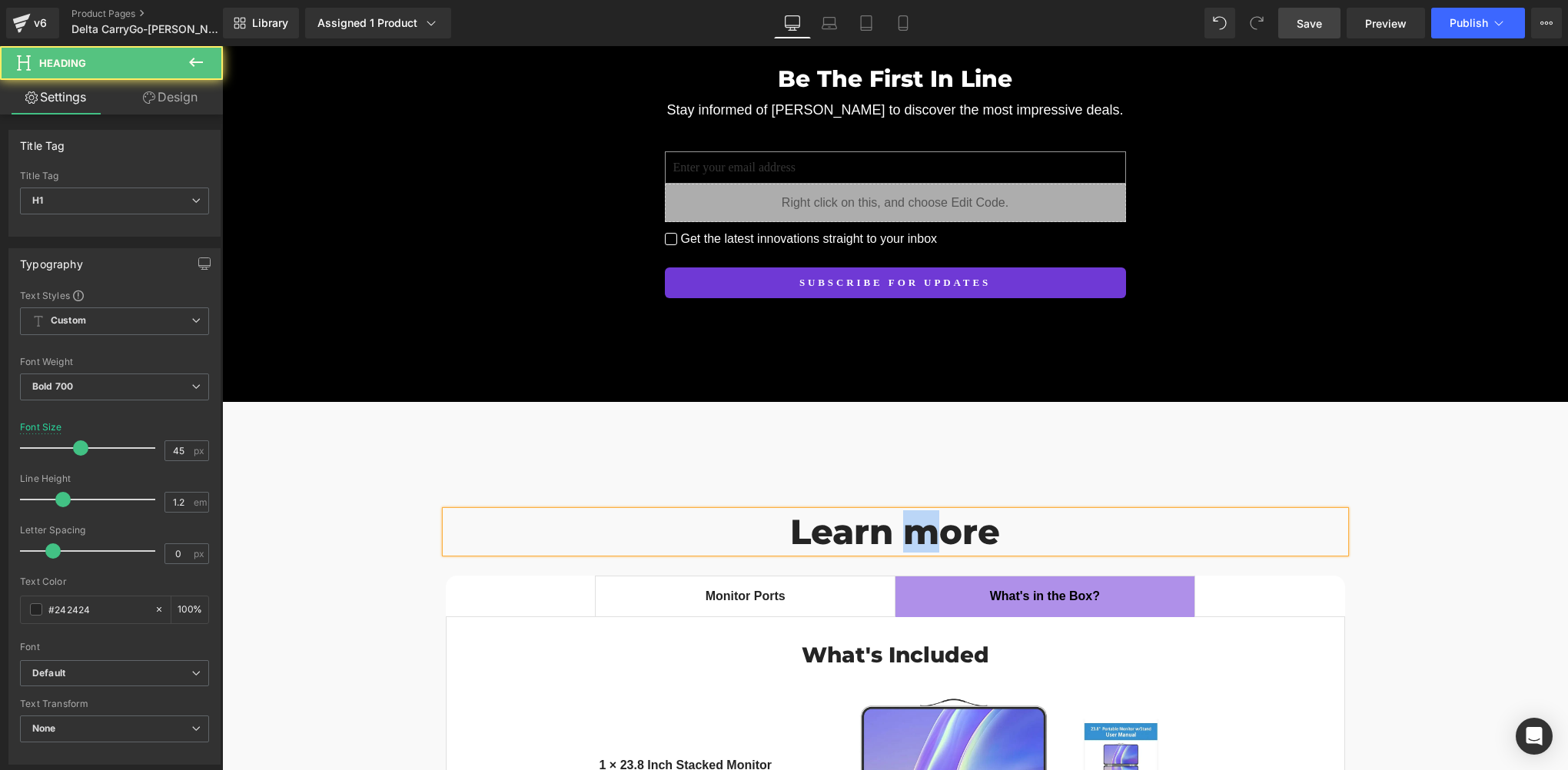
drag, startPoint x: 903, startPoint y: 380, endPoint x: 926, endPoint y: 376, distance: 23.3
click at [926, 511] on h1 "Learn more" at bounding box center [895, 532] width 900 height 41
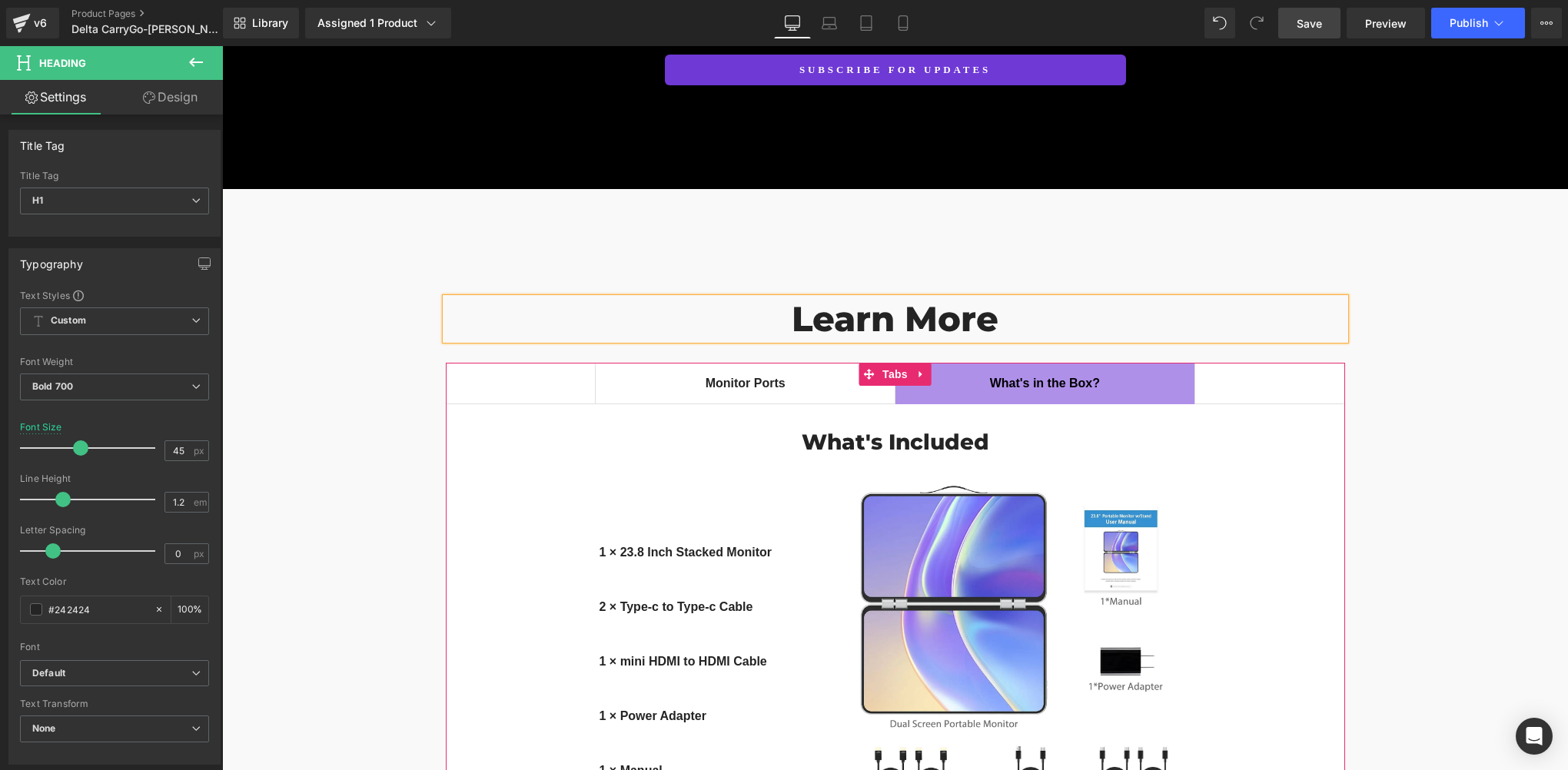
scroll to position [11794, 0]
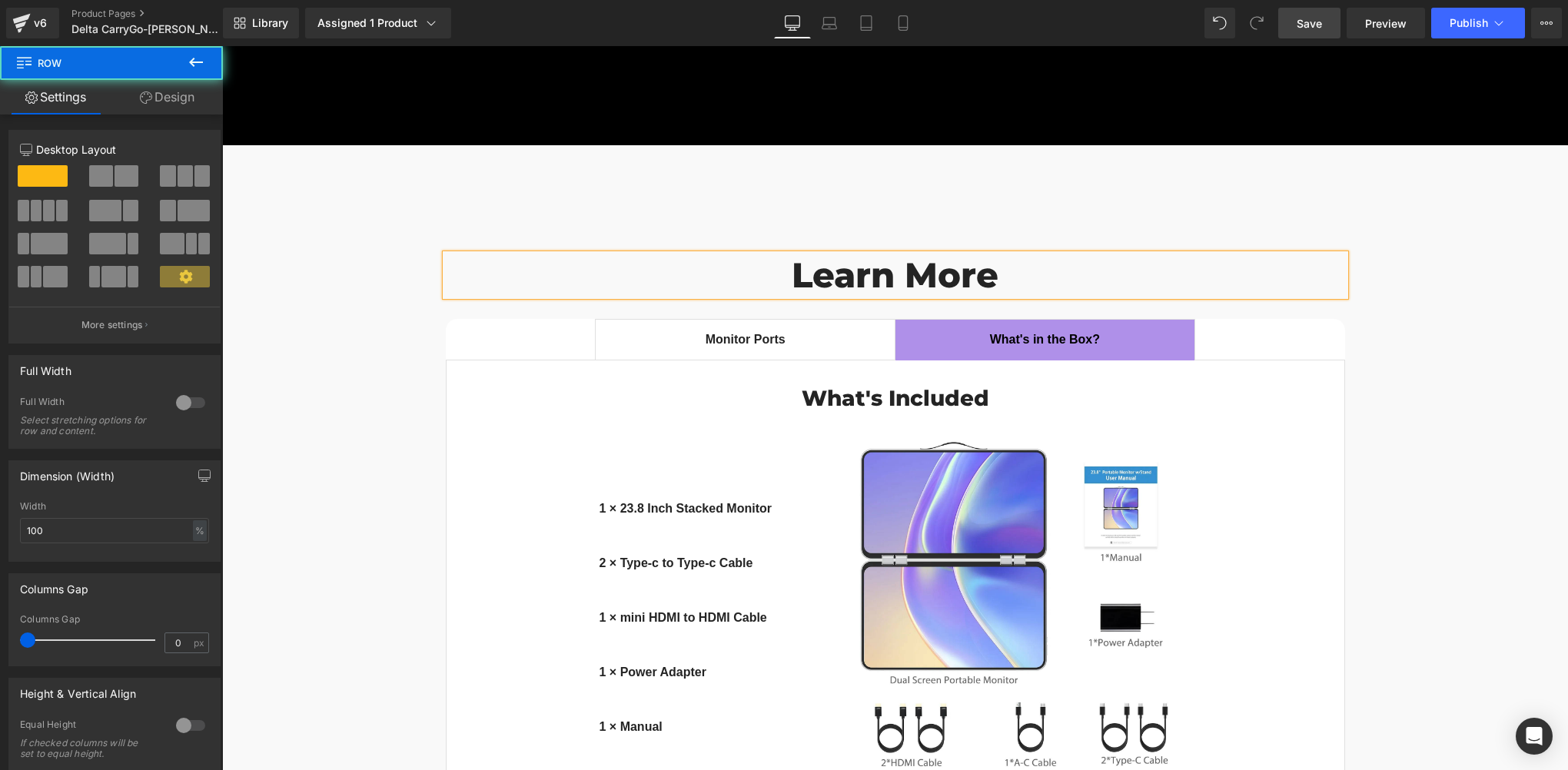
click at [316, 404] on div "Learn More Heading Monitor Ports Text Block What's in the Box? Text Block What'…" at bounding box center [895, 556] width 1346 height 669
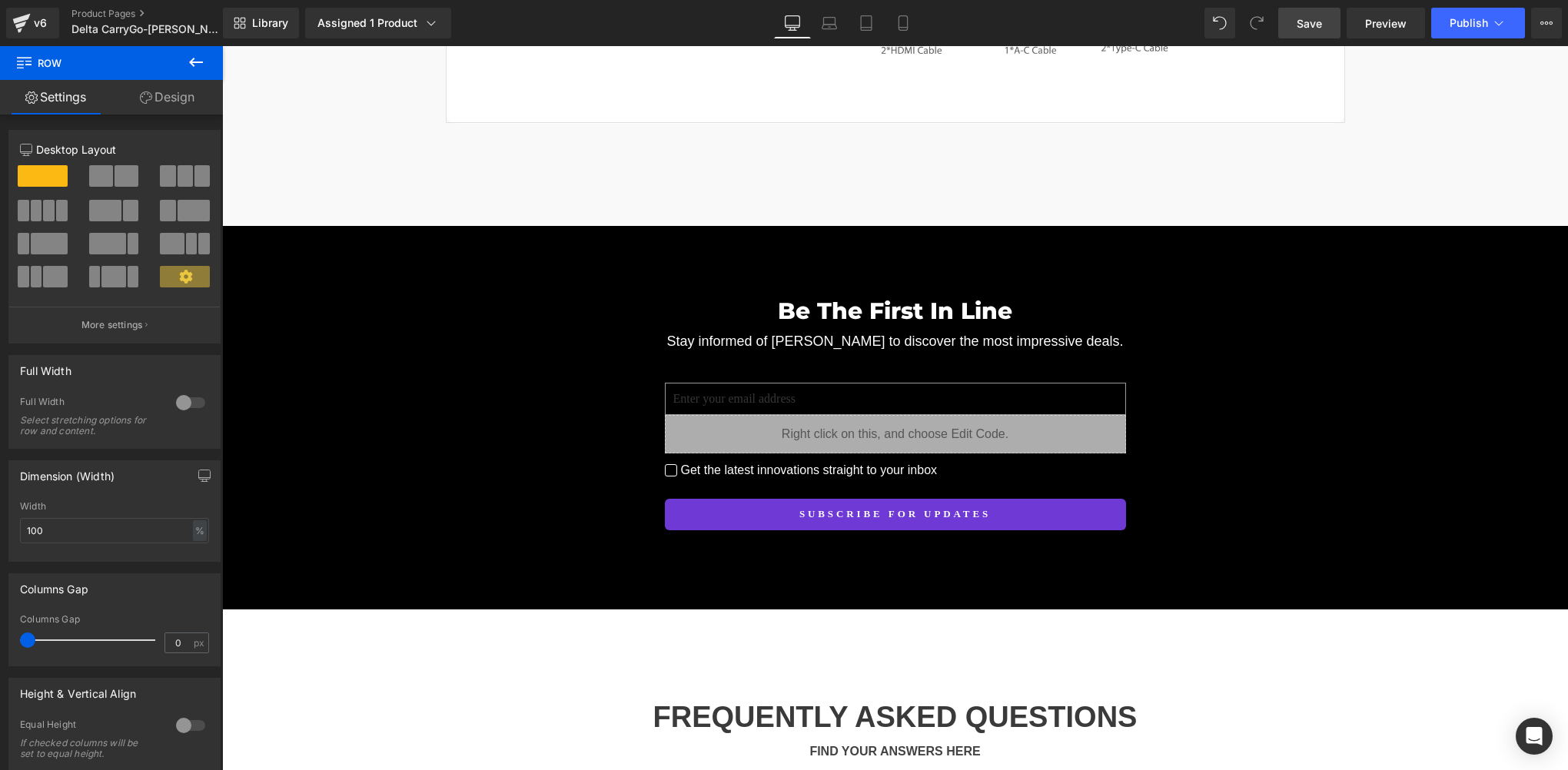
scroll to position [12306, 0]
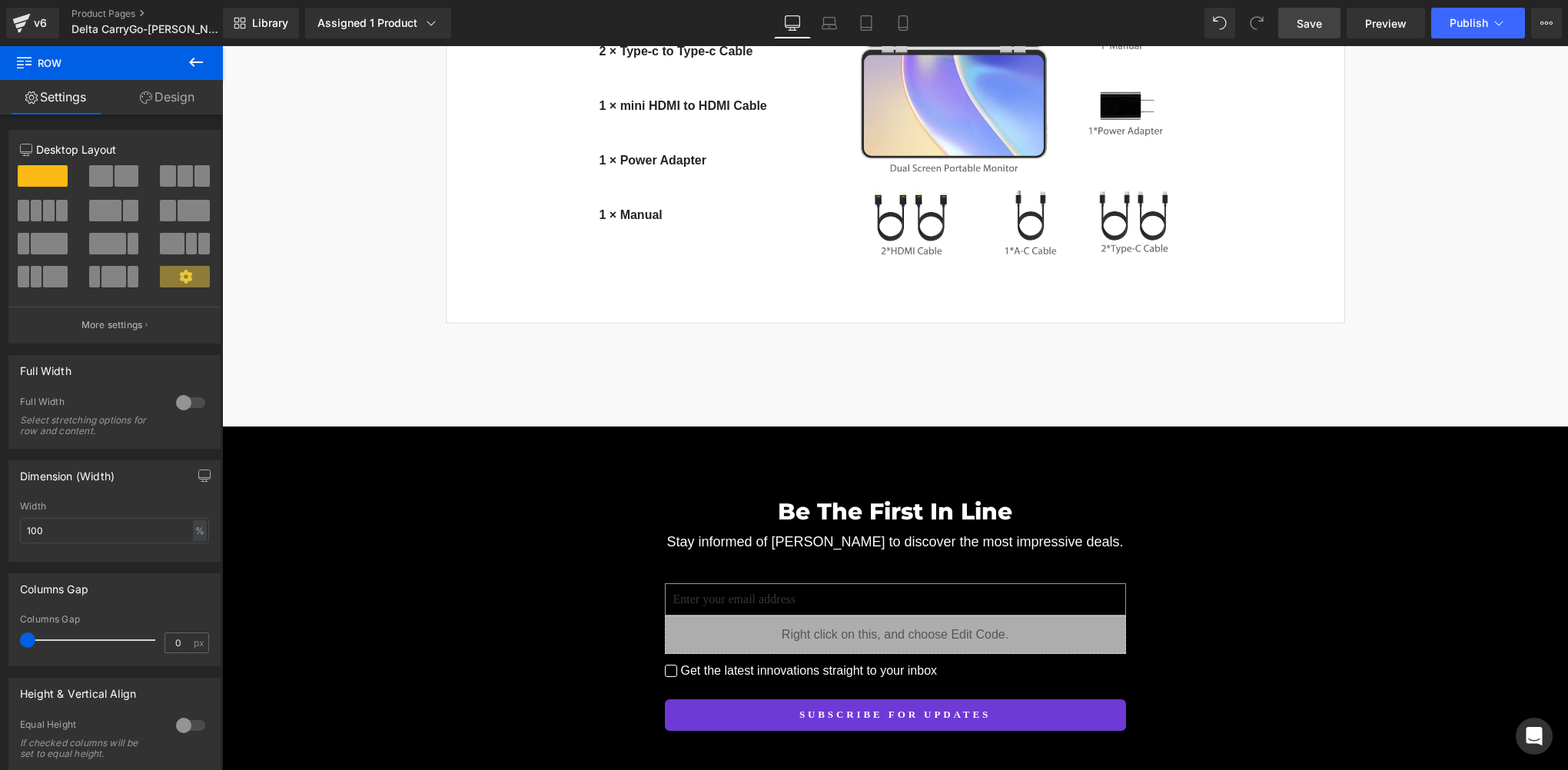
click at [1308, 30] on span "Save" at bounding box center [1309, 24] width 25 height 16
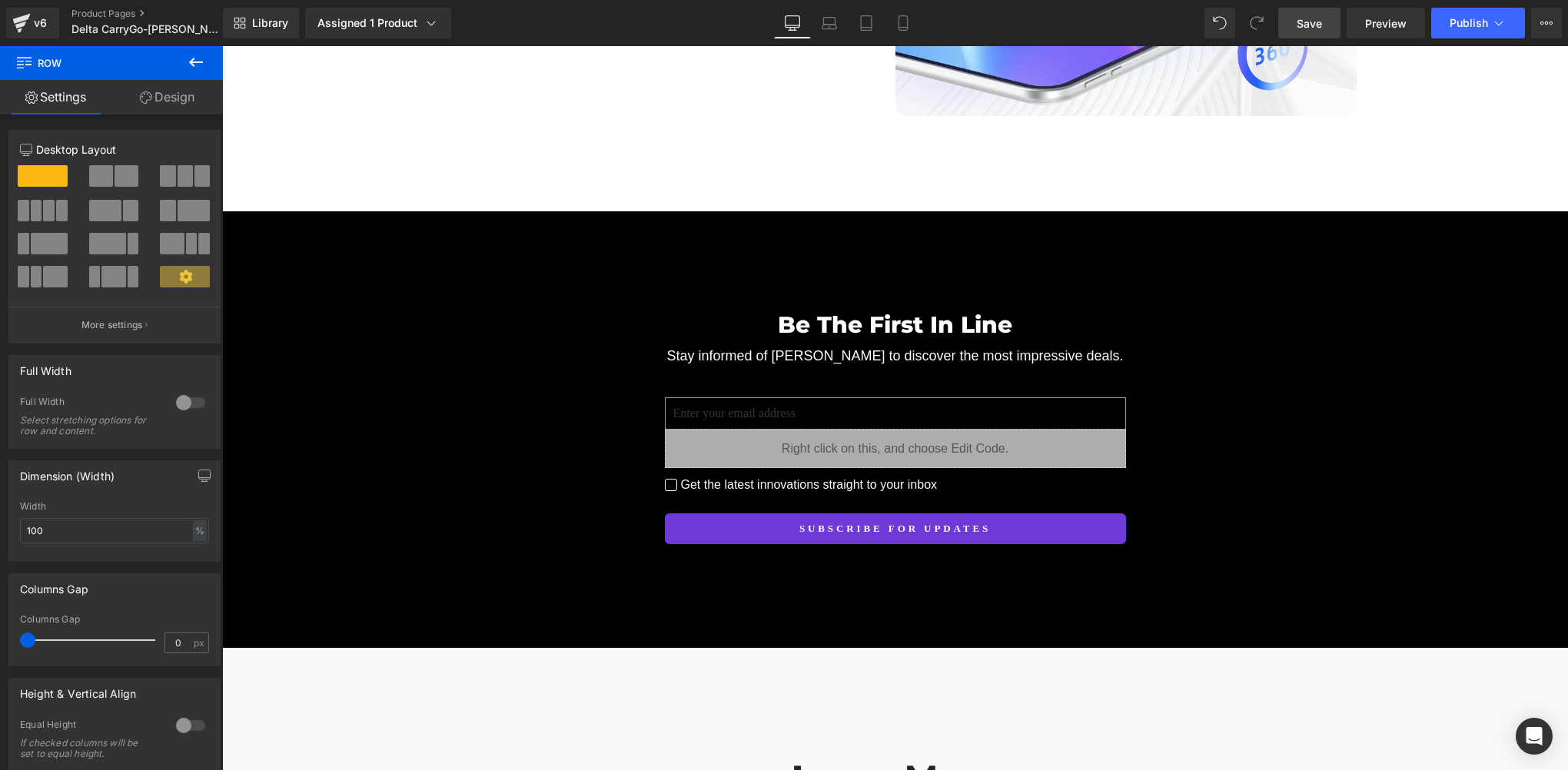
scroll to position [11281, 0]
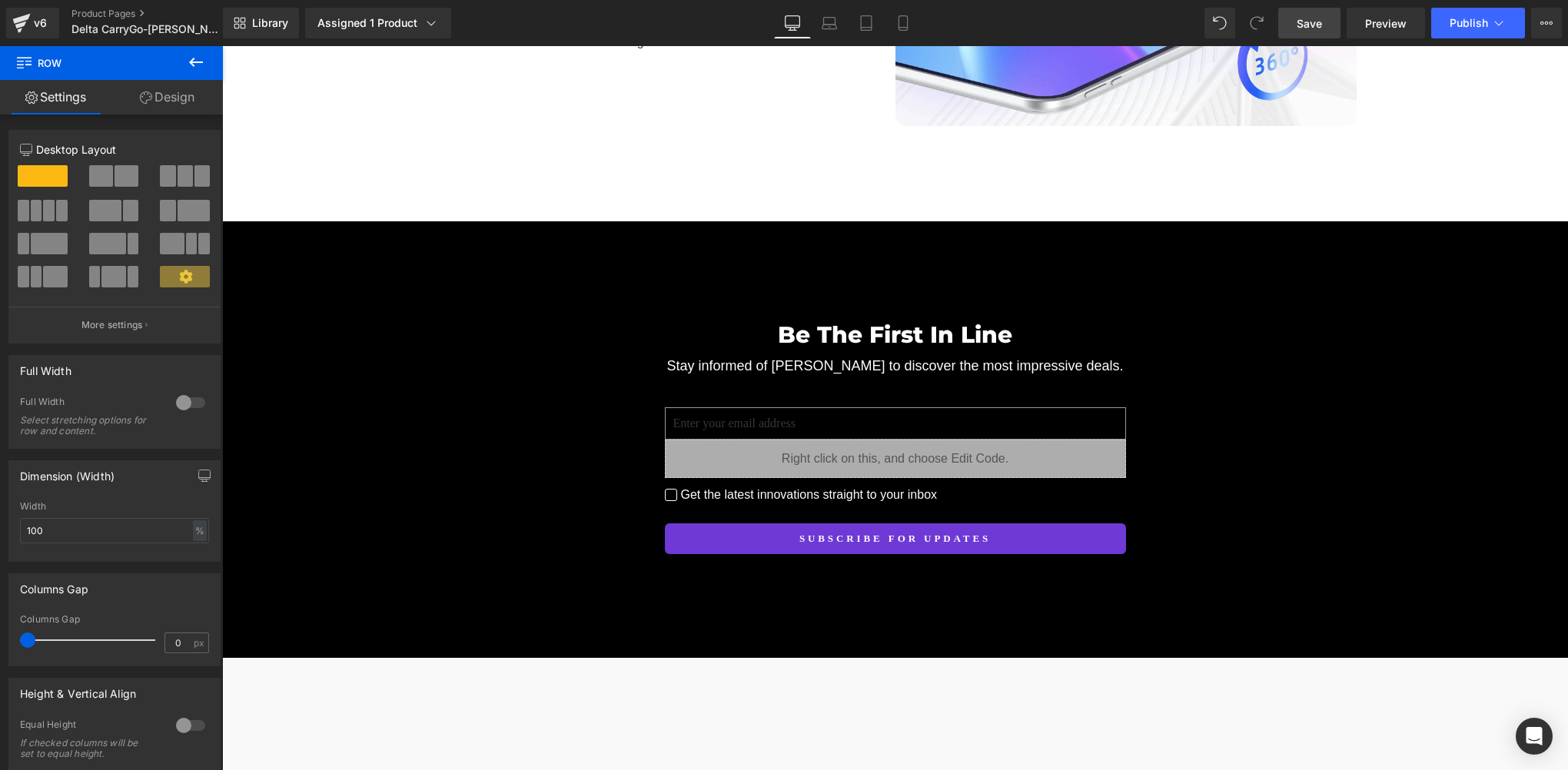
click at [1309, 30] on span "Save" at bounding box center [1309, 24] width 25 height 16
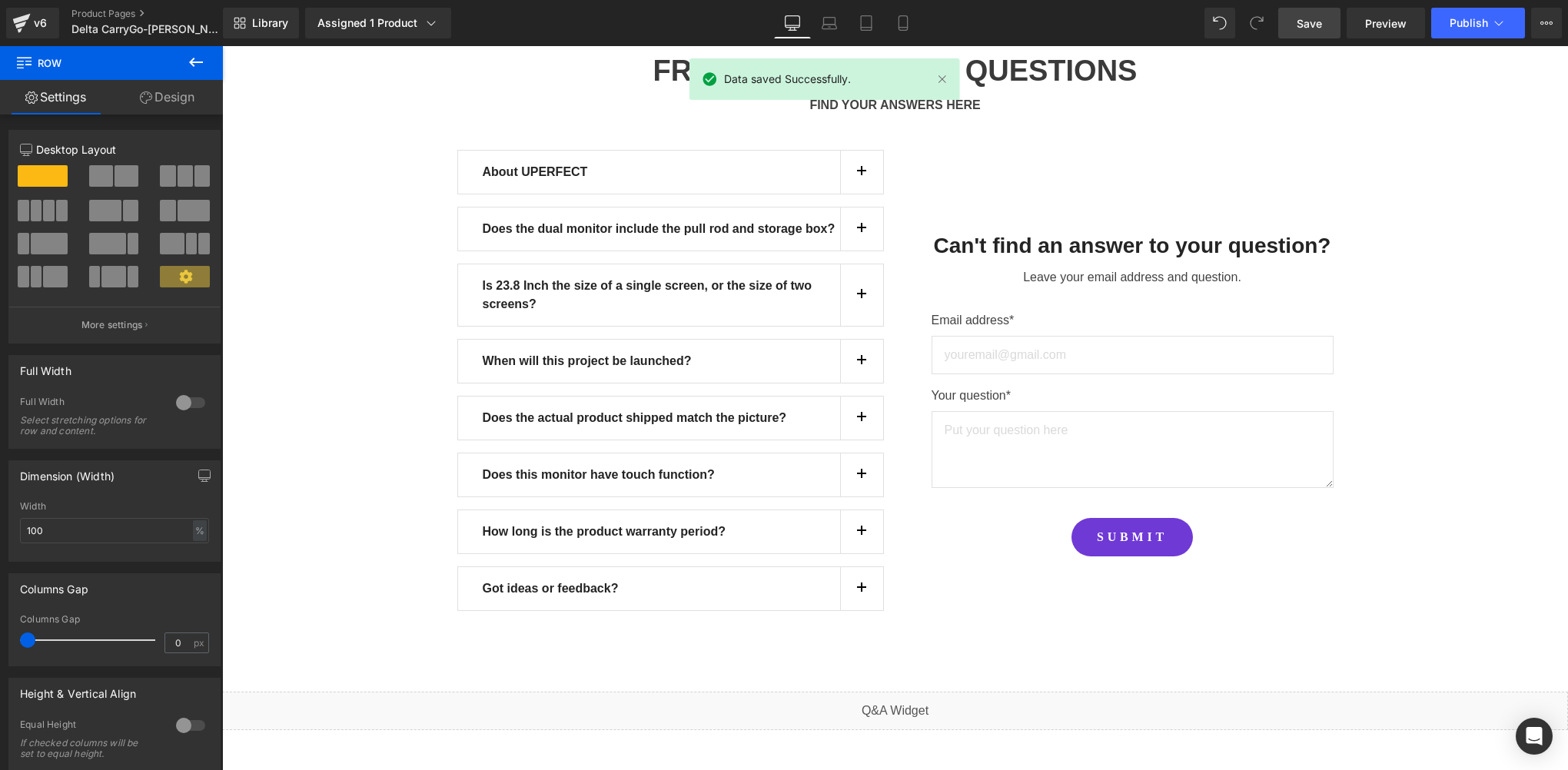
scroll to position [10693, 0]
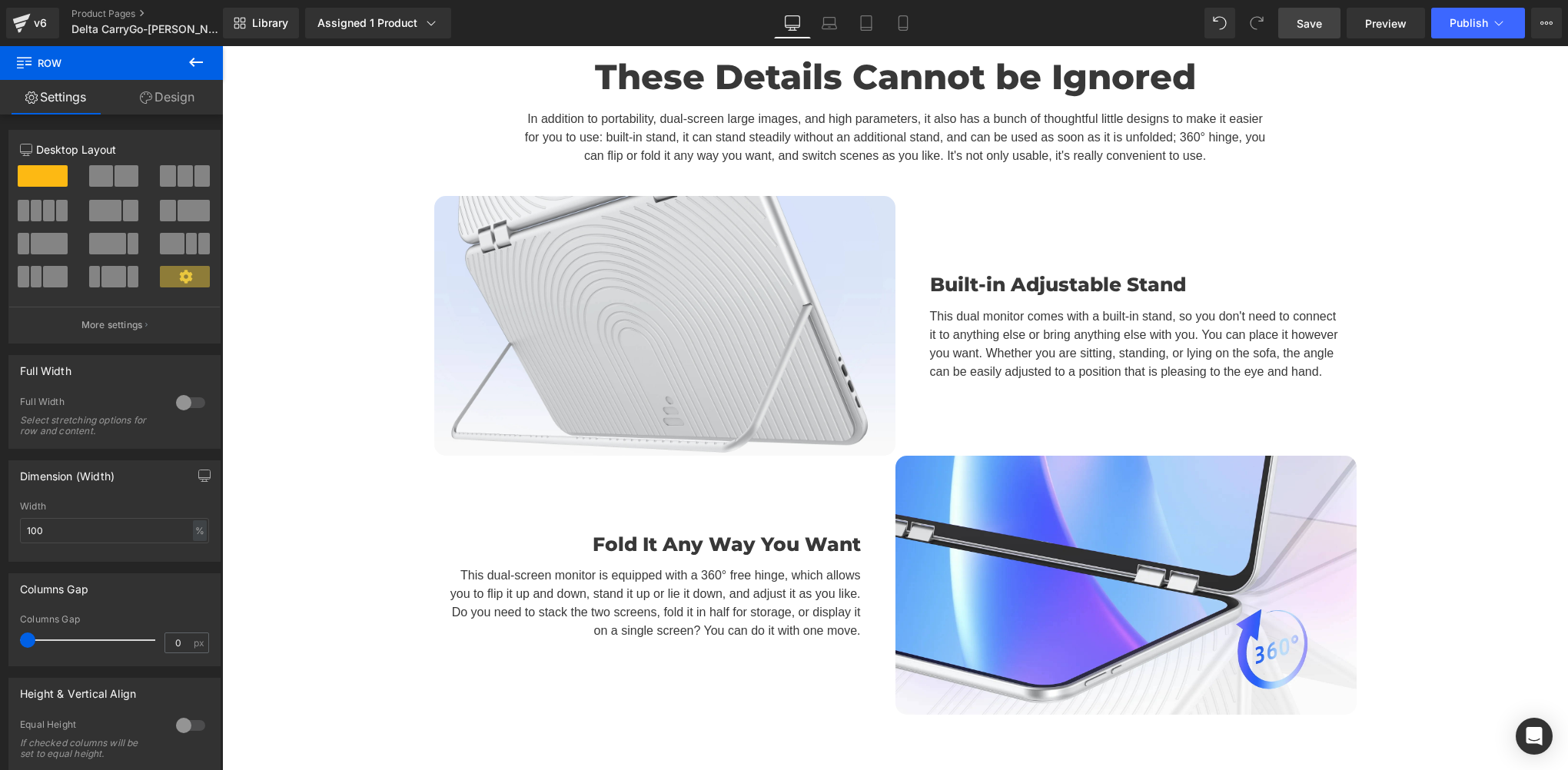
click at [1305, 26] on span "Save" at bounding box center [1309, 24] width 25 height 16
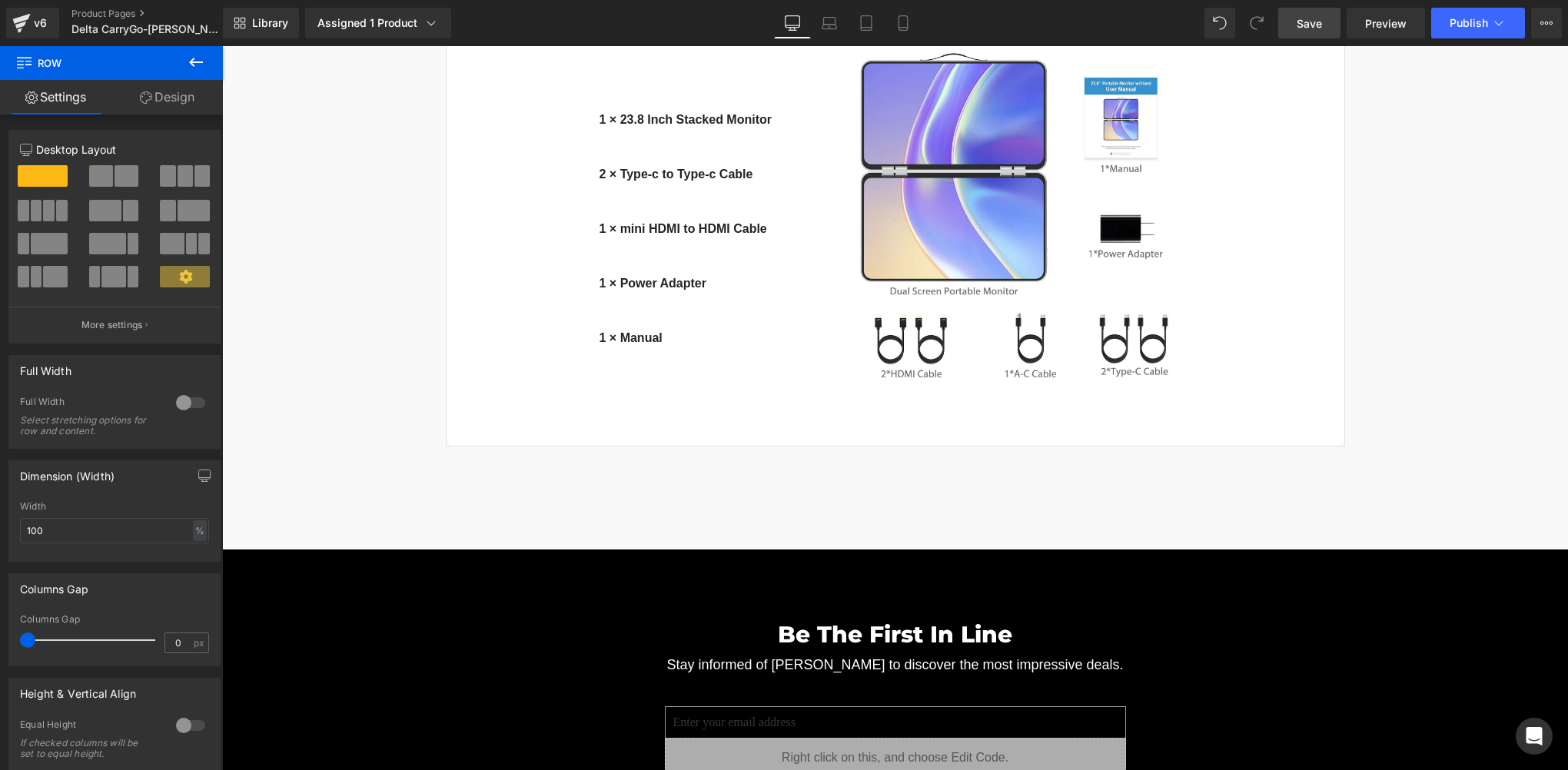
scroll to position [12486, 0]
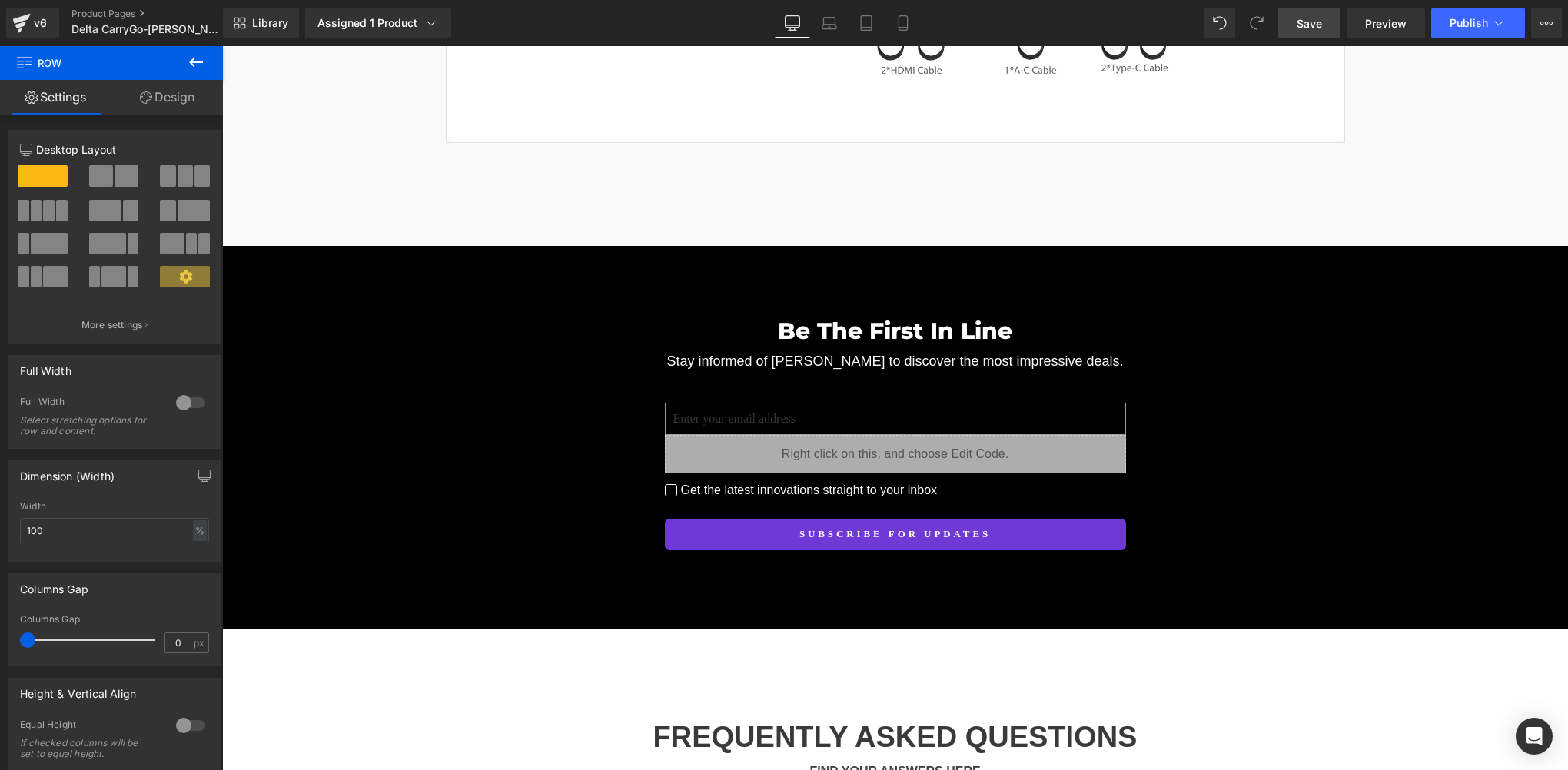
click at [1303, 29] on span "Save" at bounding box center [1309, 24] width 25 height 16
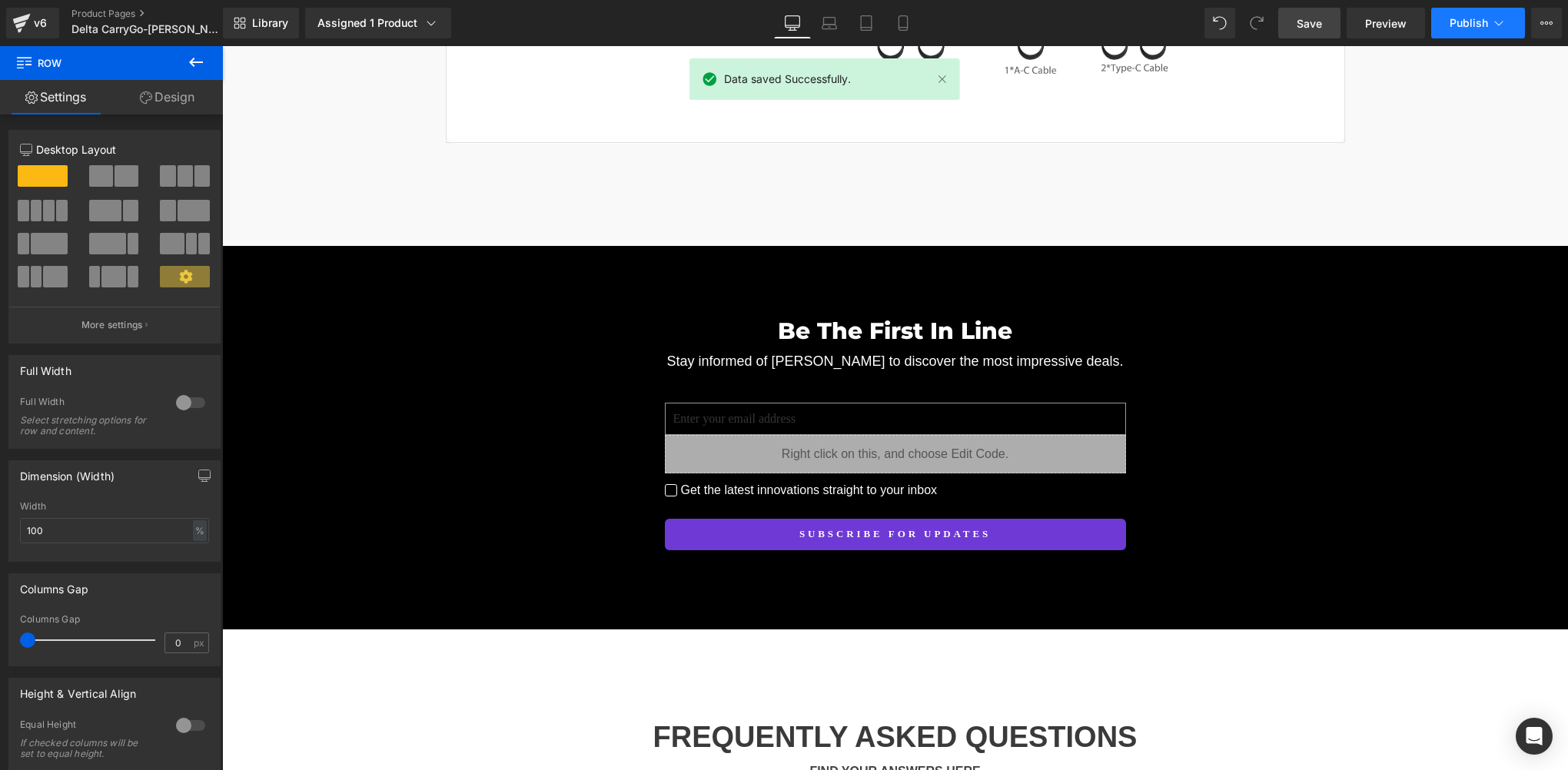
click at [1445, 14] on button "Publish" at bounding box center [1478, 22] width 94 height 30
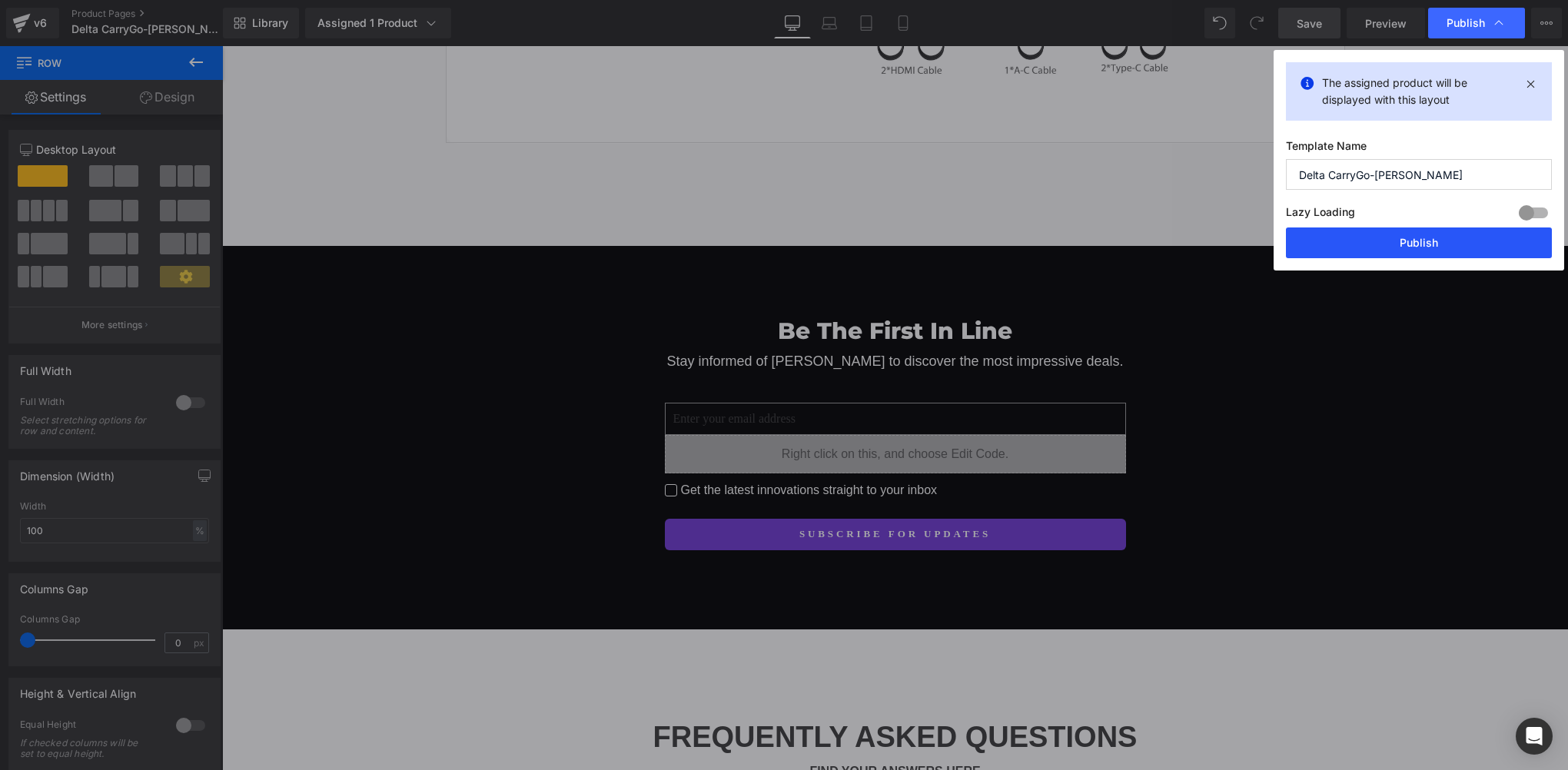
click at [1424, 238] on button "Publish" at bounding box center [1418, 242] width 266 height 30
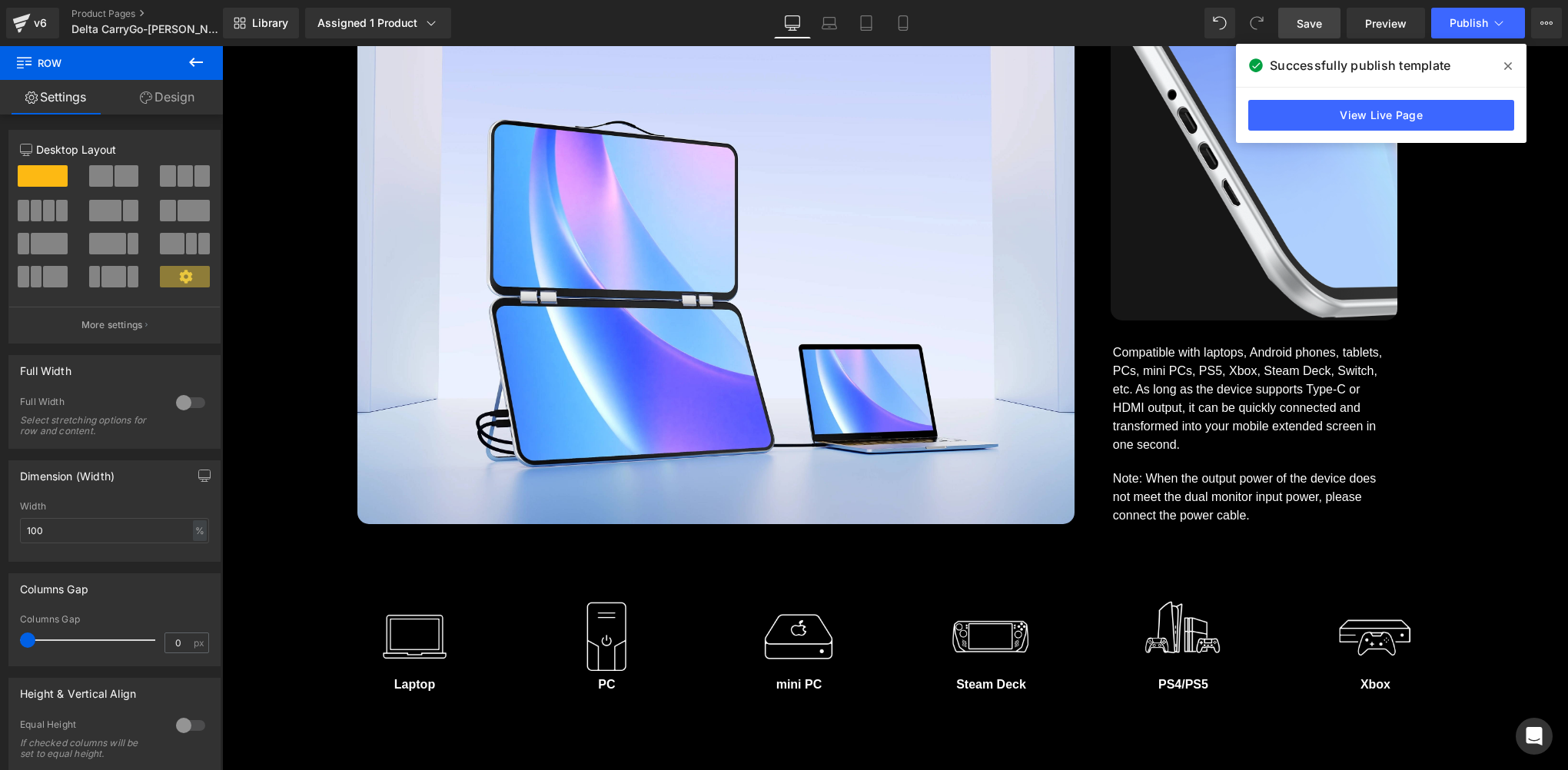
scroll to position [9669, 0]
